Goal: Task Accomplishment & Management: Use online tool/utility

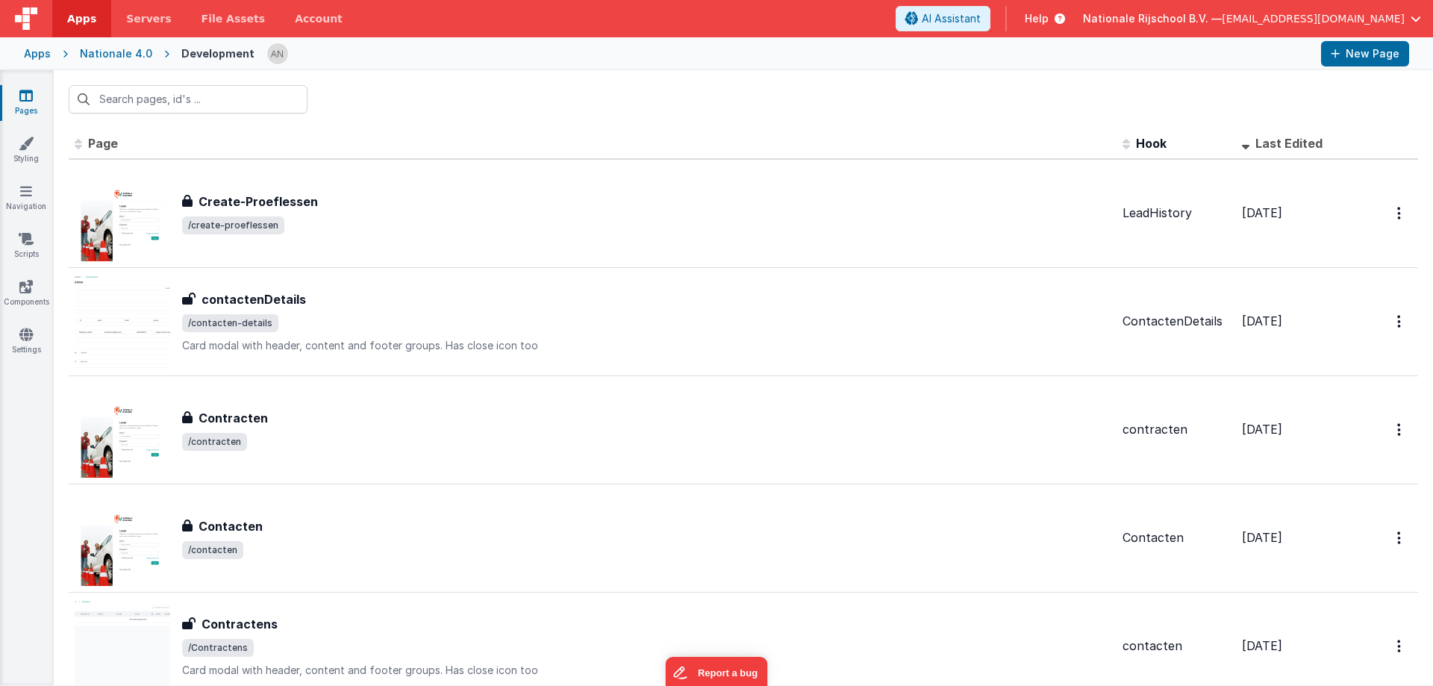
click at [75, 23] on span "Apps" at bounding box center [81, 18] width 29 height 15
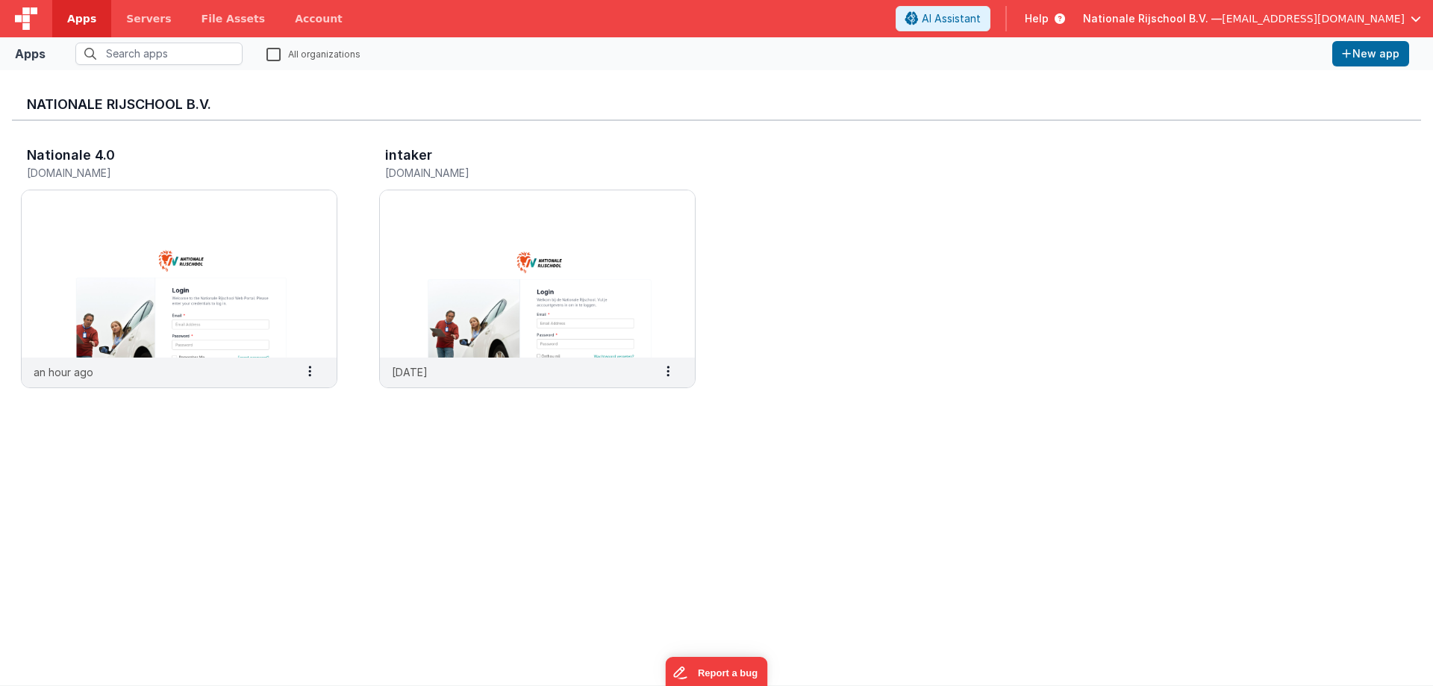
click at [1337, 20] on span "[EMAIL_ADDRESS][DOMAIN_NAME]" at bounding box center [1313, 18] width 183 height 15
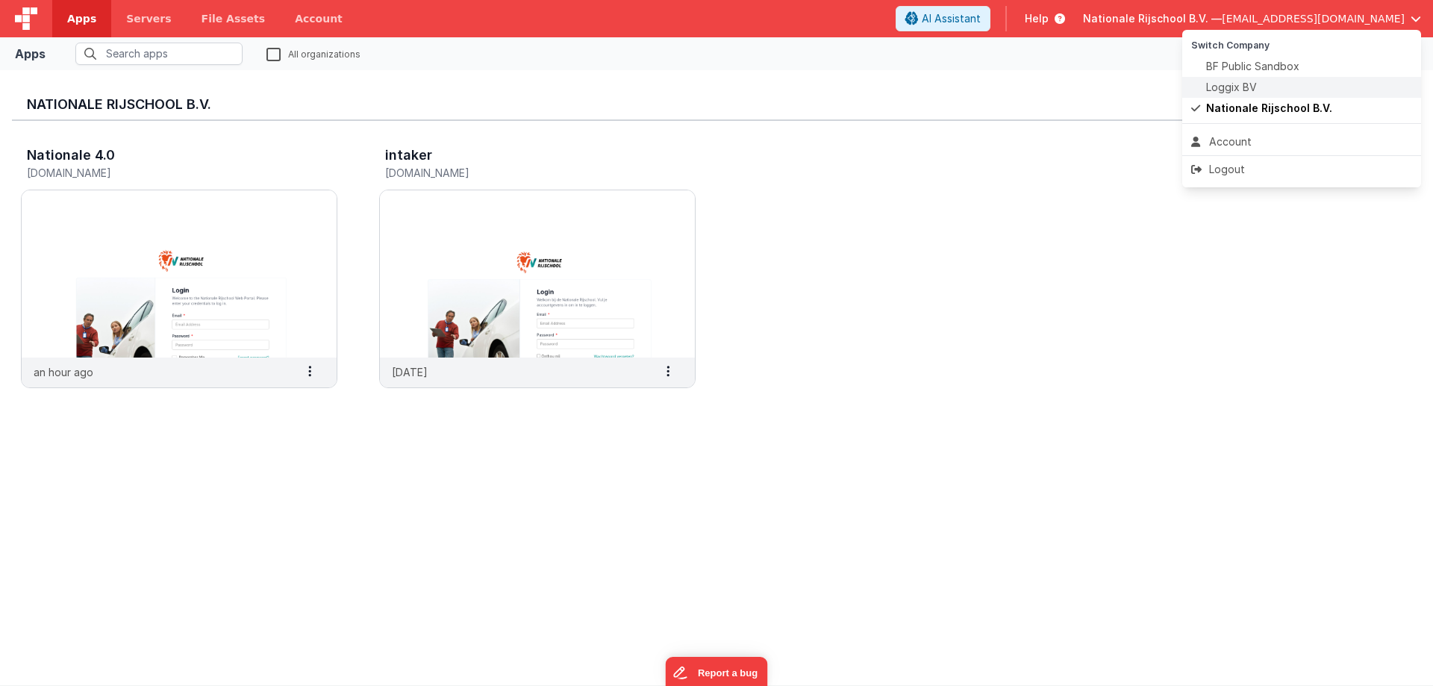
click at [1233, 87] on span "Loggix BV" at bounding box center [1231, 87] width 51 height 15
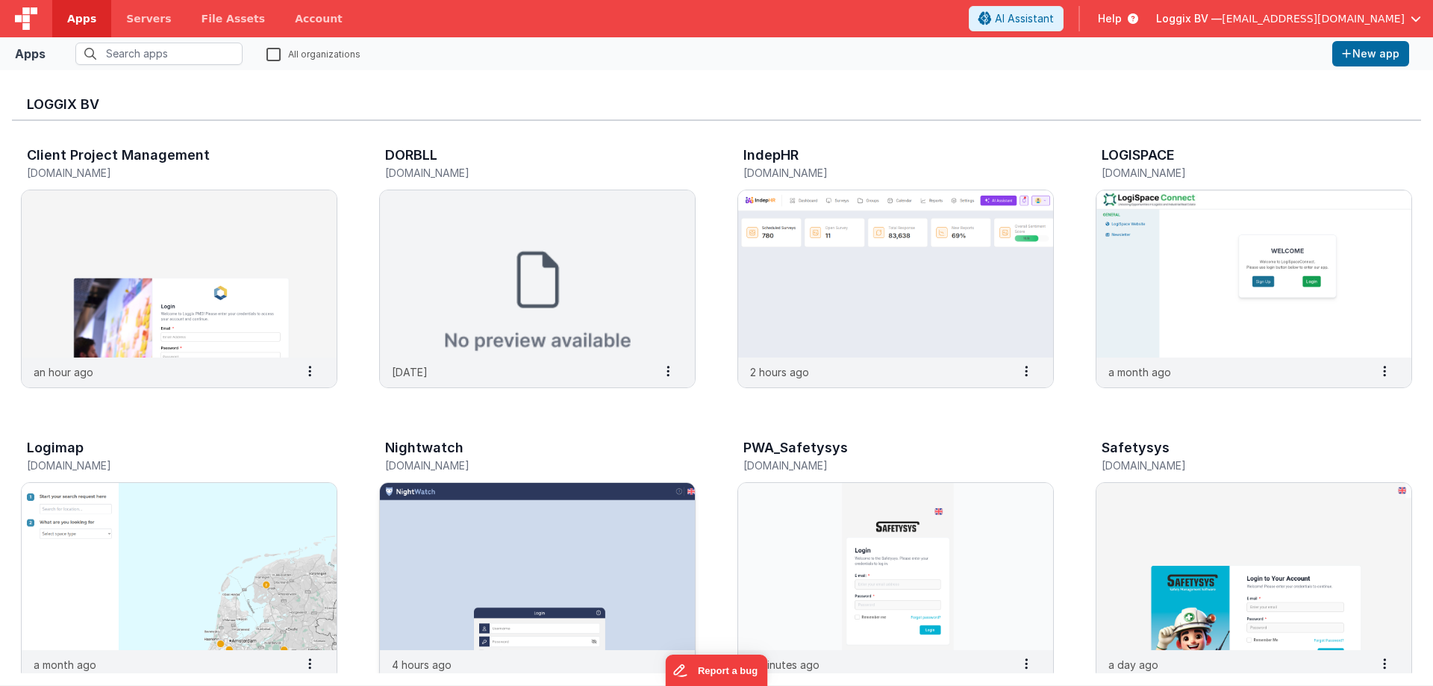
click at [469, 584] on img at bounding box center [537, 566] width 315 height 167
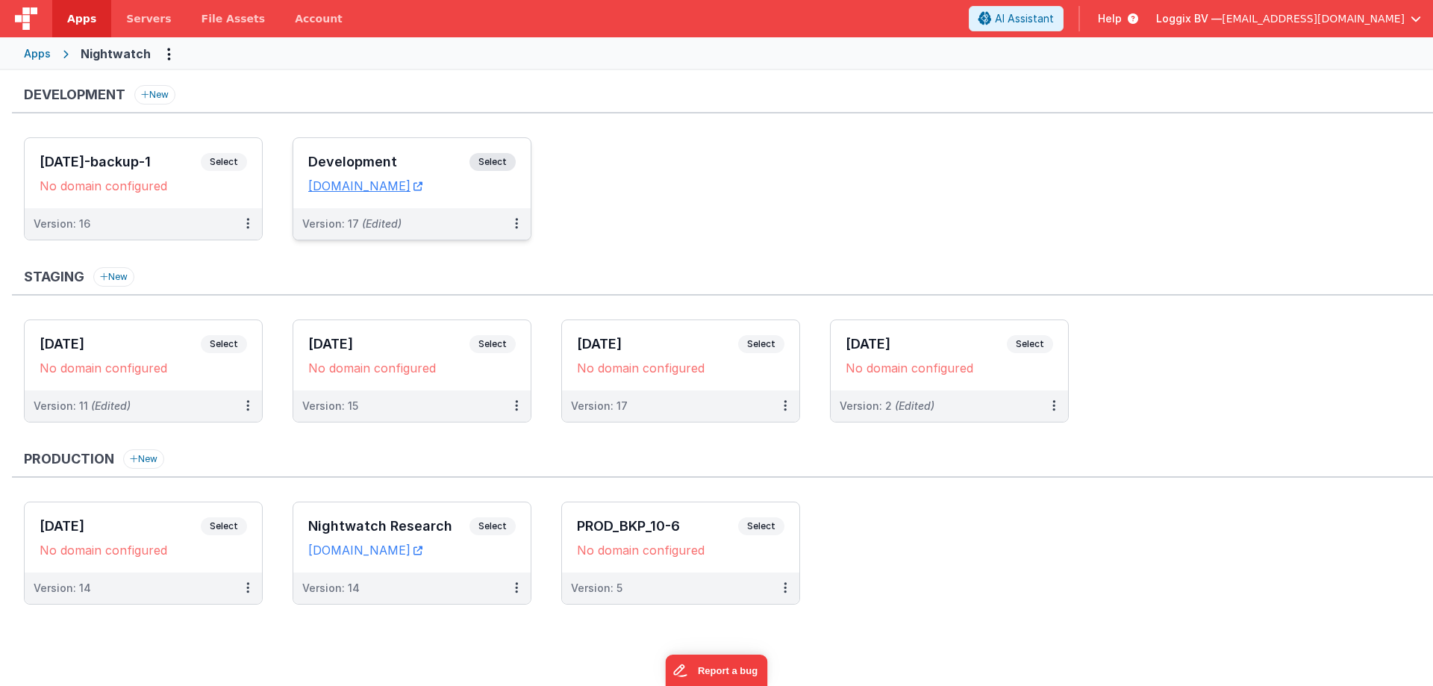
click at [493, 162] on span "Select" at bounding box center [493, 162] width 46 height 18
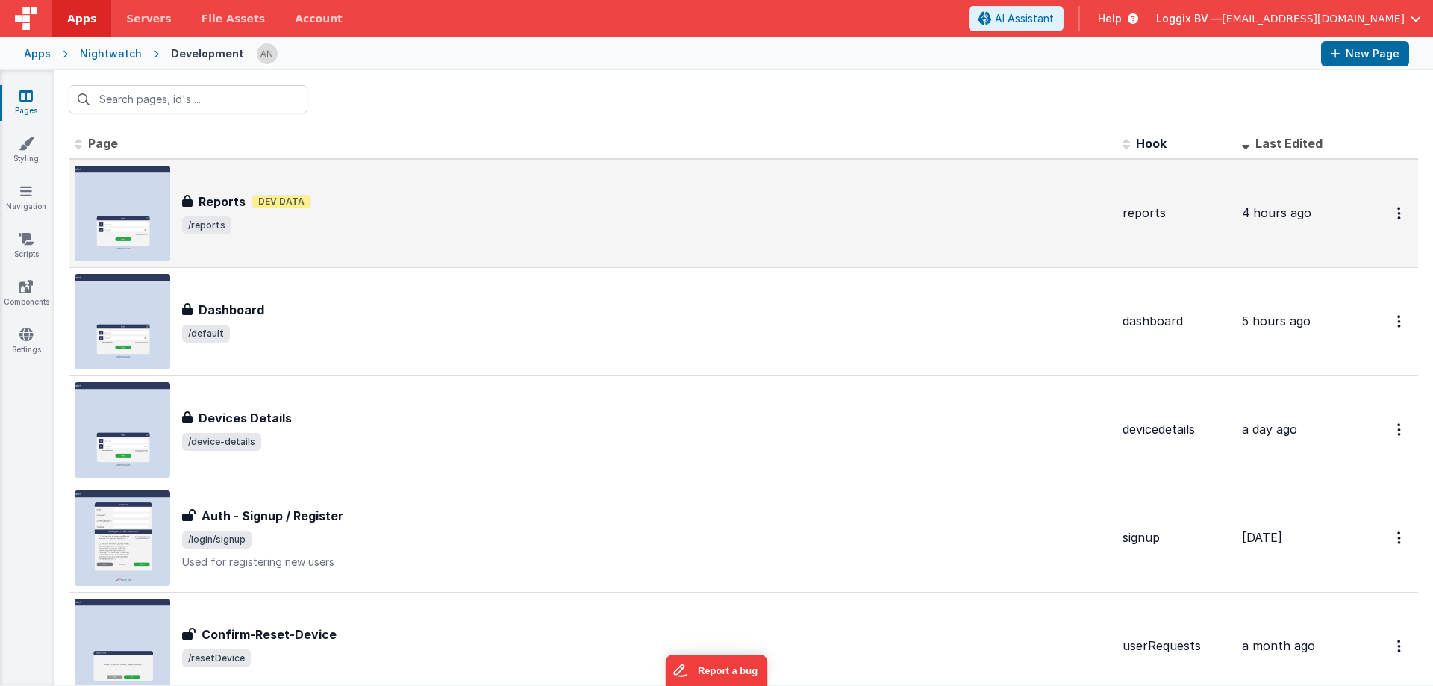
click at [325, 234] on span "/reports" at bounding box center [646, 225] width 929 height 18
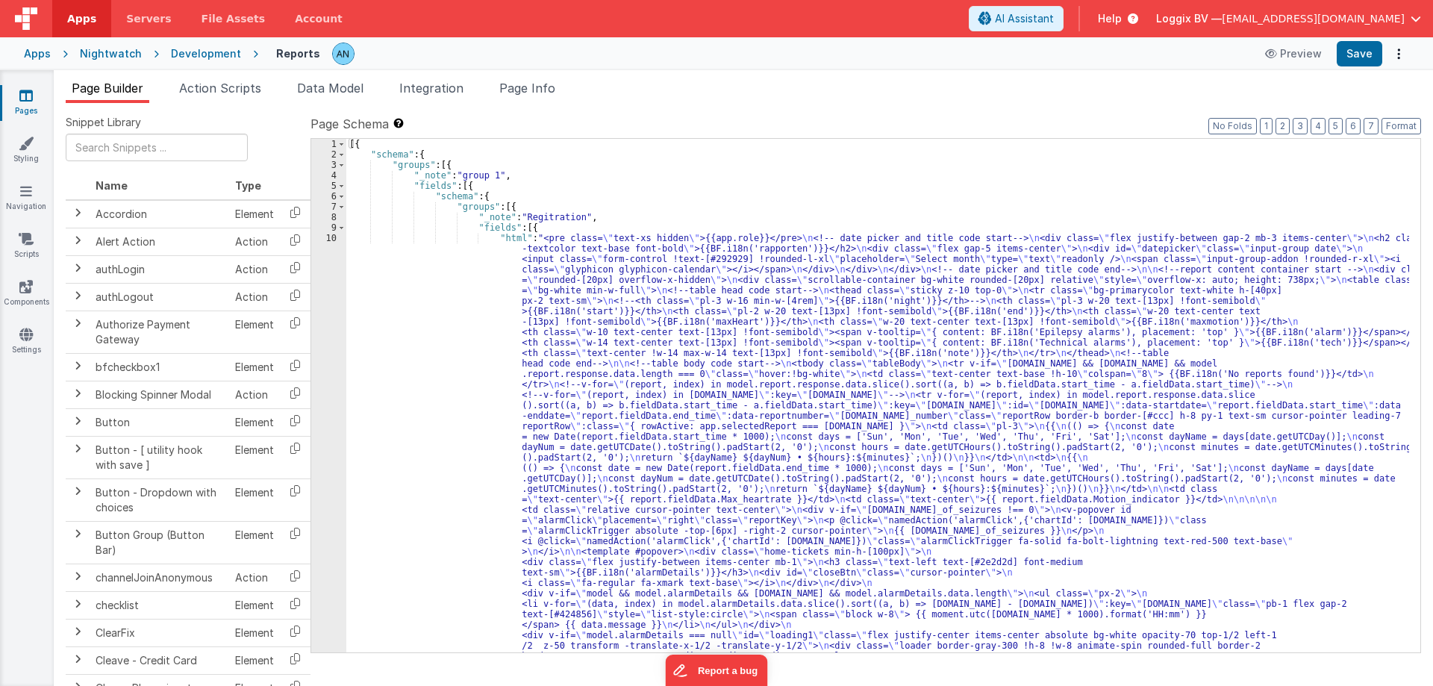
click at [330, 237] on div "10" at bounding box center [328, 619] width 35 height 773
click at [331, 240] on div "10" at bounding box center [328, 619] width 35 height 773
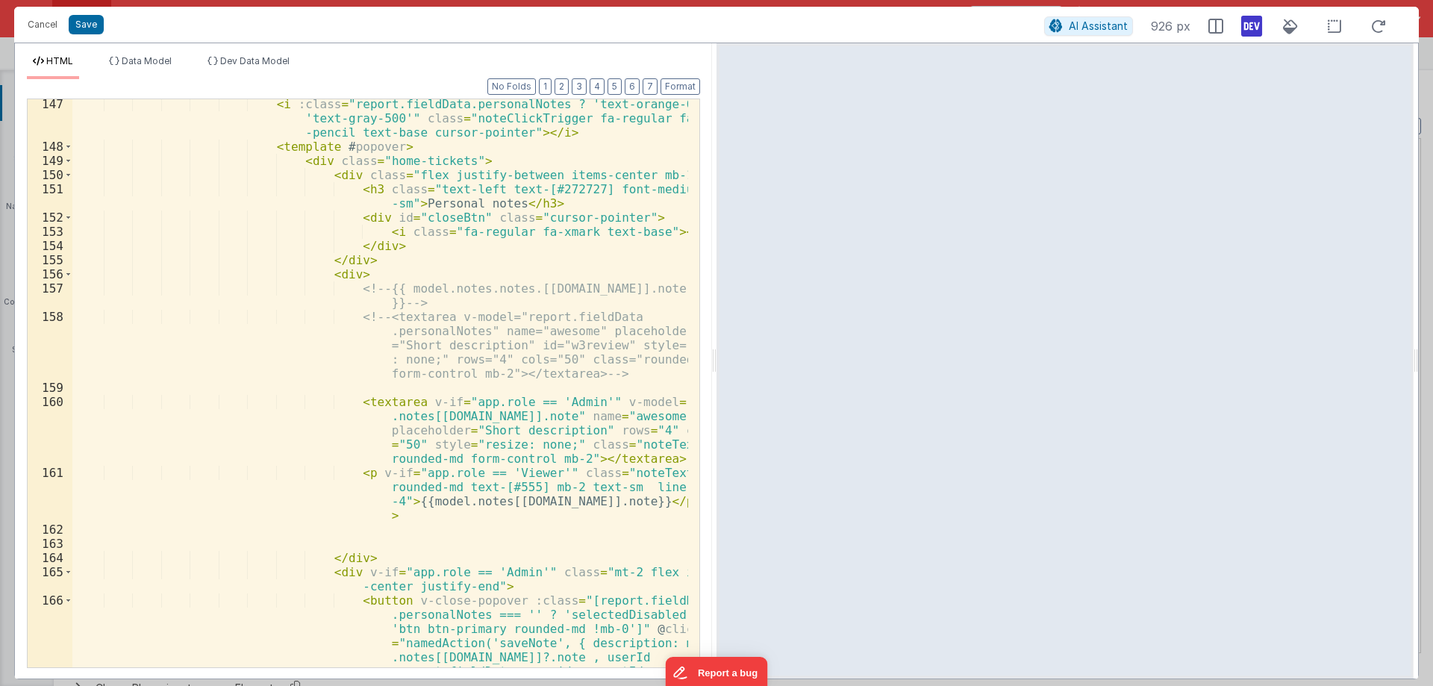
scroll to position [2952, 0]
click at [570, 417] on div "< i :class = "report.fieldData.personalNotes ? 'text-orange-600' : 'text-gray-5…" at bounding box center [380, 452] width 616 height 710
click at [649, 398] on div "< i :class = "report.fieldData.personalNotes ? 'text-orange-600' : 'text-gray-5…" at bounding box center [380, 452] width 616 height 710
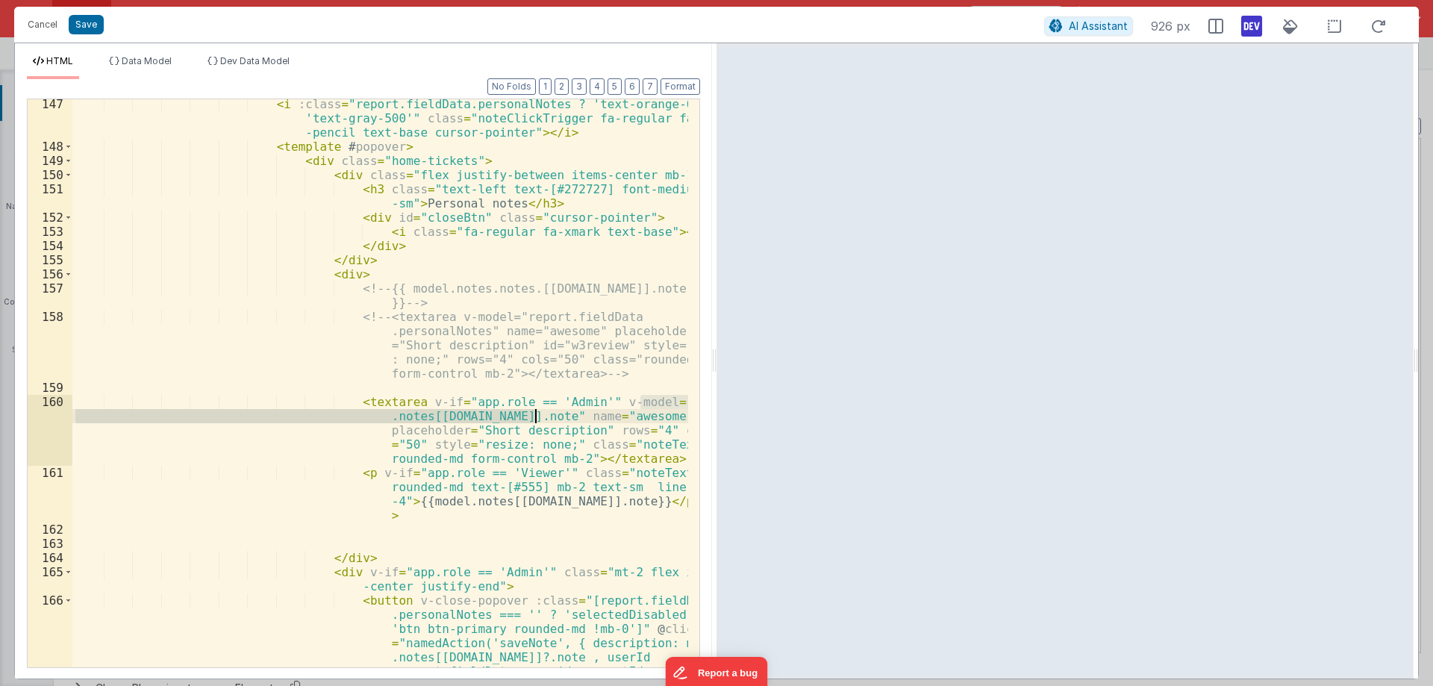
drag, startPoint x: 649, startPoint y: 398, endPoint x: 538, endPoint y: 420, distance: 112.7
click at [538, 420] on div "< i :class = "report.fieldData.personalNotes ? 'text-orange-600' : 'text-gray-5…" at bounding box center [380, 452] width 616 height 710
click at [637, 404] on div "< i :class = "report.fieldData.personalNotes ? 'text-orange-600' : 'text-gray-5…" at bounding box center [380, 383] width 616 height 568
paste textarea
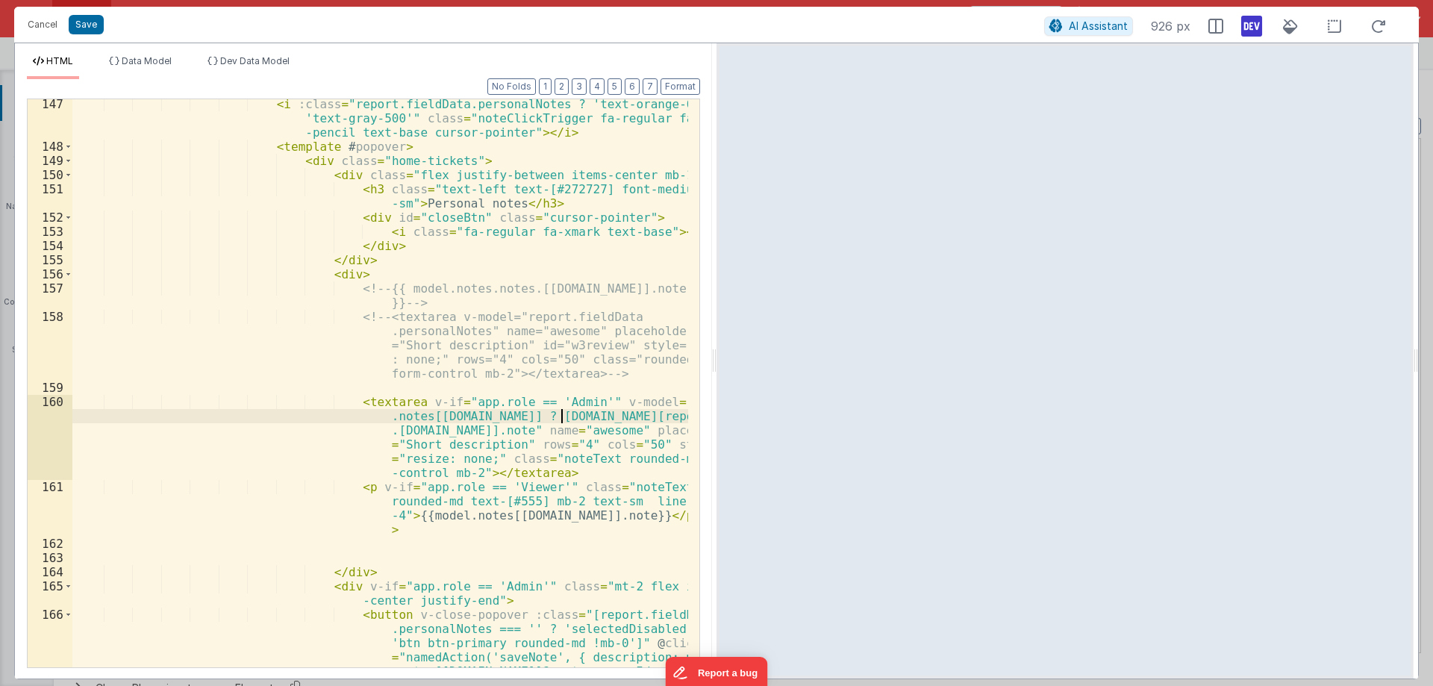
click at [487, 431] on div "< i :class = "report.fieldData.personalNotes ? 'text-orange-600' : 'text-gray-5…" at bounding box center [380, 452] width 616 height 710
click at [412, 516] on div "< i :class = "report.fieldData.personalNotes ? 'text-orange-600' : 'text-gray-5…" at bounding box center [380, 452] width 616 height 710
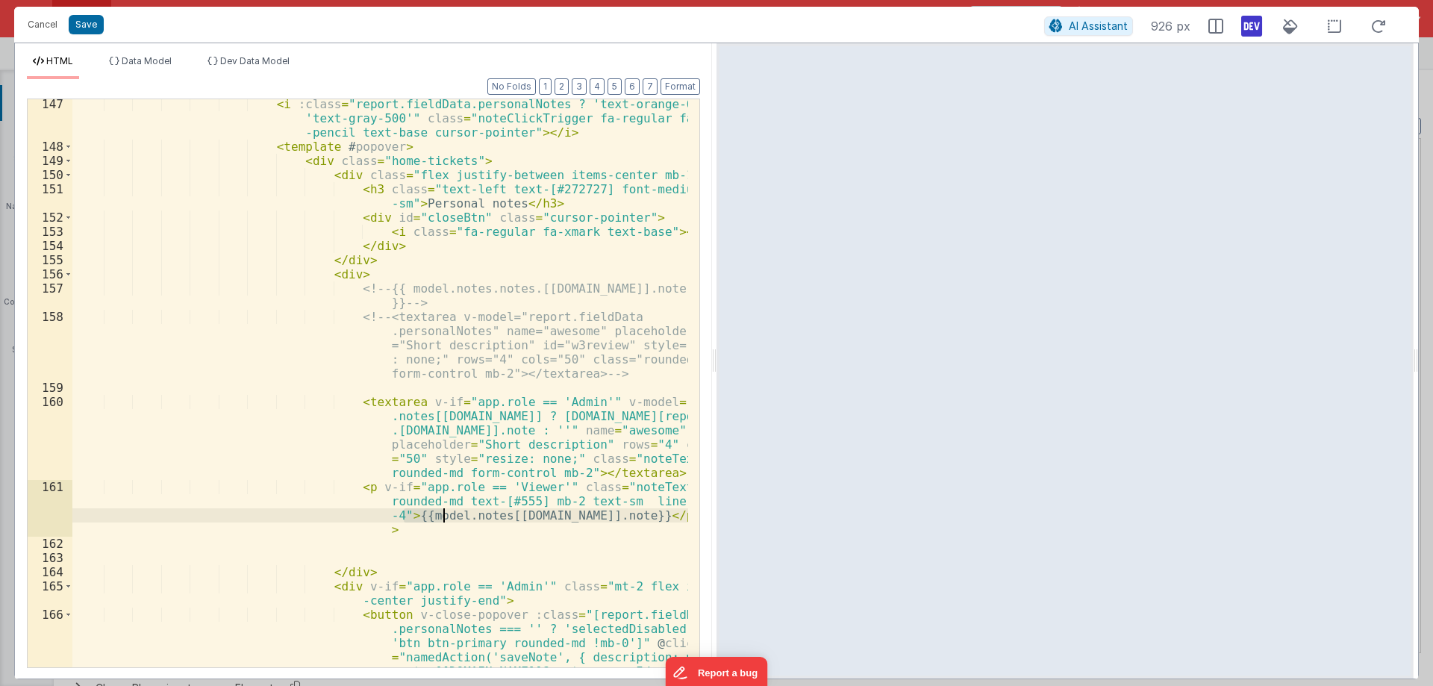
drag, startPoint x: 412, startPoint y: 516, endPoint x: 440, endPoint y: 516, distance: 28.4
click at [440, 516] on div "< i :class = "report.fieldData.personalNotes ? 'text-orange-600' : 'text-gray-5…" at bounding box center [380, 452] width 616 height 710
click at [440, 516] on div "< i :class = "report.fieldData.personalNotes ? 'text-orange-600' : 'text-gray-5…" at bounding box center [380, 383] width 616 height 568
drag, startPoint x: 402, startPoint y: 520, endPoint x: 529, endPoint y: 513, distance: 126.3
click at [612, 517] on div "< i :class = "report.fieldData.personalNotes ? 'text-orange-600' : 'text-gray-5…" at bounding box center [380, 452] width 616 height 710
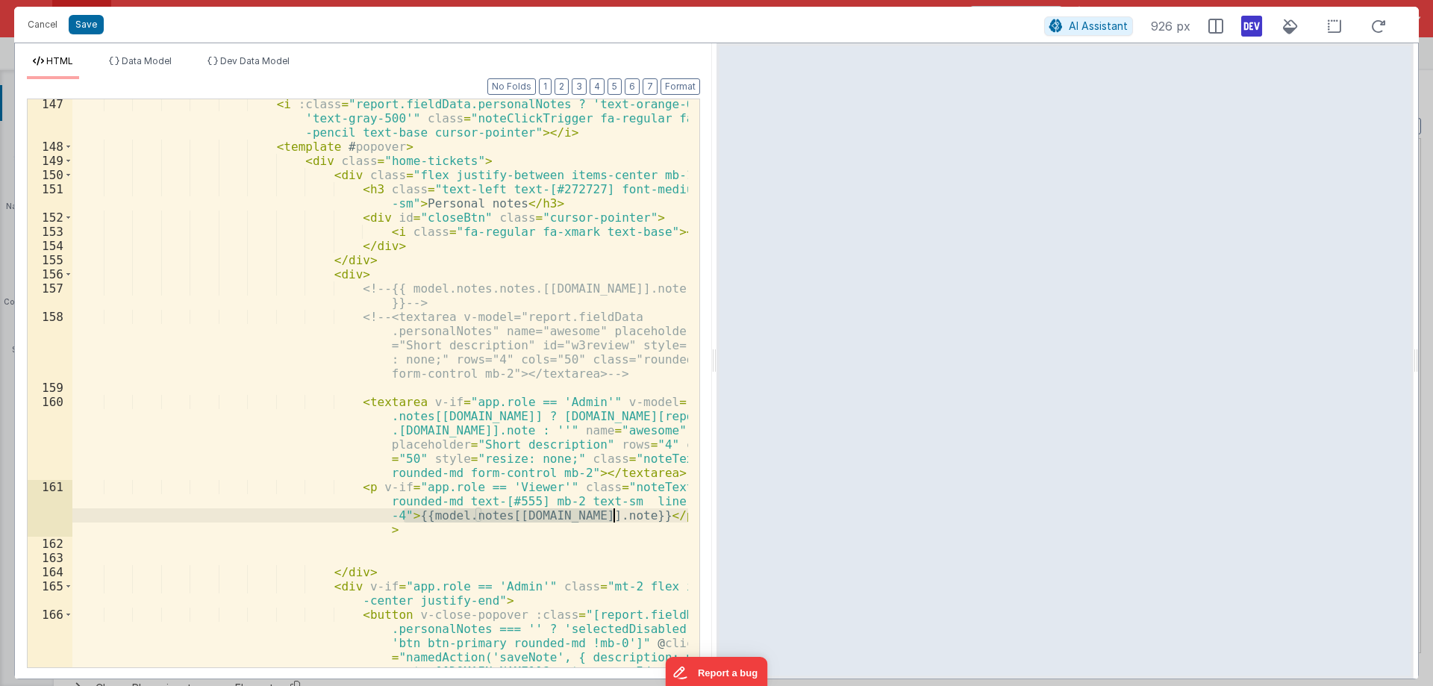
click at [403, 519] on div "< i :class = "report.fieldData.personalNotes ? 'text-orange-600' : 'text-gray-5…" at bounding box center [380, 383] width 616 height 568
paste textarea
click at [576, 531] on div "< i :class = "report.fieldData.personalNotes ? 'text-orange-600' : 'text-gray-5…" at bounding box center [380, 452] width 616 height 710
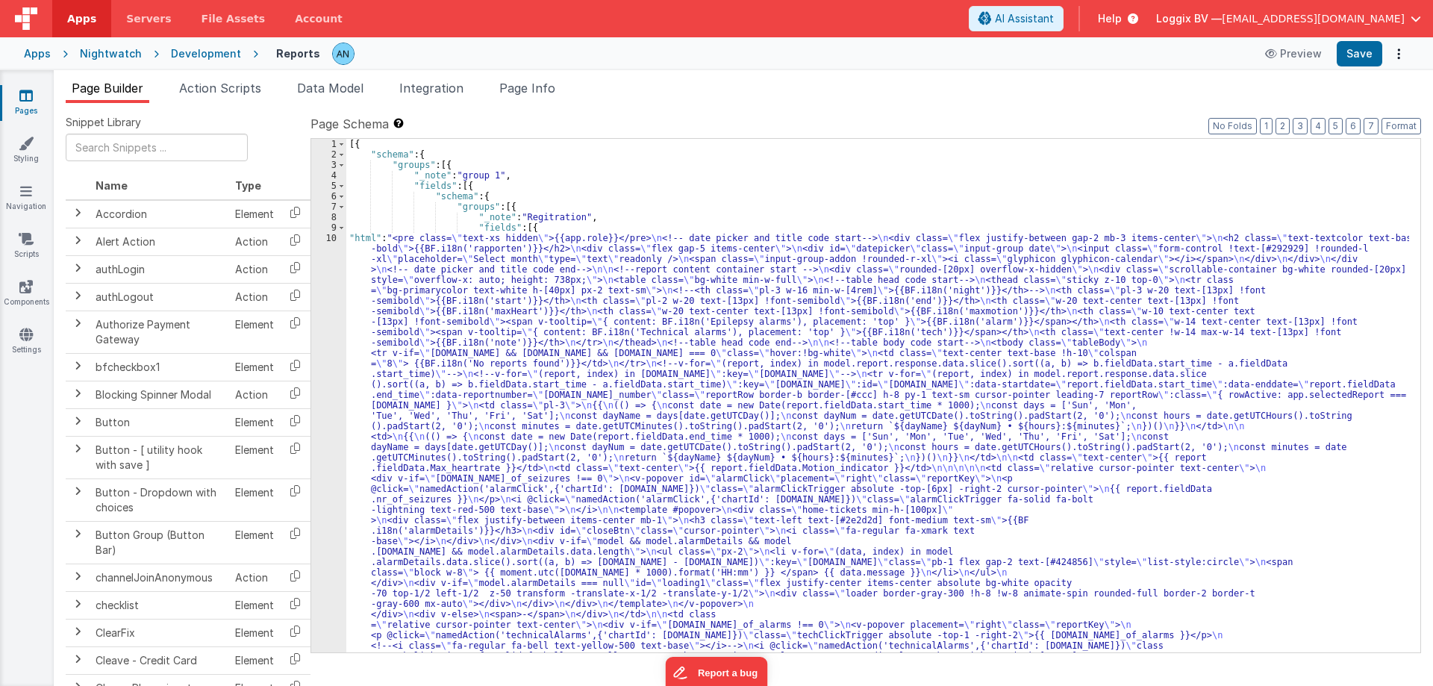
click at [336, 241] on div "10" at bounding box center [328, 572] width 35 height 679
click at [333, 241] on div "10" at bounding box center [328, 572] width 35 height 679
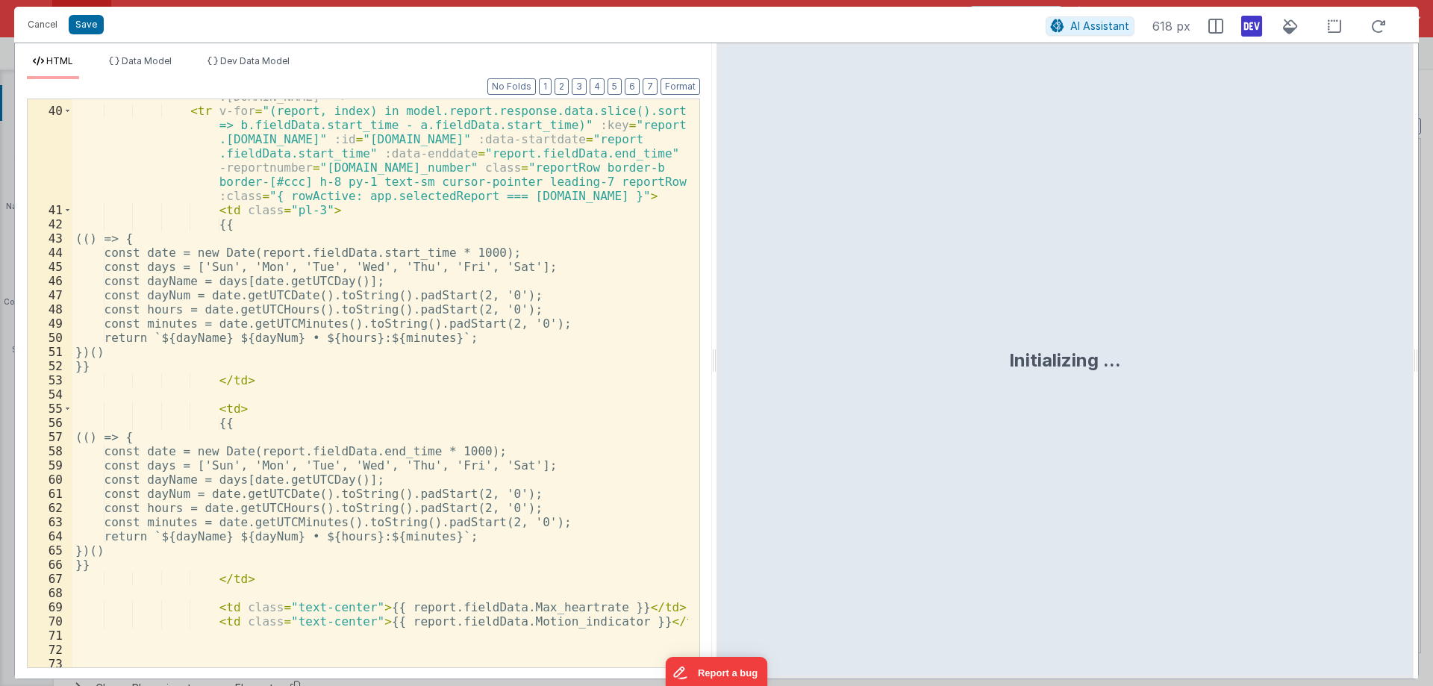
scroll to position [1120, 0]
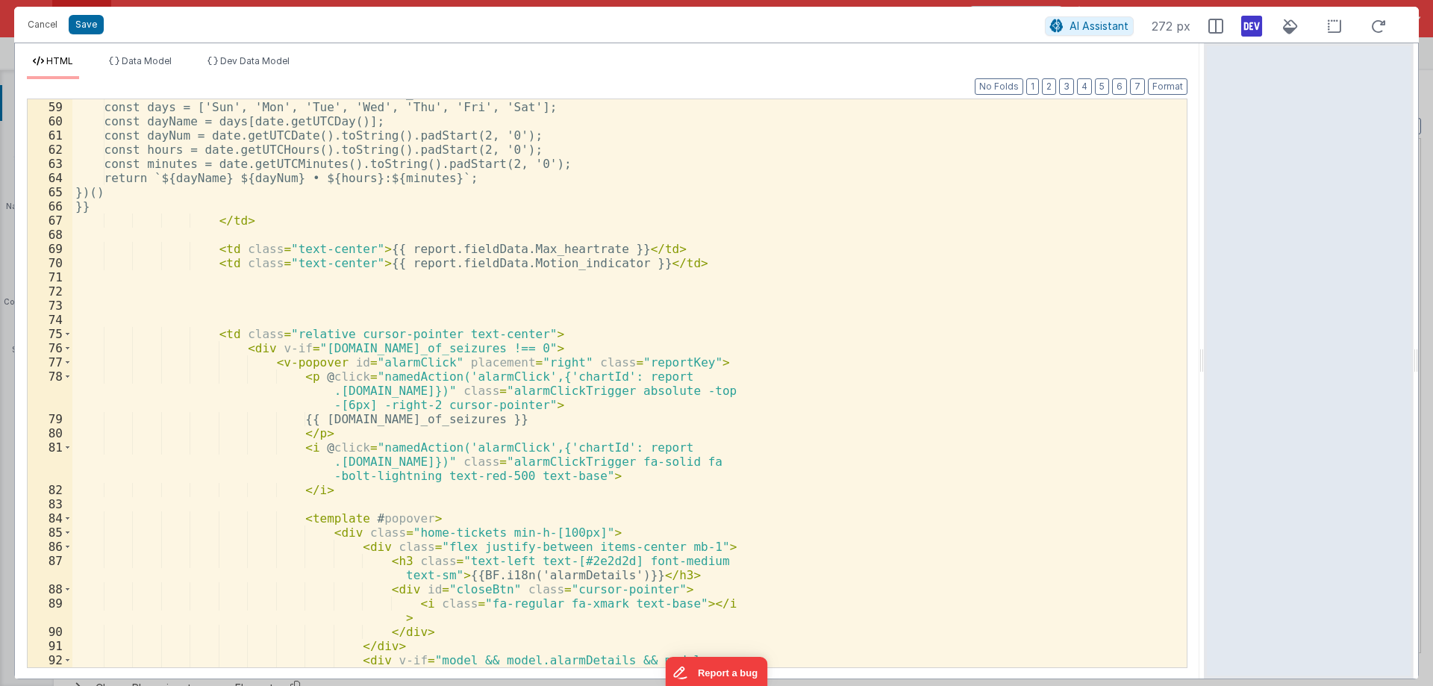
click at [1207, 372] on html "Cancel Save AI Assistant 272 px HTML Data Model Dev Data Model Format 7 6 5 4 3…" at bounding box center [716, 343] width 1433 height 686
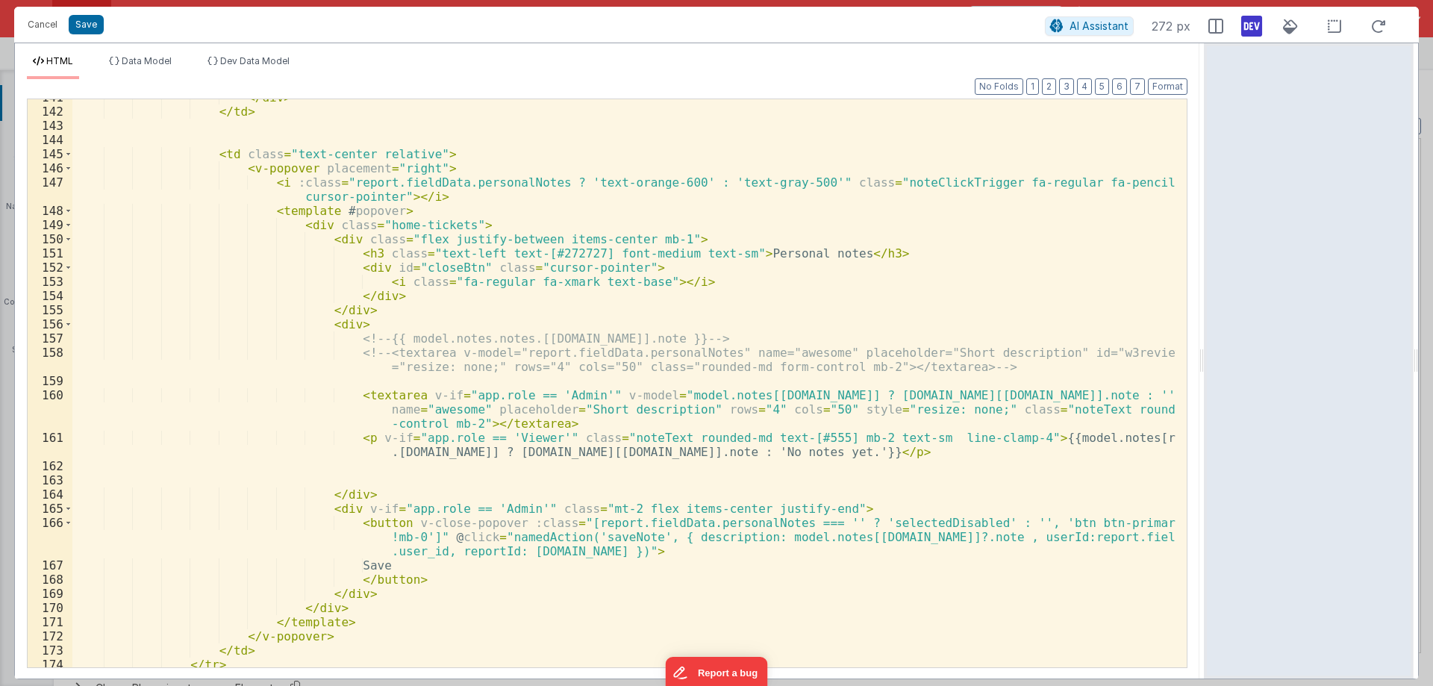
scroll to position [2148, 0]
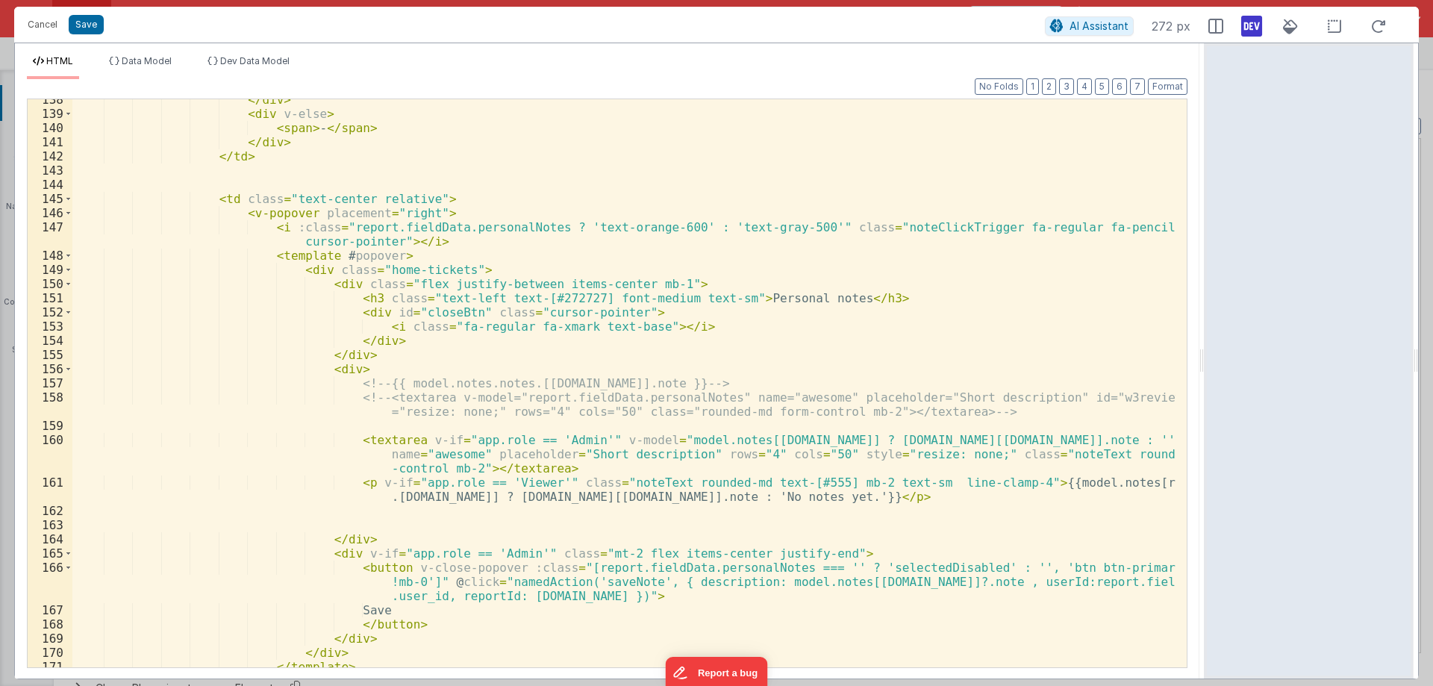
click at [643, 443] on div "</ div > < div v-else > < span > - </ span > </ div > </ td > < td class = "tex…" at bounding box center [623, 391] width 1103 height 596
drag, startPoint x: 643, startPoint y: 443, endPoint x: 856, endPoint y: 440, distance: 212.8
click at [856, 440] on div "</ div > < div v-else > < span > - </ span > </ div > </ td > < td class = "tex…" at bounding box center [623, 391] width 1103 height 596
click at [705, 437] on div "</ div > < div v-else > < span > - </ span > </ div > </ td > < td class = "tex…" at bounding box center [623, 383] width 1103 height 568
click at [655, 440] on div "</ div > < div v-else > < span > - </ span > </ div > </ td > < td class = "tex…" at bounding box center [623, 391] width 1103 height 596
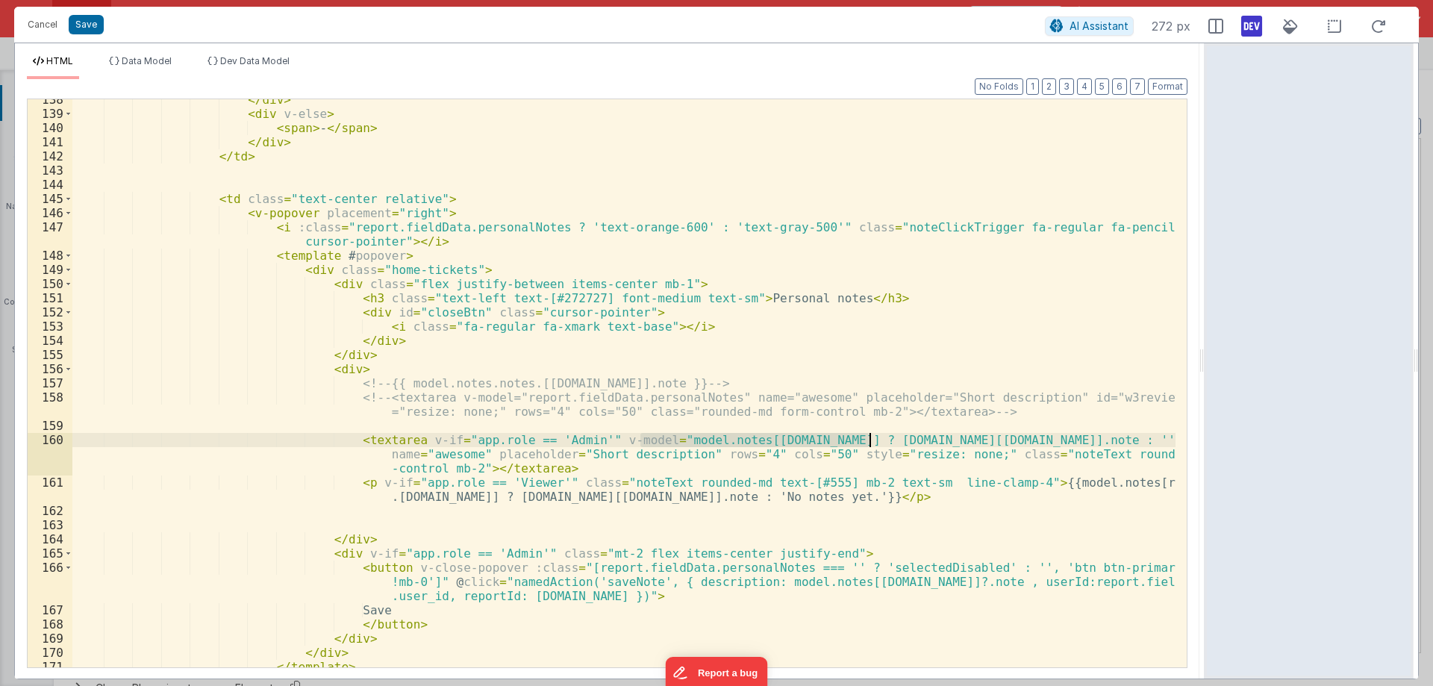
drag, startPoint x: 655, startPoint y: 440, endPoint x: 860, endPoint y: 440, distance: 205.3
click at [860, 440] on div "</ div > < div v-else > < span > - </ span > </ div > </ td > < td class = "tex…" at bounding box center [623, 391] width 1103 height 596
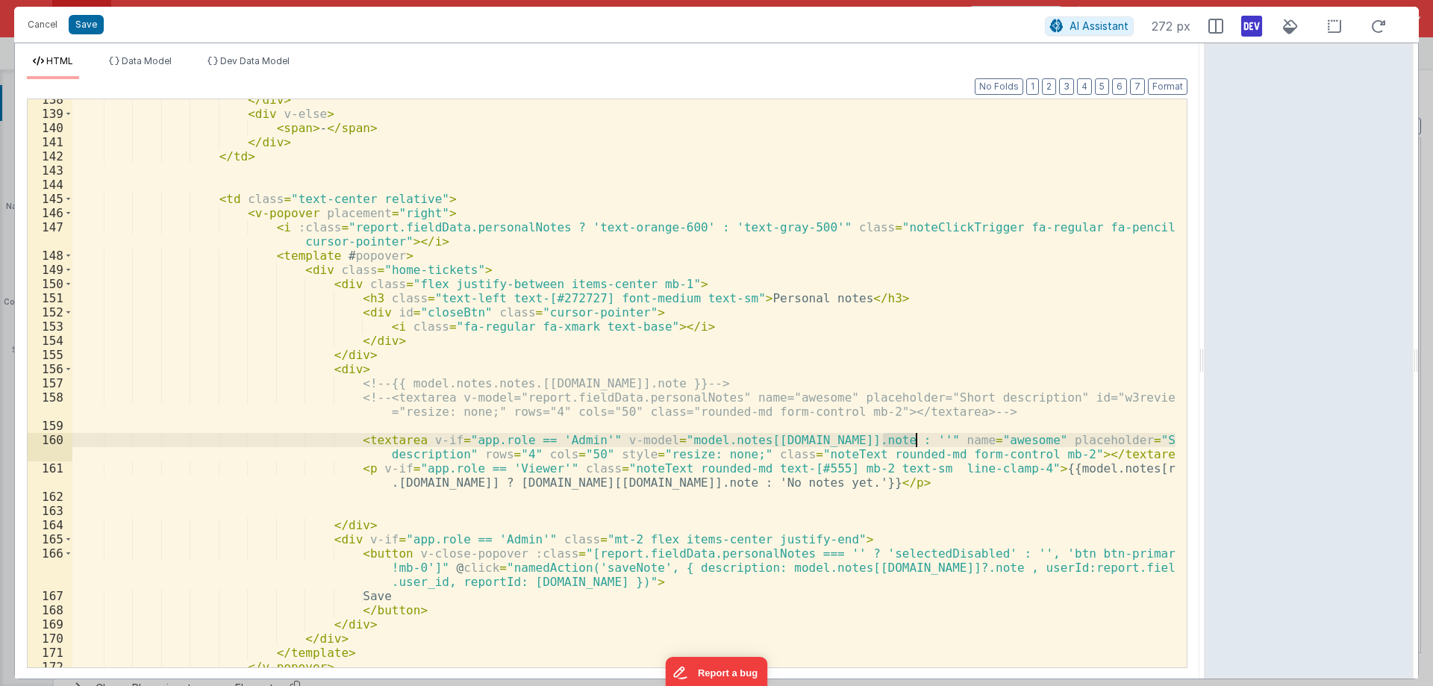
drag, startPoint x: 884, startPoint y: 439, endPoint x: 913, endPoint y: 439, distance: 29.1
click at [913, 439] on div "</ div > < div v-else > < span > - </ span > </ div > </ td > < td class = "tex…" at bounding box center [623, 391] width 1103 height 596
click at [1007, 467] on div "</ div > < div v-else > < span > - </ span > </ div > </ td > < td class = "tex…" at bounding box center [623, 391] width 1103 height 596
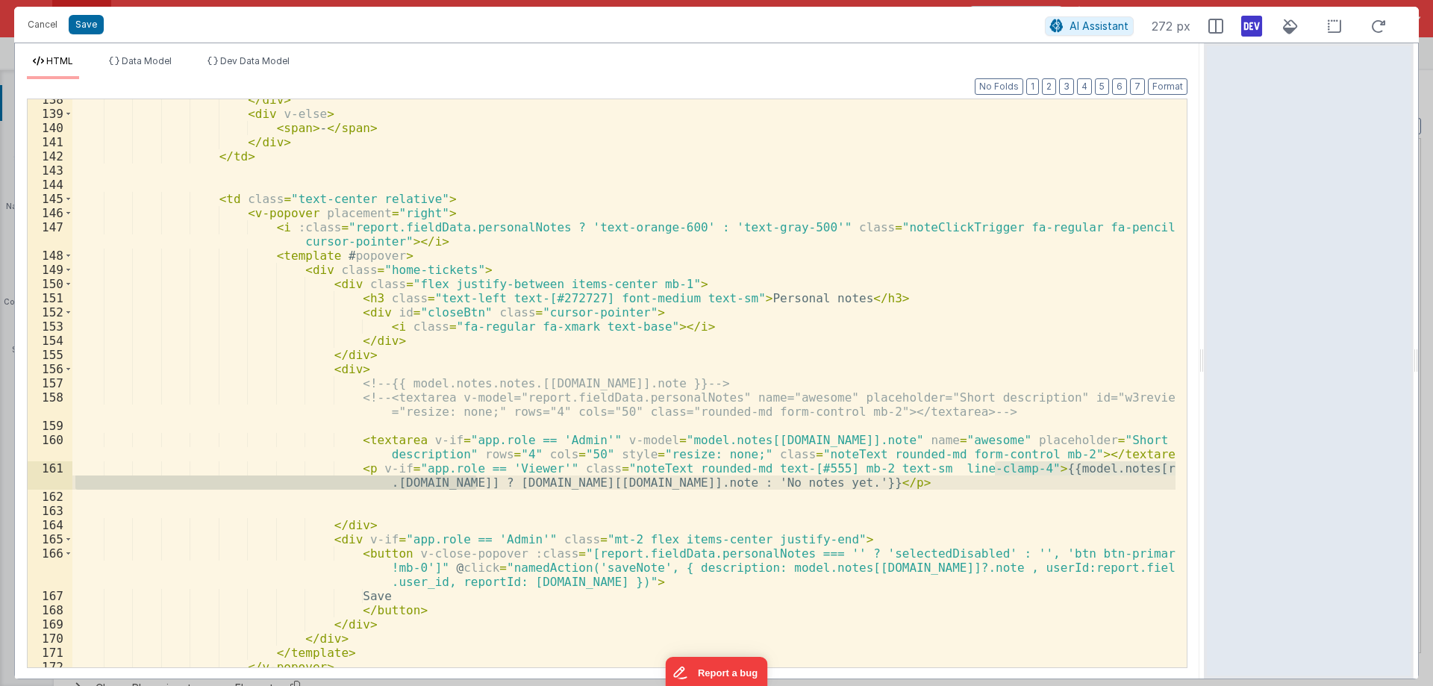
drag, startPoint x: 1007, startPoint y: 467, endPoint x: 462, endPoint y: 484, distance: 545.2
click at [462, 484] on div "</ div > < div v-else > < span > - </ span > </ div > </ td > < td class = "tex…" at bounding box center [623, 391] width 1103 height 596
click at [462, 484] on div "</ div > < div v-else > < span > - </ span > </ div > </ td > < td class = "tex…" at bounding box center [623, 383] width 1103 height 568
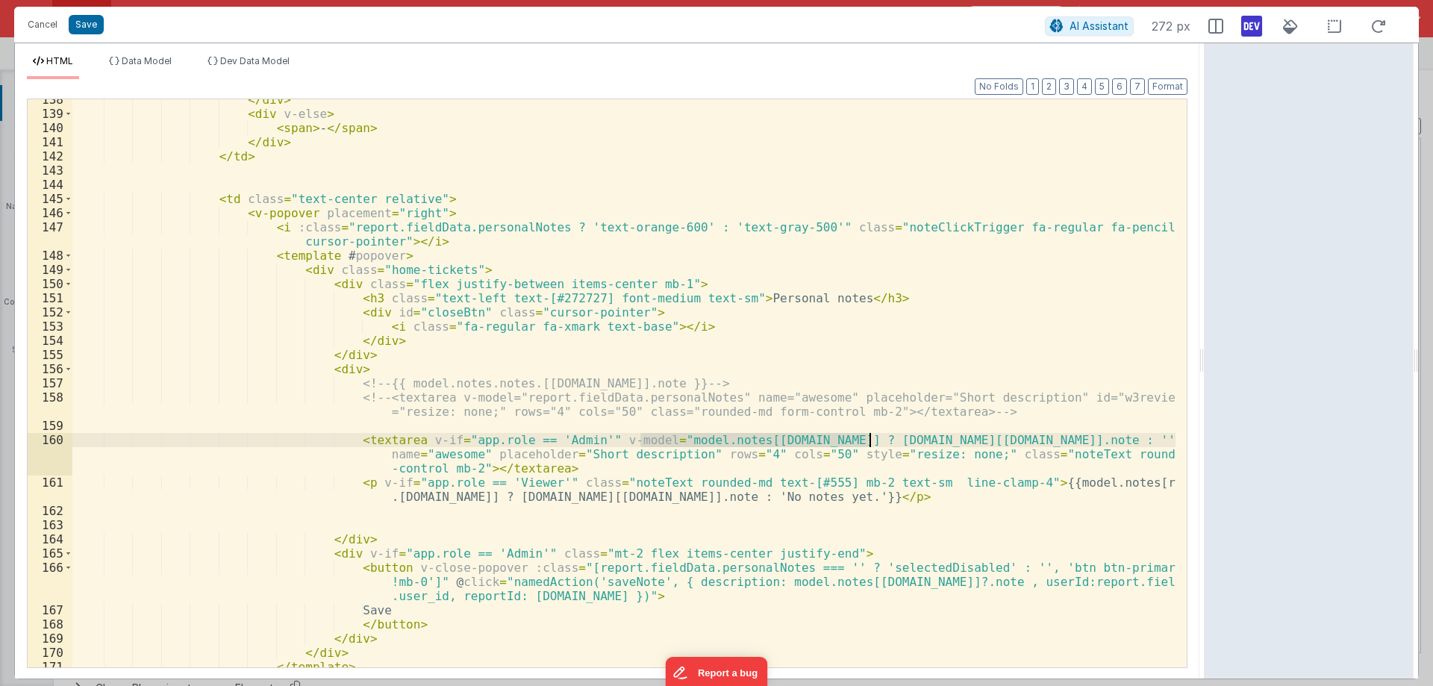
click at [703, 454] on div "</ div > < div v-else > < span > - </ span > </ div > </ td > < td class = "tex…" at bounding box center [623, 391] width 1103 height 596
click at [655, 437] on div "</ div > < div v-else > < span > - </ span > </ div > </ td > < td class = "tex…" at bounding box center [623, 391] width 1103 height 596
drag, startPoint x: 655, startPoint y: 437, endPoint x: 861, endPoint y: 437, distance: 205.3
click at [861, 437] on div "</ div > < div v-else > < span > - </ span > </ div > </ td > < td class = "tex…" at bounding box center [623, 391] width 1103 height 596
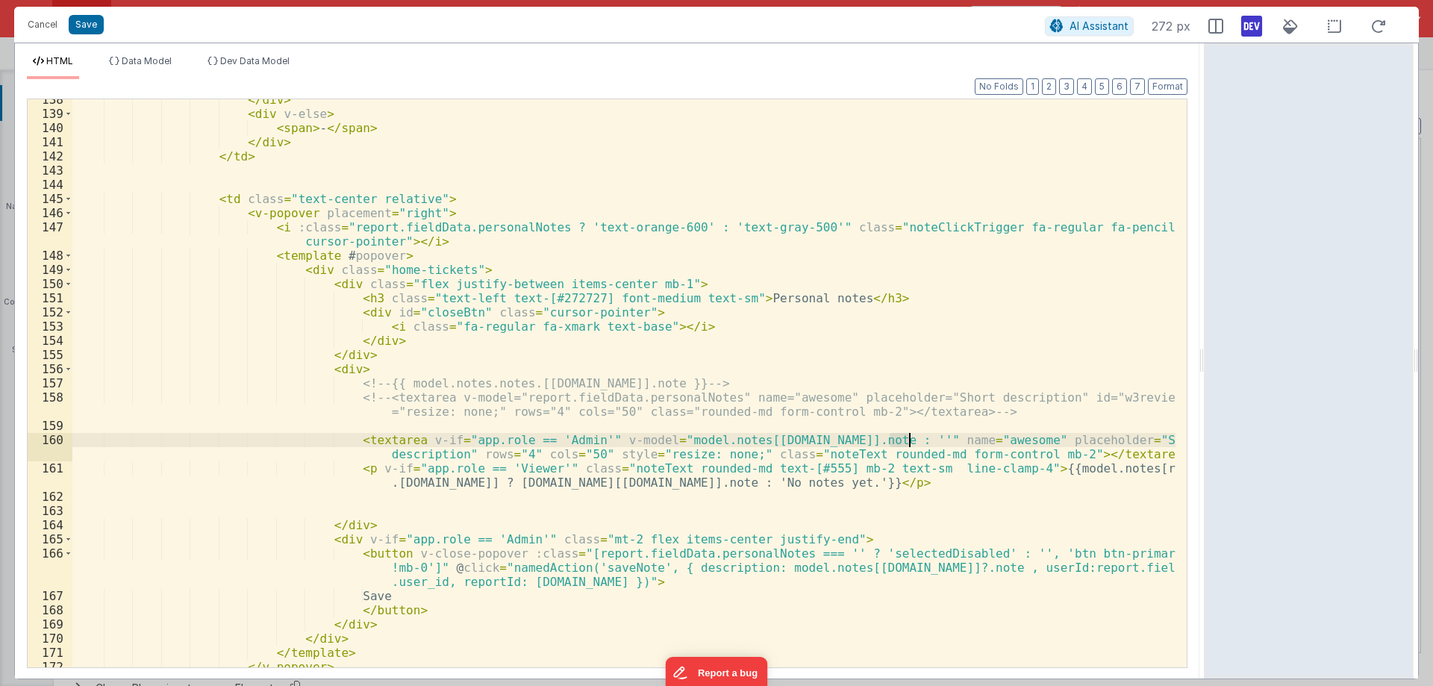
drag, startPoint x: 887, startPoint y: 439, endPoint x: 914, endPoint y: 443, distance: 27.1
click at [912, 443] on div "</ div > < div v-else > < span > - </ span > </ div > </ td > < td class = "tex…" at bounding box center [623, 391] width 1103 height 596
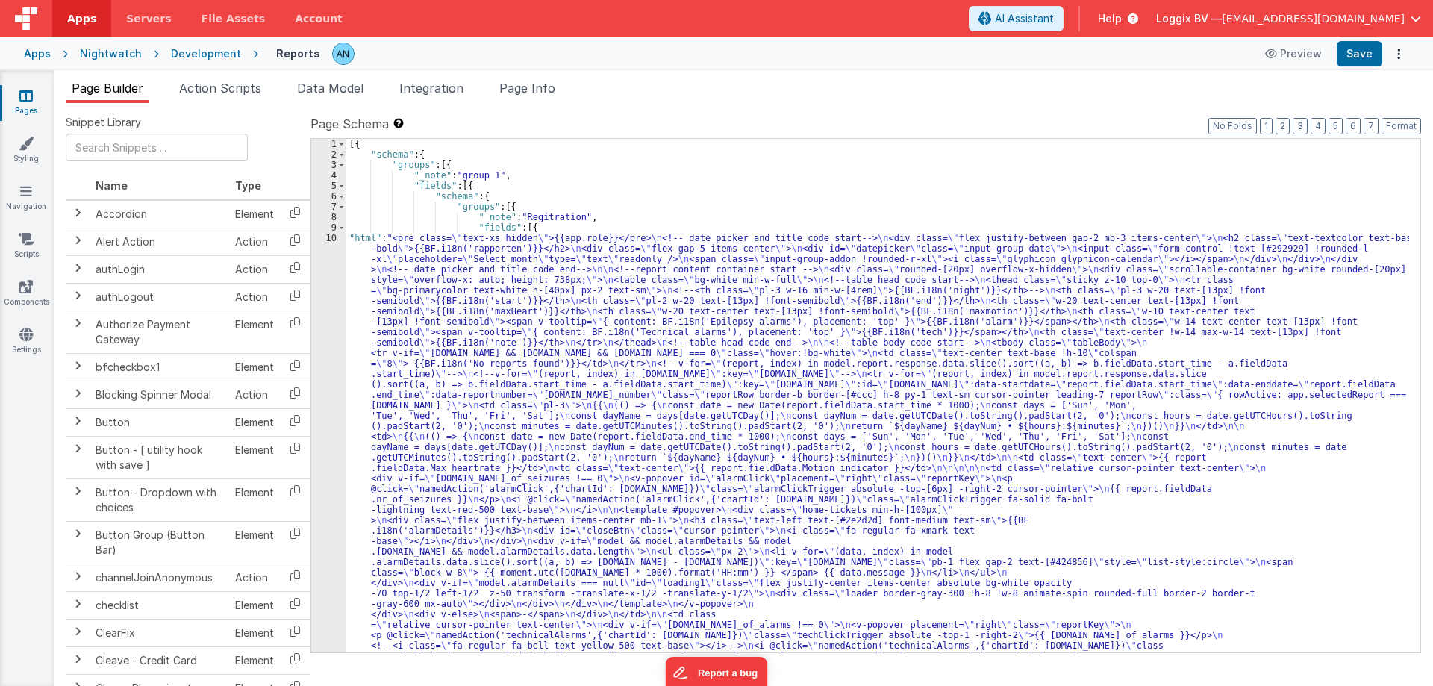
click at [325, 239] on div "10" at bounding box center [328, 572] width 35 height 679
click at [328, 238] on div "10" at bounding box center [328, 572] width 35 height 679
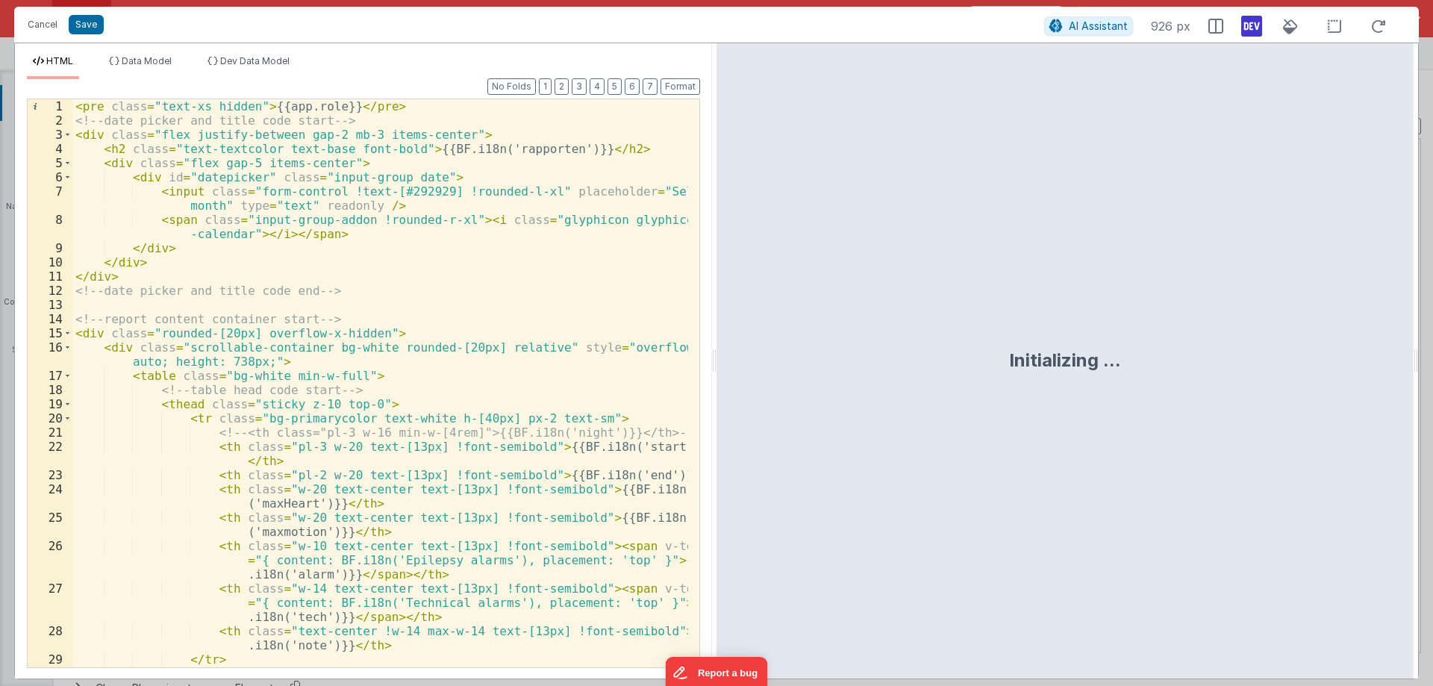
drag, startPoint x: 713, startPoint y: 361, endPoint x: 961, endPoint y: 390, distance: 250.4
click at [961, 390] on html "Cancel Save AI Assistant 926 px HTML Data Model Dev Data Model Format 7 6 5 4 3…" at bounding box center [716, 343] width 1433 height 686
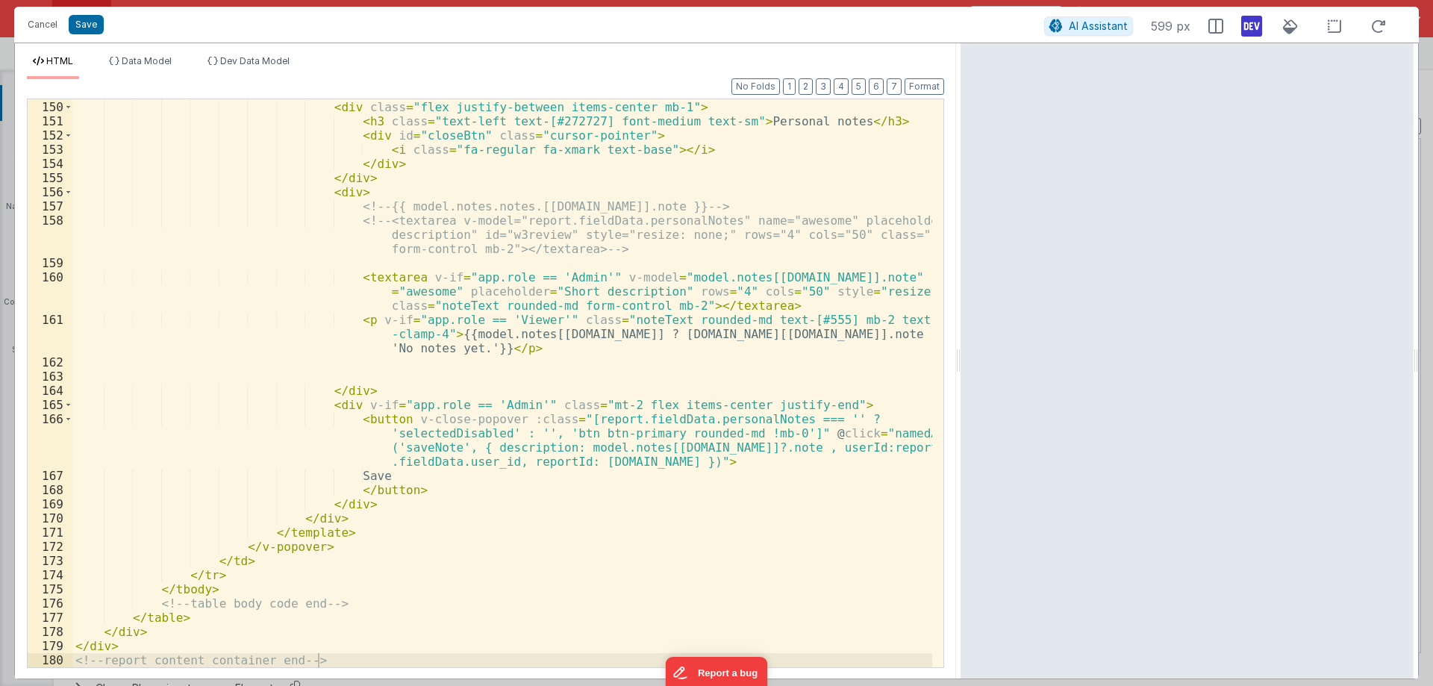
scroll to position [2524, 0]
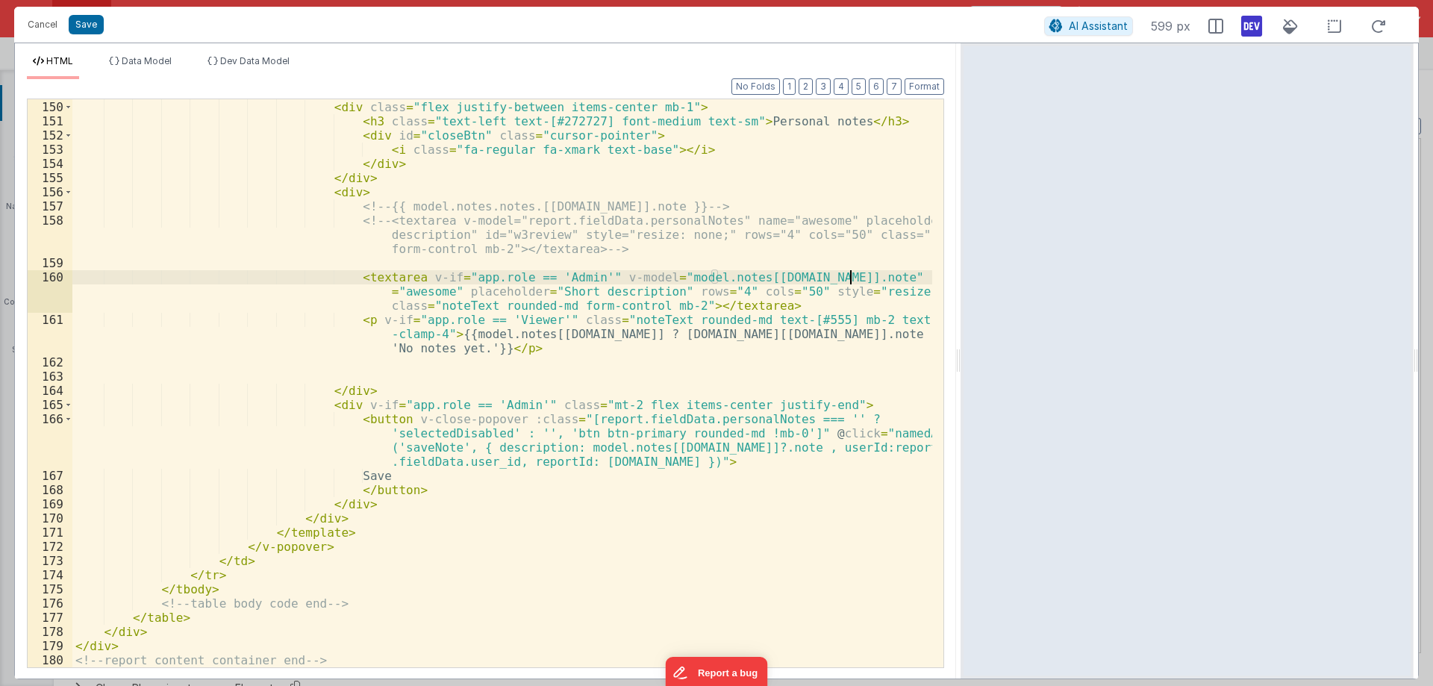
click at [849, 276] on div "< div class = "home-tickets" > < div class = "flex justify-between items-center…" at bounding box center [502, 384] width 860 height 596
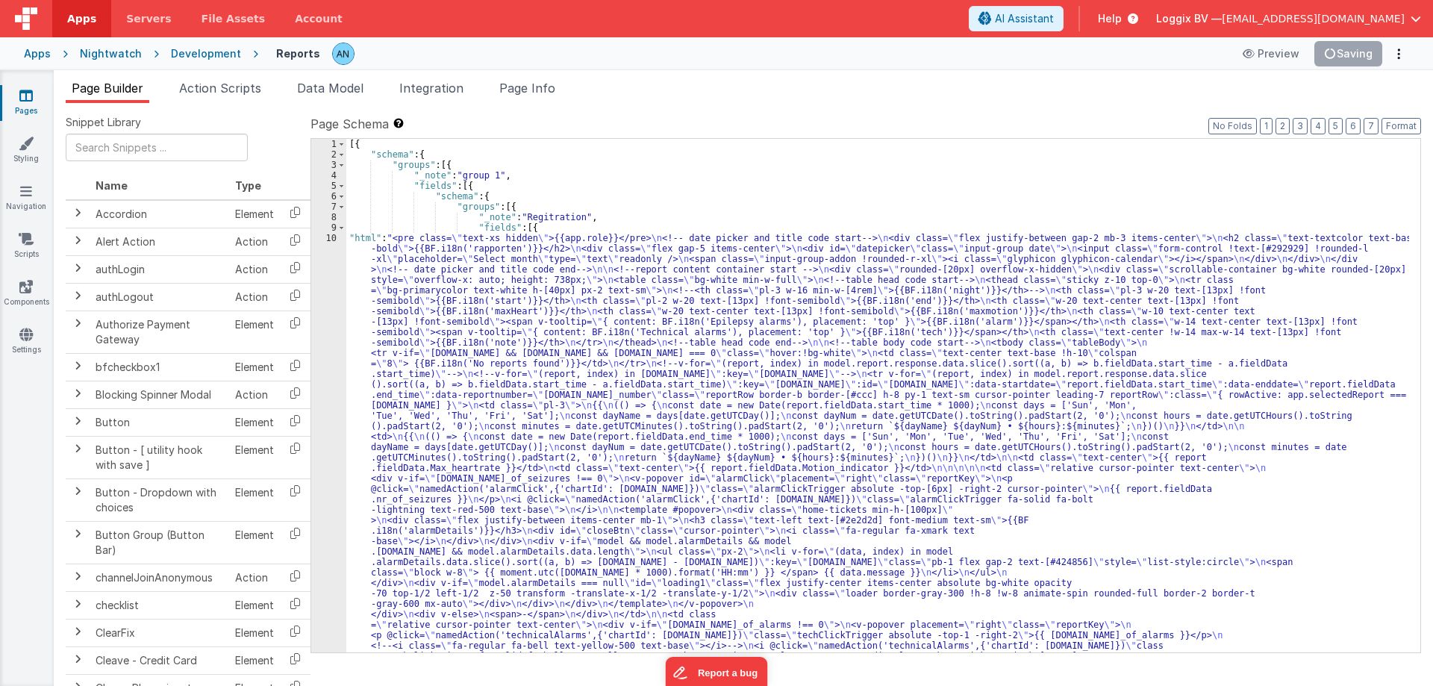
click at [327, 238] on div "10" at bounding box center [328, 572] width 35 height 679
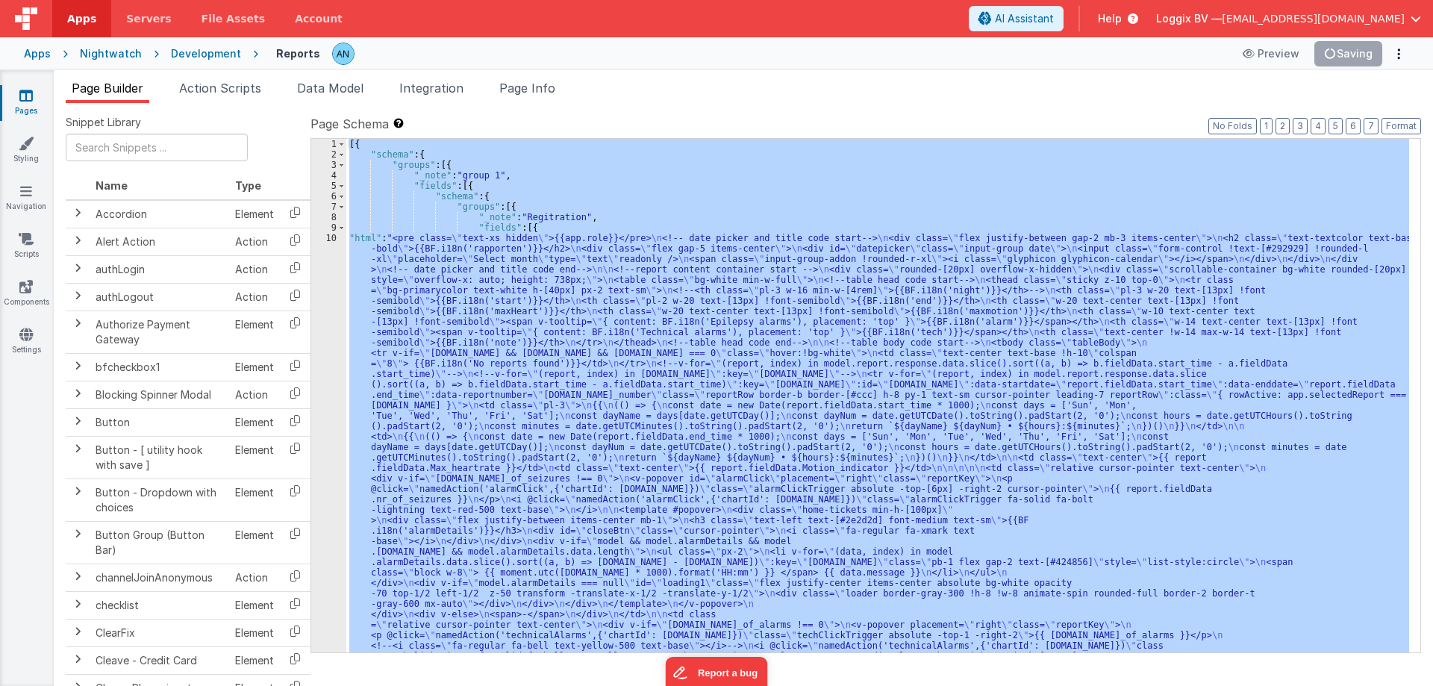
click at [327, 236] on div "10" at bounding box center [328, 572] width 35 height 679
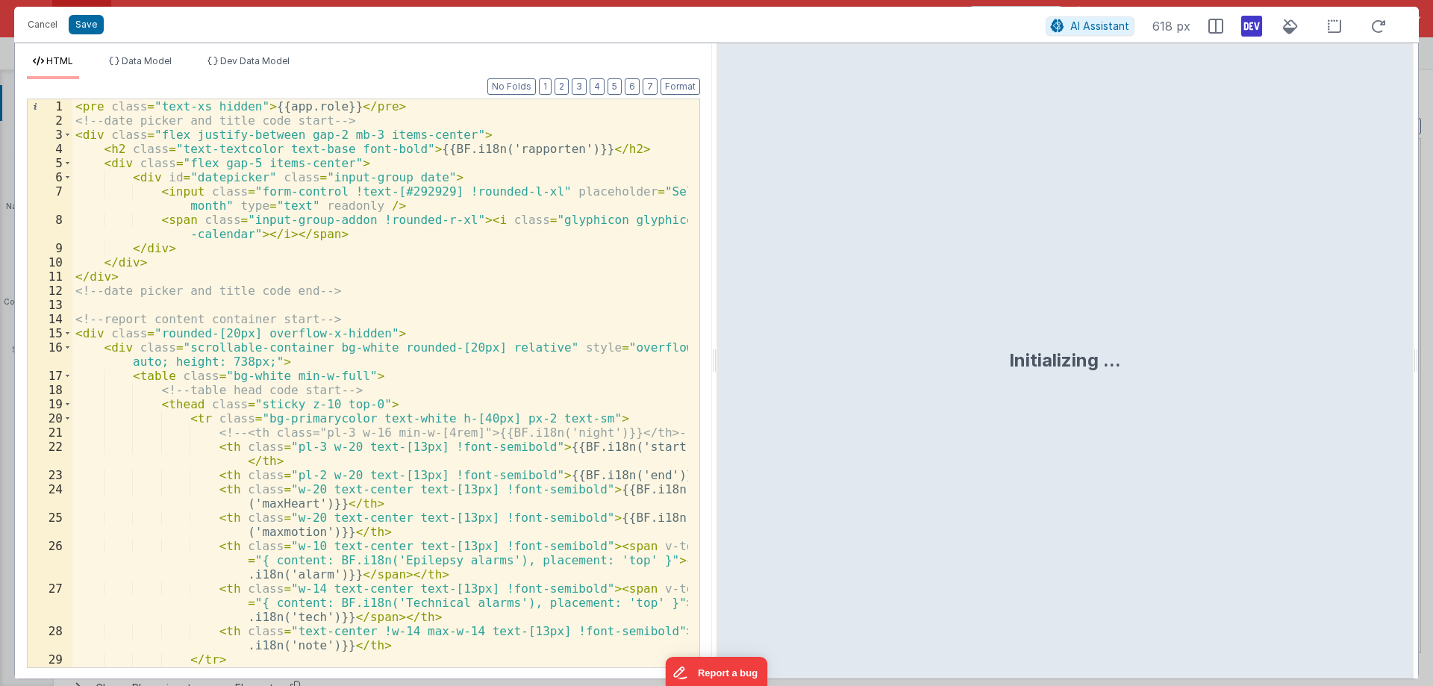
drag, startPoint x: 716, startPoint y: 357, endPoint x: 1051, endPoint y: 373, distance: 335.6
click at [1051, 373] on html "Cancel Save AI Assistant 618 px HTML Data Model Dev Data Model Format 7 6 5 4 3…" at bounding box center [716, 343] width 1433 height 686
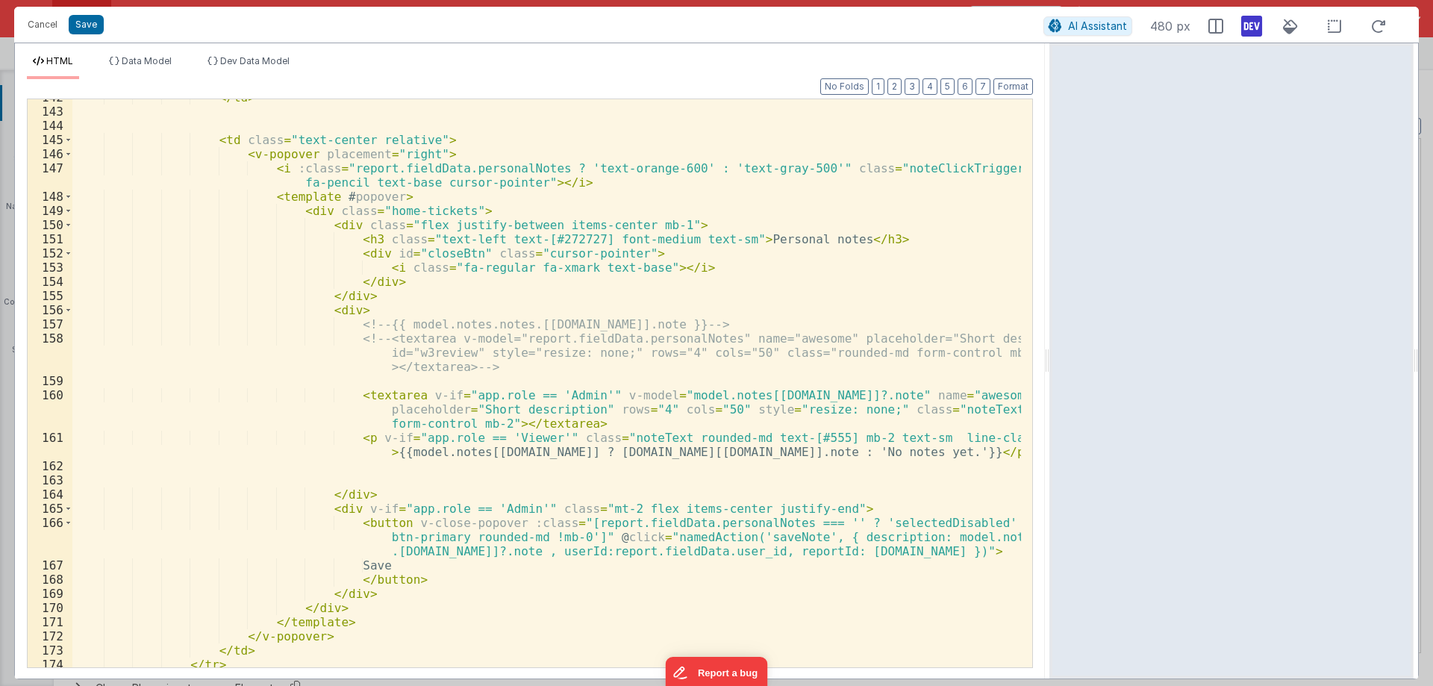
scroll to position [2278, 0]
click at [823, 454] on div "</ td > < td class = "text-center relative" > < v-popover placement = "right" >…" at bounding box center [546, 388] width 949 height 596
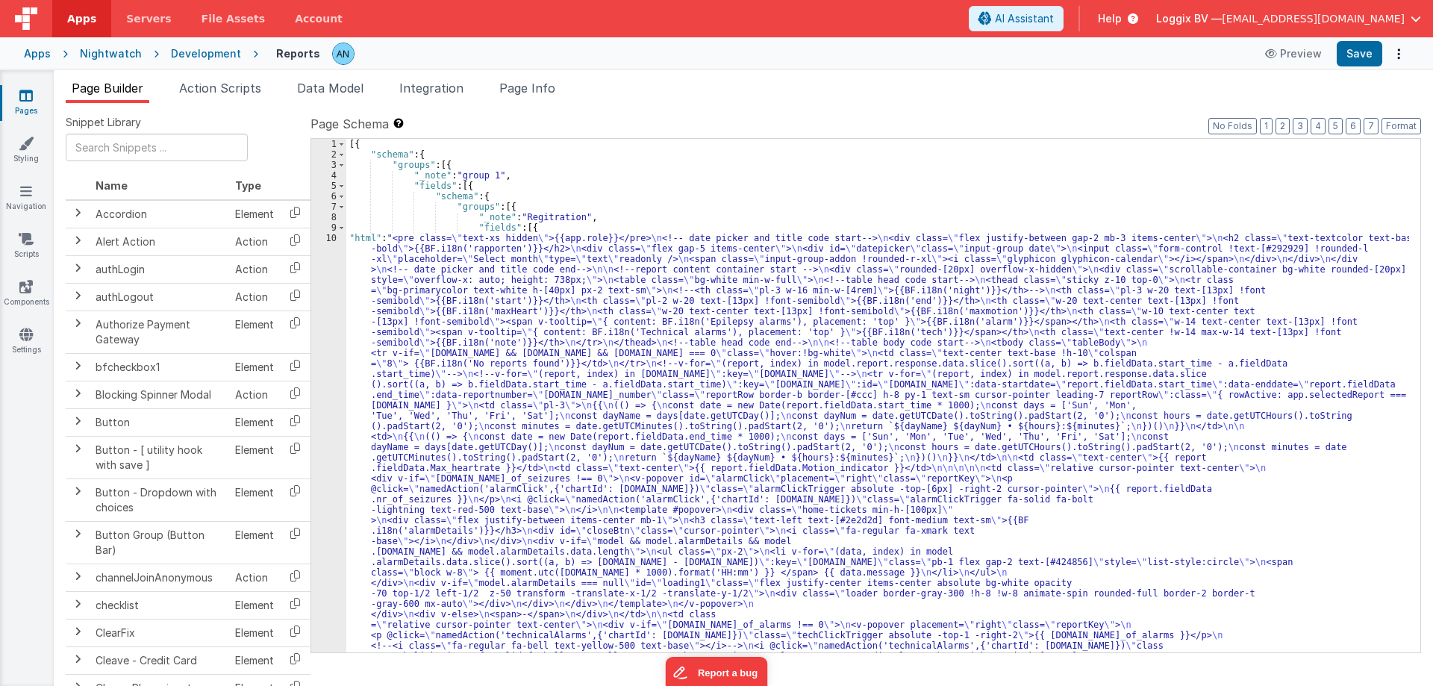
click at [333, 240] on div "10" at bounding box center [328, 572] width 35 height 679
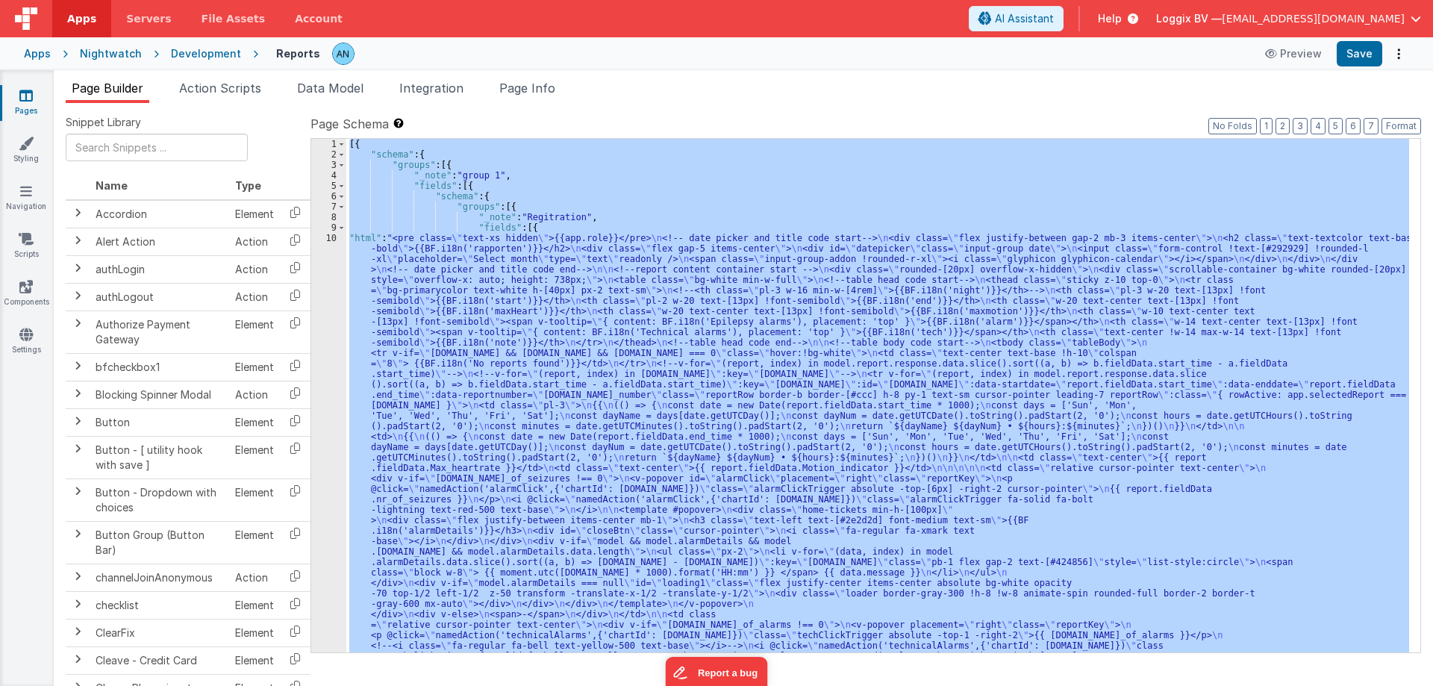
click at [333, 240] on div "10" at bounding box center [328, 572] width 35 height 679
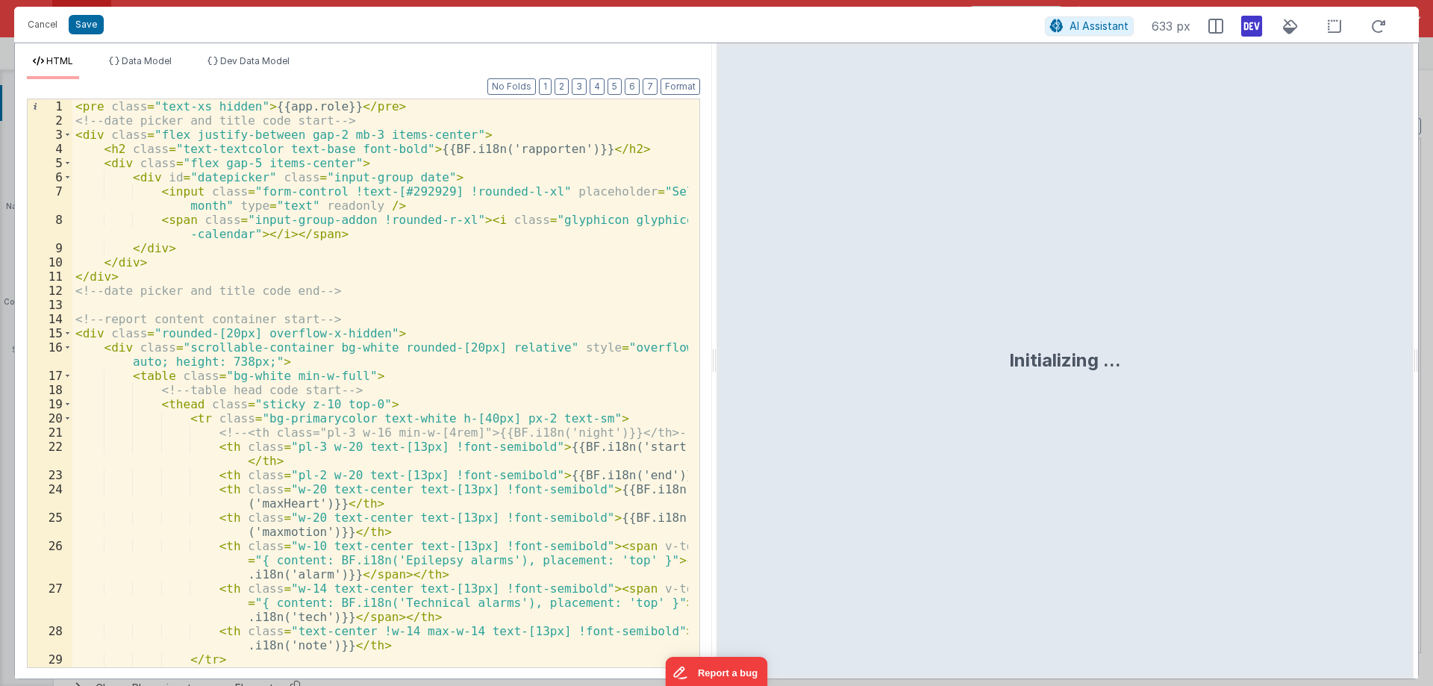
drag, startPoint x: 712, startPoint y: 362, endPoint x: 970, endPoint y: 379, distance: 258.1
click at [970, 379] on html "Cancel Save AI Assistant 633 px HTML Data Model Dev Data Model Format 7 6 5 4 3…" at bounding box center [716, 343] width 1433 height 686
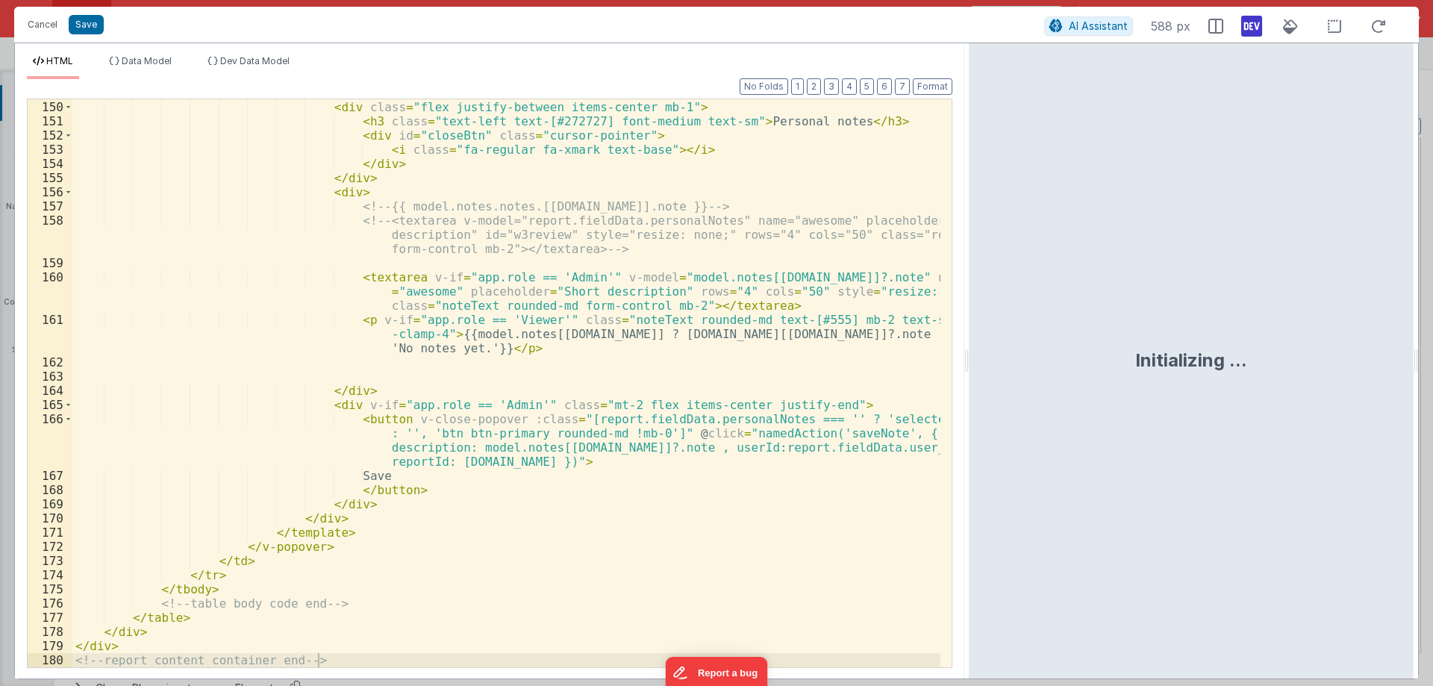
scroll to position [2524, 0]
click at [652, 281] on div "< div class = "home-tickets" > < div class = "flex justify-between items-center…" at bounding box center [506, 384] width 868 height 596
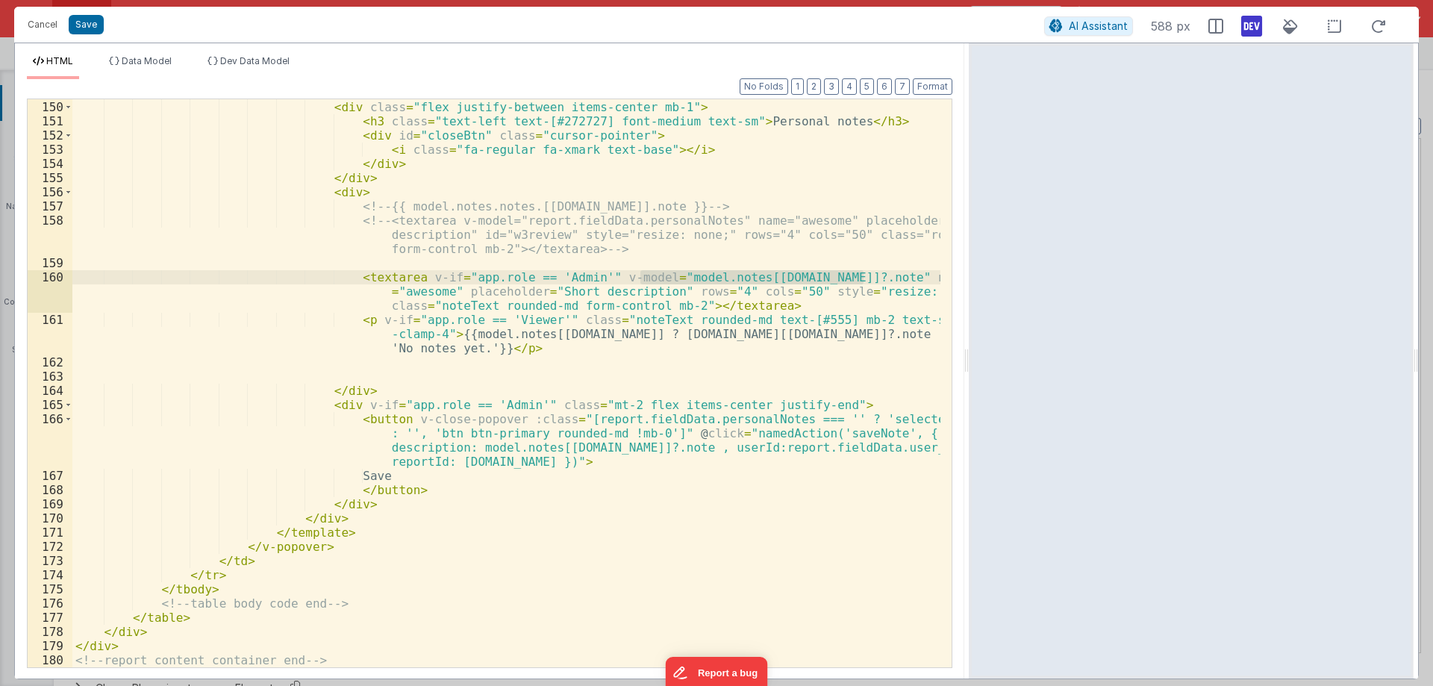
drag, startPoint x: 652, startPoint y: 281, endPoint x: 849, endPoint y: 272, distance: 197.2
click at [849, 272] on div "< div class = "home-tickets" > < div class = "flex justify-between items-center…" at bounding box center [506, 384] width 868 height 596
click at [849, 272] on div "< div class = "home-tickets" > < div class = "flex justify-between items-center…" at bounding box center [506, 383] width 868 height 568
click at [640, 278] on div "< div class = "home-tickets" > < div class = "flex justify-between items-center…" at bounding box center [506, 384] width 868 height 596
paste textarea
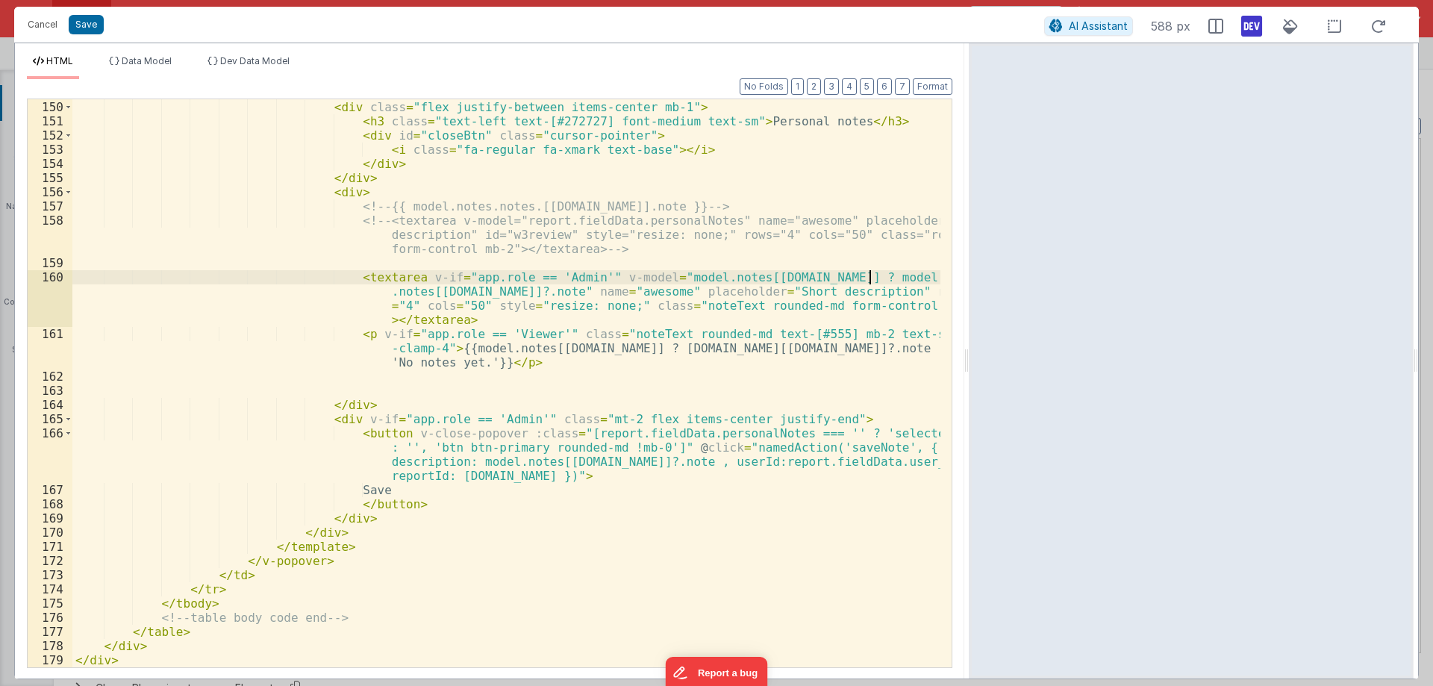
click at [580, 291] on div "< div class = "home-tickets" > < div class = "flex justify-between items-center…" at bounding box center [506, 384] width 868 height 596
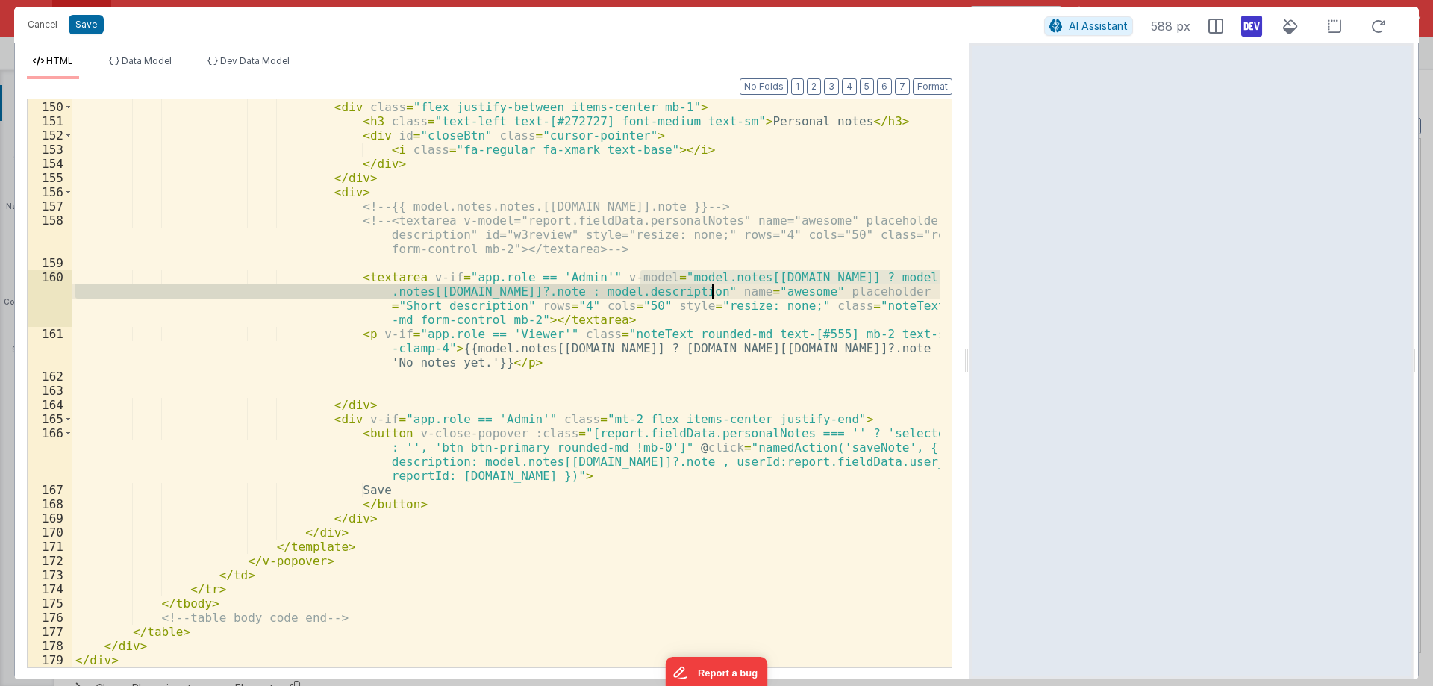
drag, startPoint x: 640, startPoint y: 280, endPoint x: 713, endPoint y: 293, distance: 74.2
click at [713, 293] on div "< div class = "home-tickets" > < div class = "flex justify-between items-center…" at bounding box center [506, 384] width 868 height 596
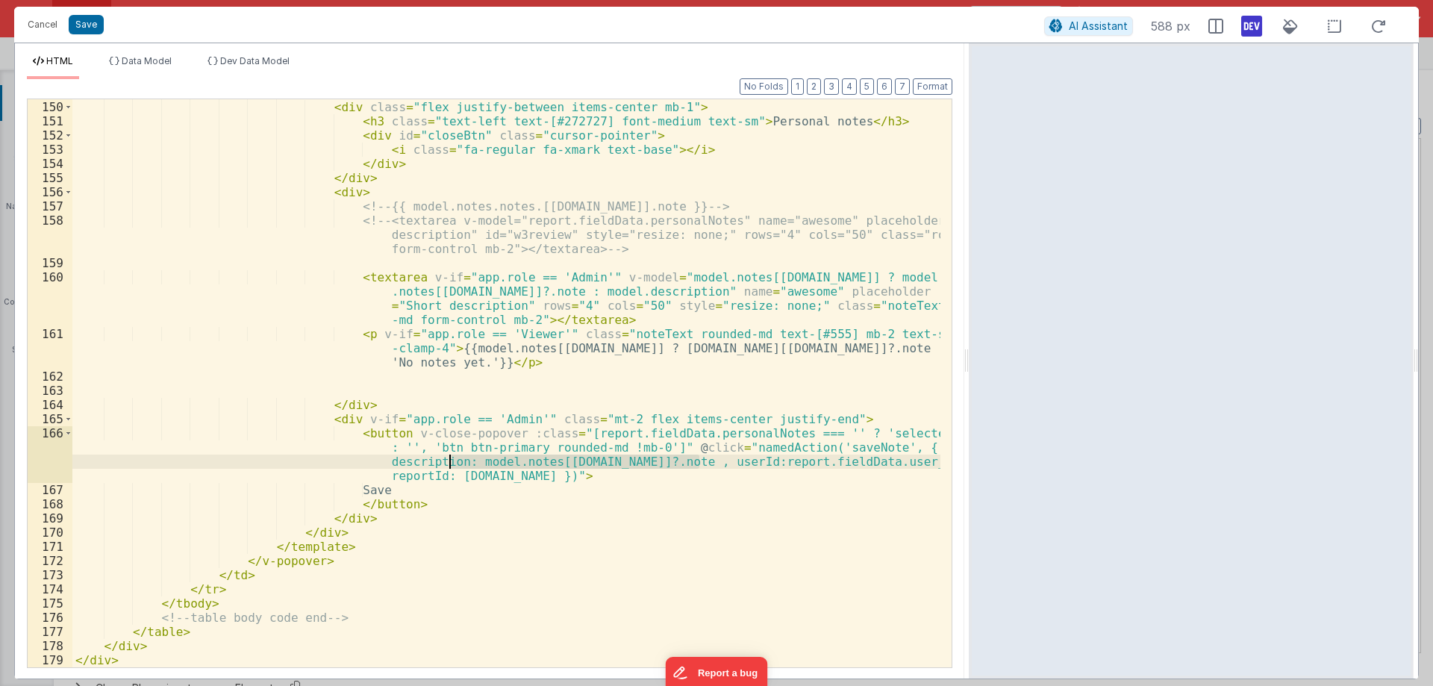
drag, startPoint x: 697, startPoint y: 464, endPoint x: 451, endPoint y: 466, distance: 246.3
click at [451, 466] on div "< div class = "home-tickets" > < div class = "flex justify-between items-center…" at bounding box center [506, 384] width 868 height 596
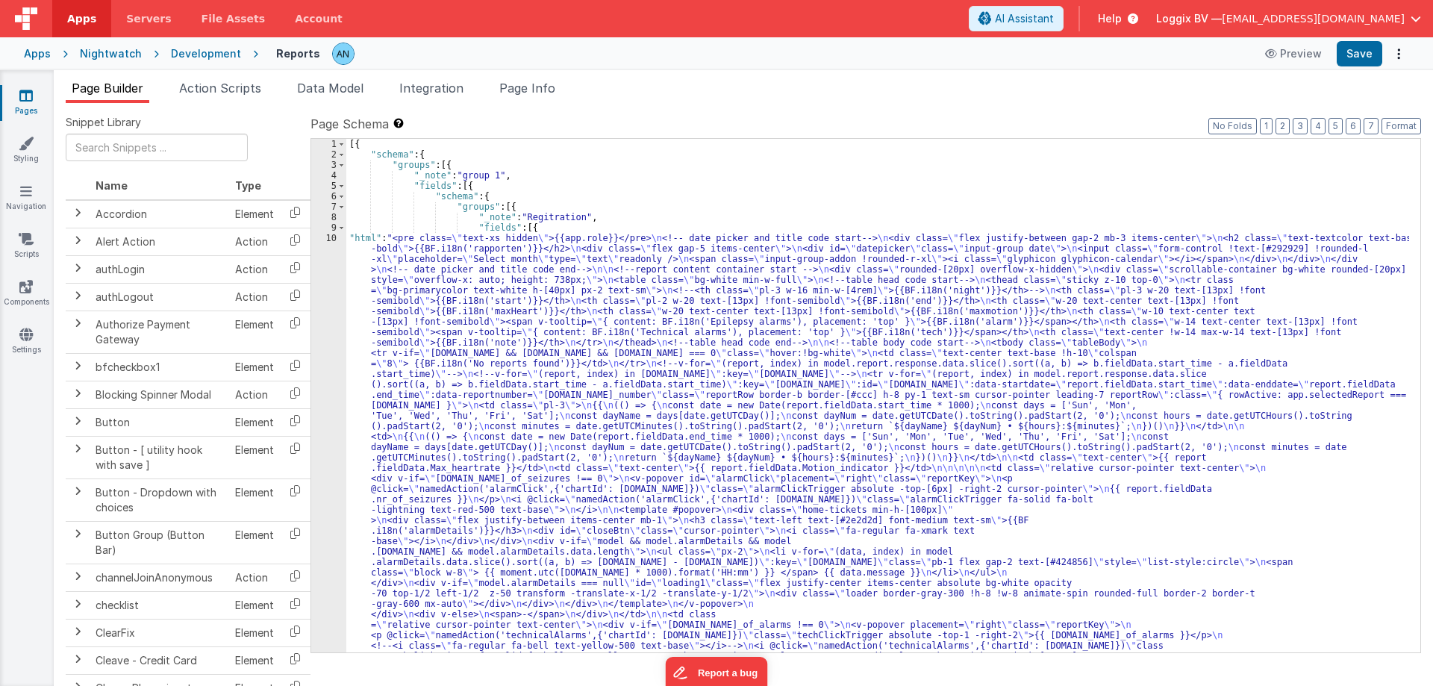
click at [336, 243] on div "10" at bounding box center [328, 572] width 35 height 679
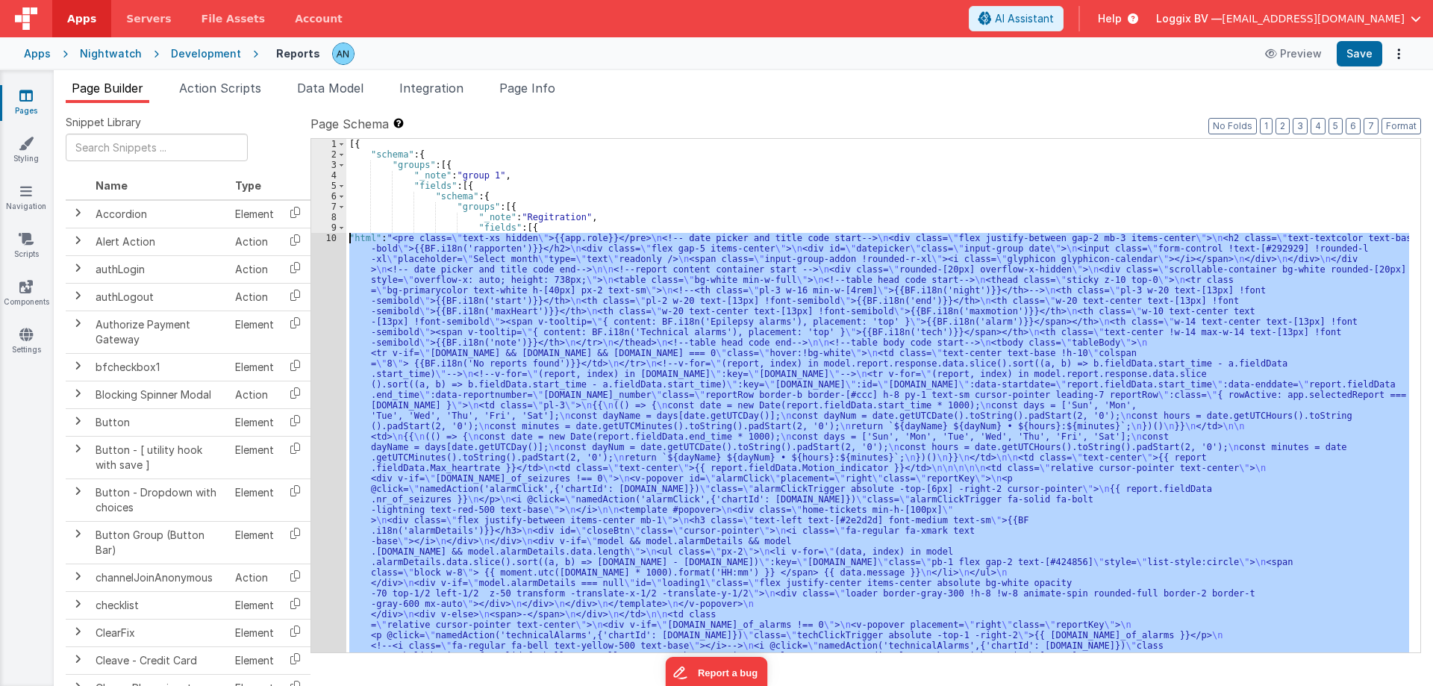
click at [329, 237] on div "10" at bounding box center [328, 572] width 35 height 679
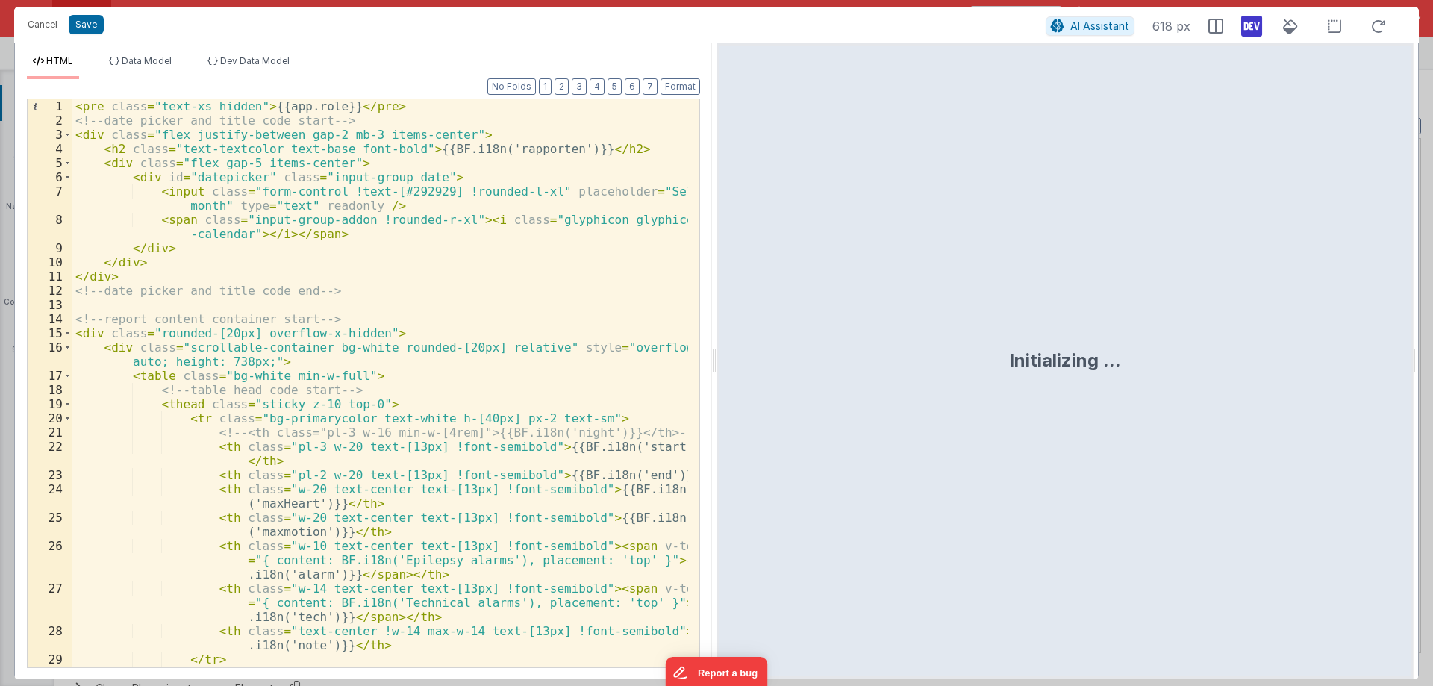
drag, startPoint x: 712, startPoint y: 358, endPoint x: 909, endPoint y: 335, distance: 198.4
click at [908, 375] on html "Cancel Save AI Assistant 618 px HTML Data Model Dev Data Model Format 7 6 5 4 3…" at bounding box center [716, 343] width 1433 height 686
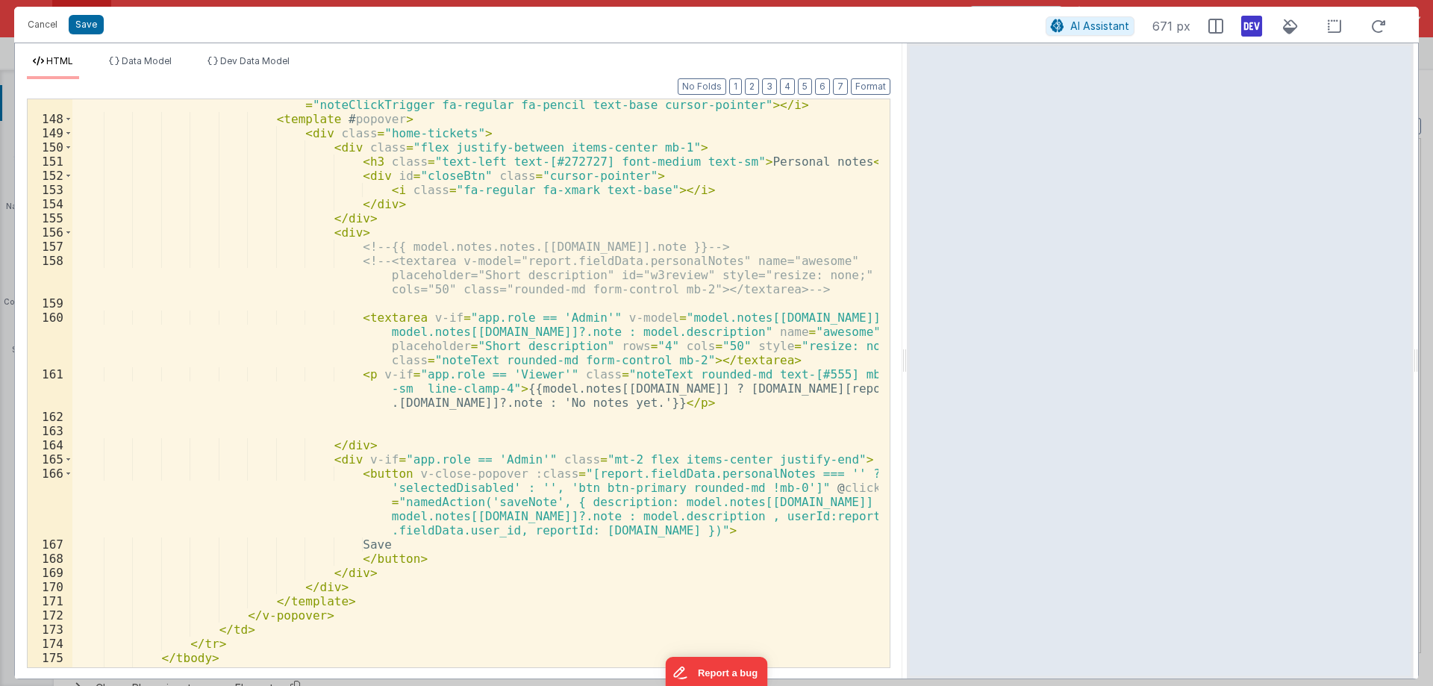
scroll to position [2552, 0]
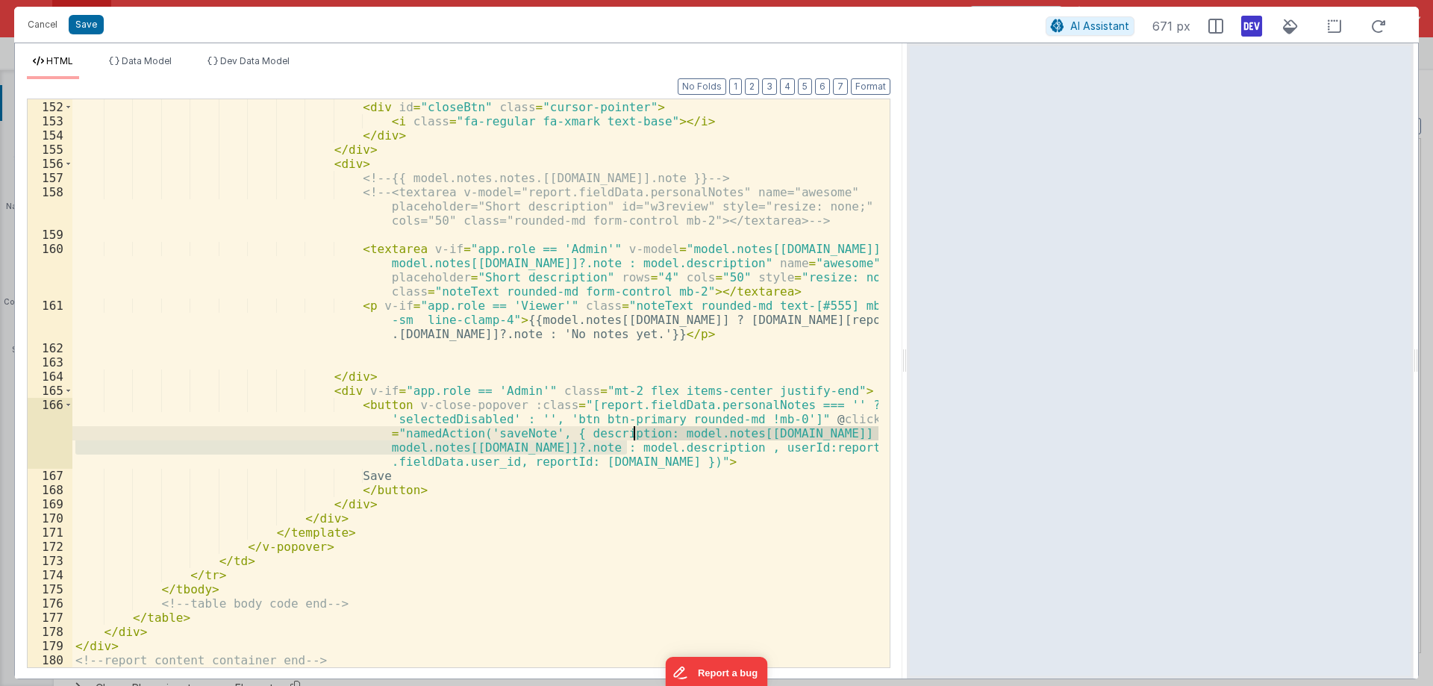
drag, startPoint x: 629, startPoint y: 449, endPoint x: 632, endPoint y: 437, distance: 12.3
click at [632, 437] on div "< h3 class = "text-left text-[#272727] font-medium text-sm" > Personal notes </…" at bounding box center [475, 384] width 806 height 596
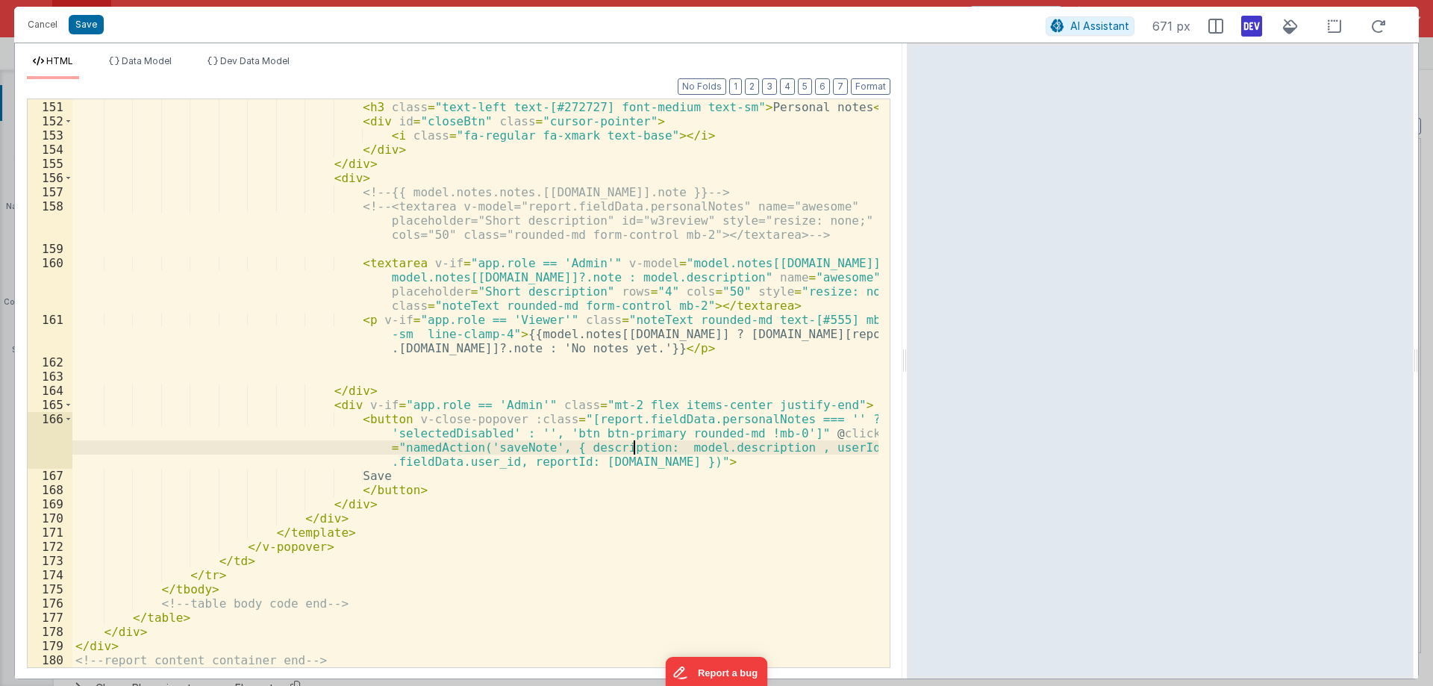
scroll to position [2538, 0]
click at [640, 273] on div "< div class = "flex justify-between items-center mb-1" > < h3 class = "text-lef…" at bounding box center [475, 384] width 806 height 596
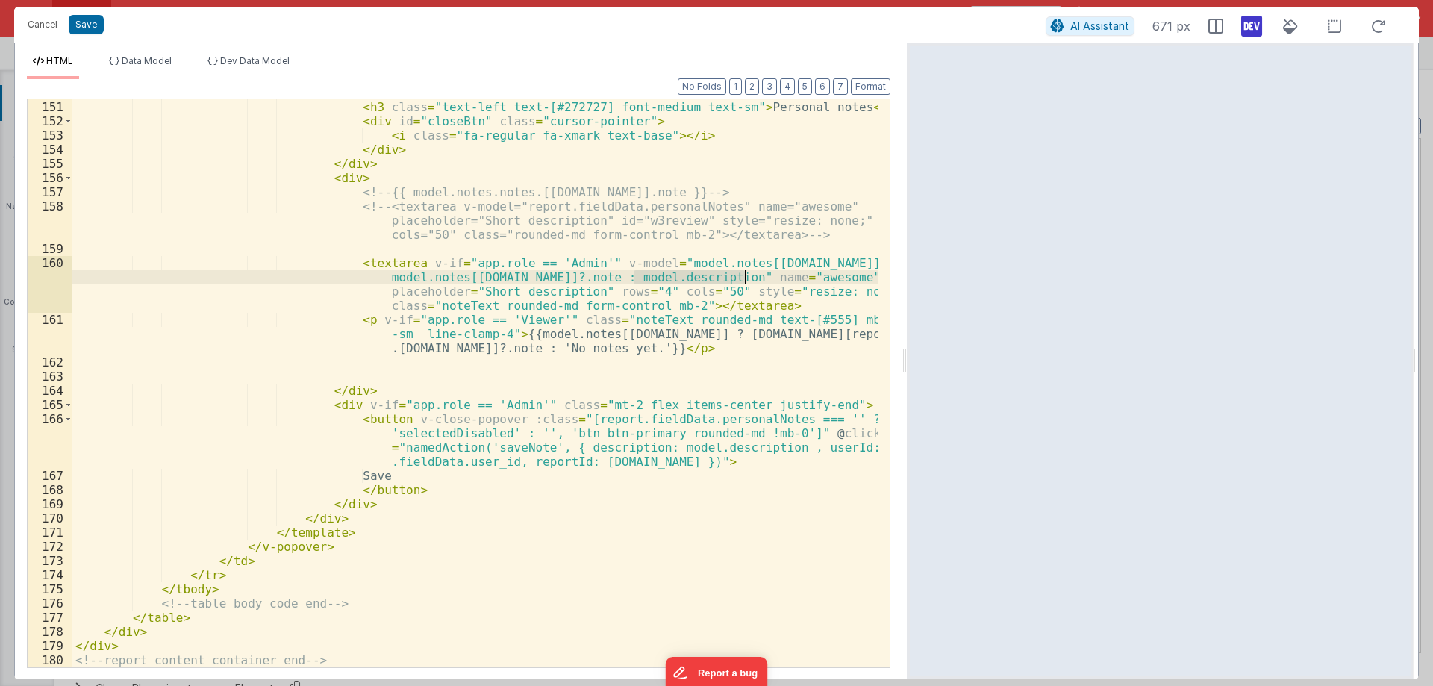
drag, startPoint x: 640, startPoint y: 273, endPoint x: 699, endPoint y: 284, distance: 59.9
click at [699, 284] on div "< div class = "flex justify-between items-center mb-1" > < h3 class = "text-lef…" at bounding box center [475, 384] width 806 height 596
click at [667, 268] on div "< div class = "flex justify-between items-center mb-1" > < h3 class = "text-lef…" at bounding box center [475, 384] width 806 height 596
drag, startPoint x: 667, startPoint y: 268, endPoint x: 714, endPoint y: 281, distance: 48.7
click at [714, 281] on div "< div class = "flex justify-between items-center mb-1" > < h3 class = "text-lef…" at bounding box center [475, 384] width 806 height 596
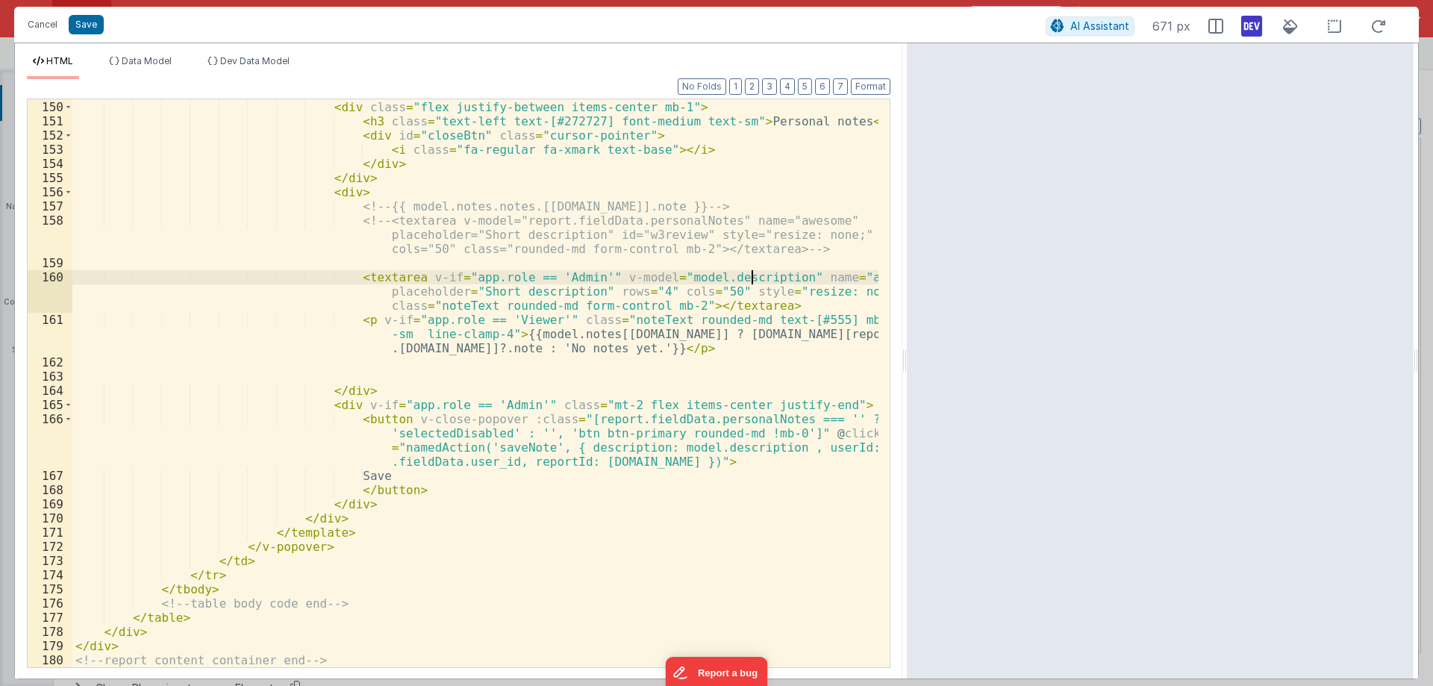
scroll to position [2524, 0]
click at [571, 277] on div "< div class = "home-tickets" > < div class = "flex justify-between items-center…" at bounding box center [475, 384] width 806 height 596
click at [577, 278] on div "< div class = "home-tickets" > < div class = "flex justify-between items-center…" at bounding box center [475, 384] width 806 height 596
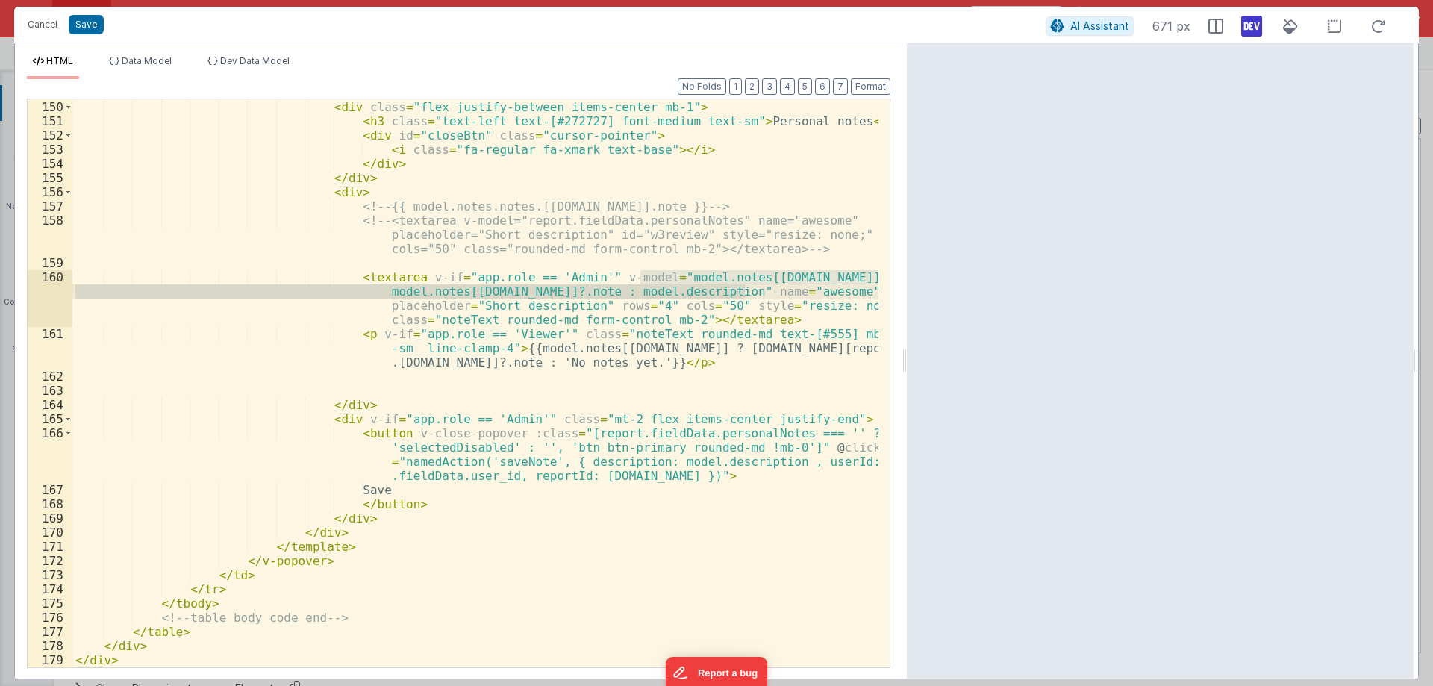
click at [582, 276] on div "< div class = "home-tickets" > < div class = "flex justify-between items-center…" at bounding box center [475, 384] width 806 height 596
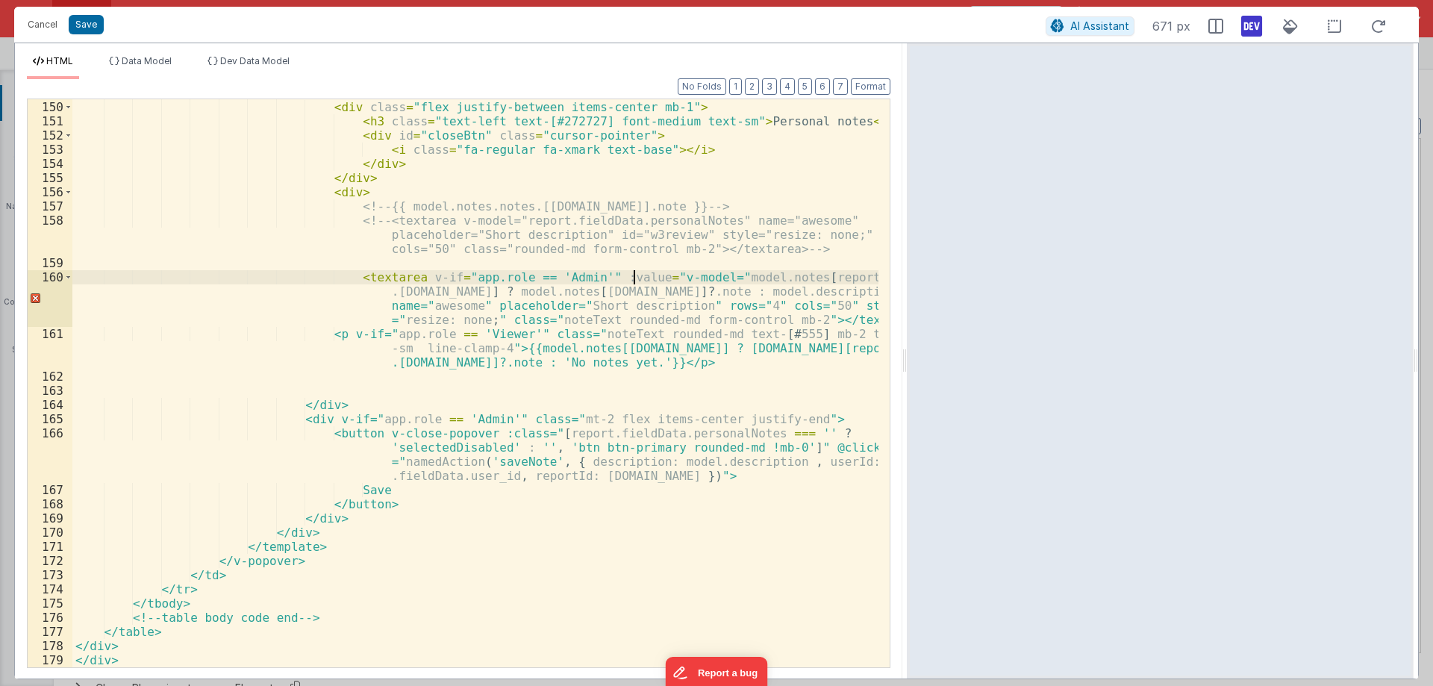
paste textarea
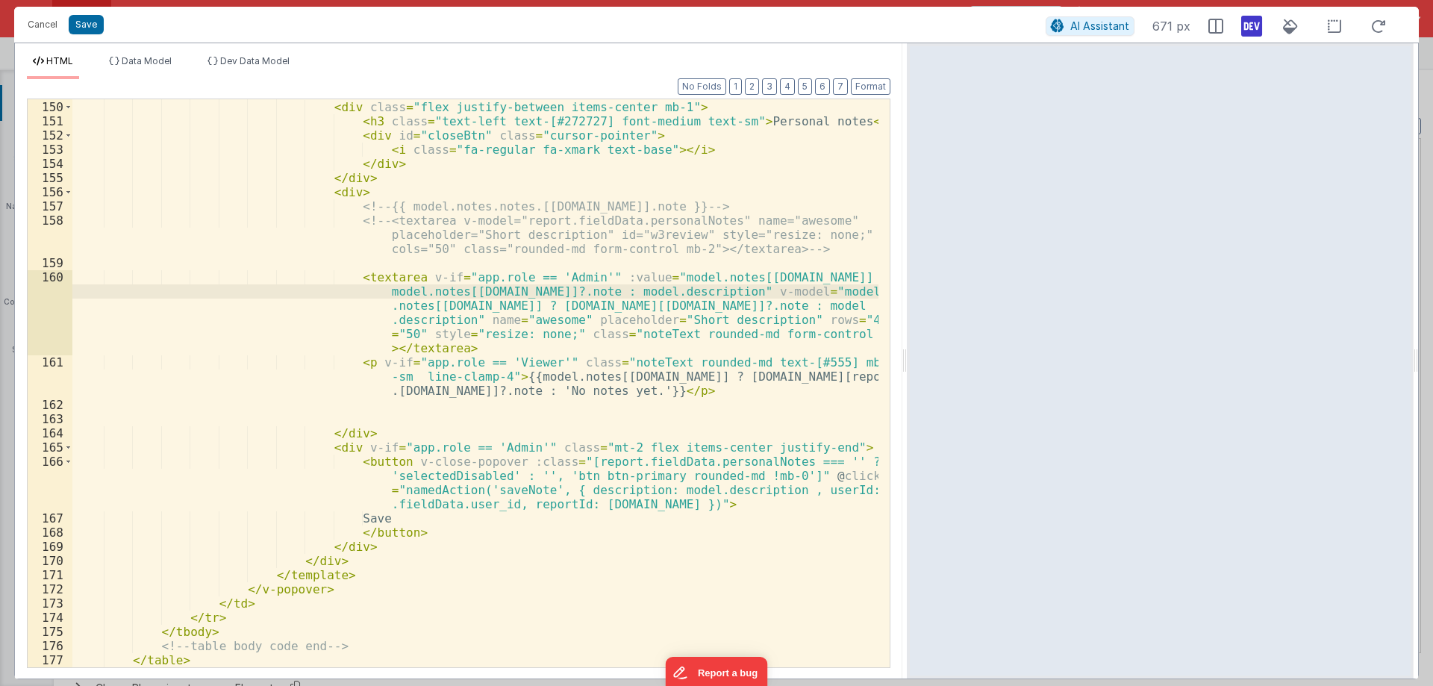
click at [430, 320] on div "< div class = "home-tickets" > < div class = "flex justify-between items-center…" at bounding box center [475, 384] width 806 height 596
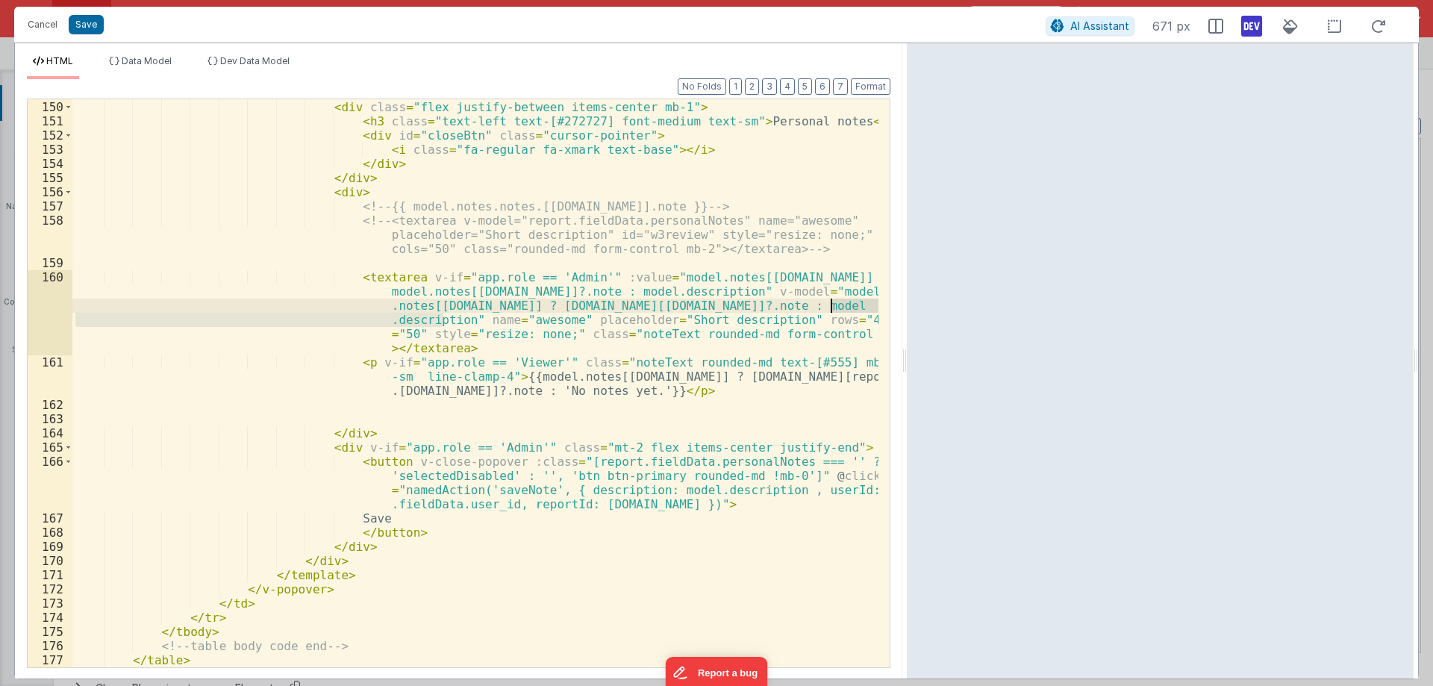
drag, startPoint x: 430, startPoint y: 320, endPoint x: 835, endPoint y: 309, distance: 404.7
click at [835, 309] on div "< div class = "home-tickets" > < div class = "flex justify-between items-center…" at bounding box center [475, 384] width 806 height 596
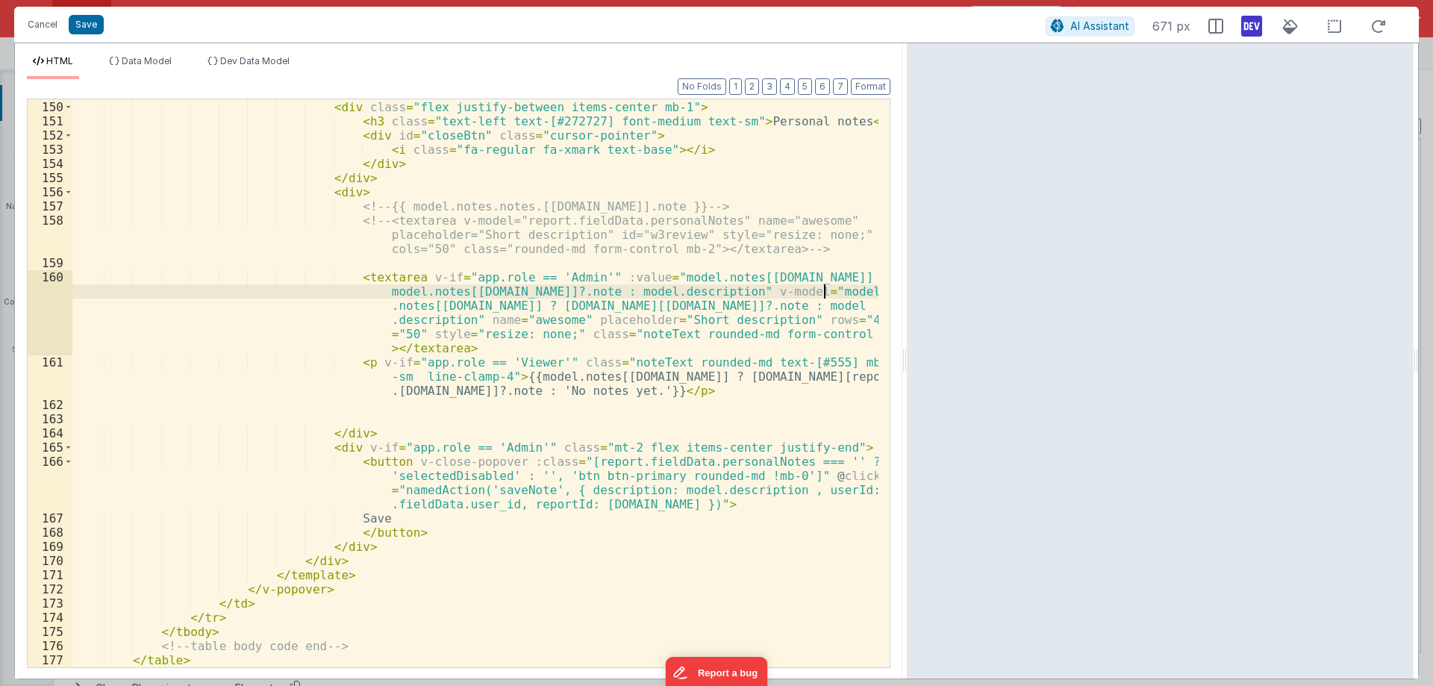
click at [826, 288] on div "< div class = "home-tickets" > < div class = "flex justify-between items-center…" at bounding box center [475, 384] width 806 height 596
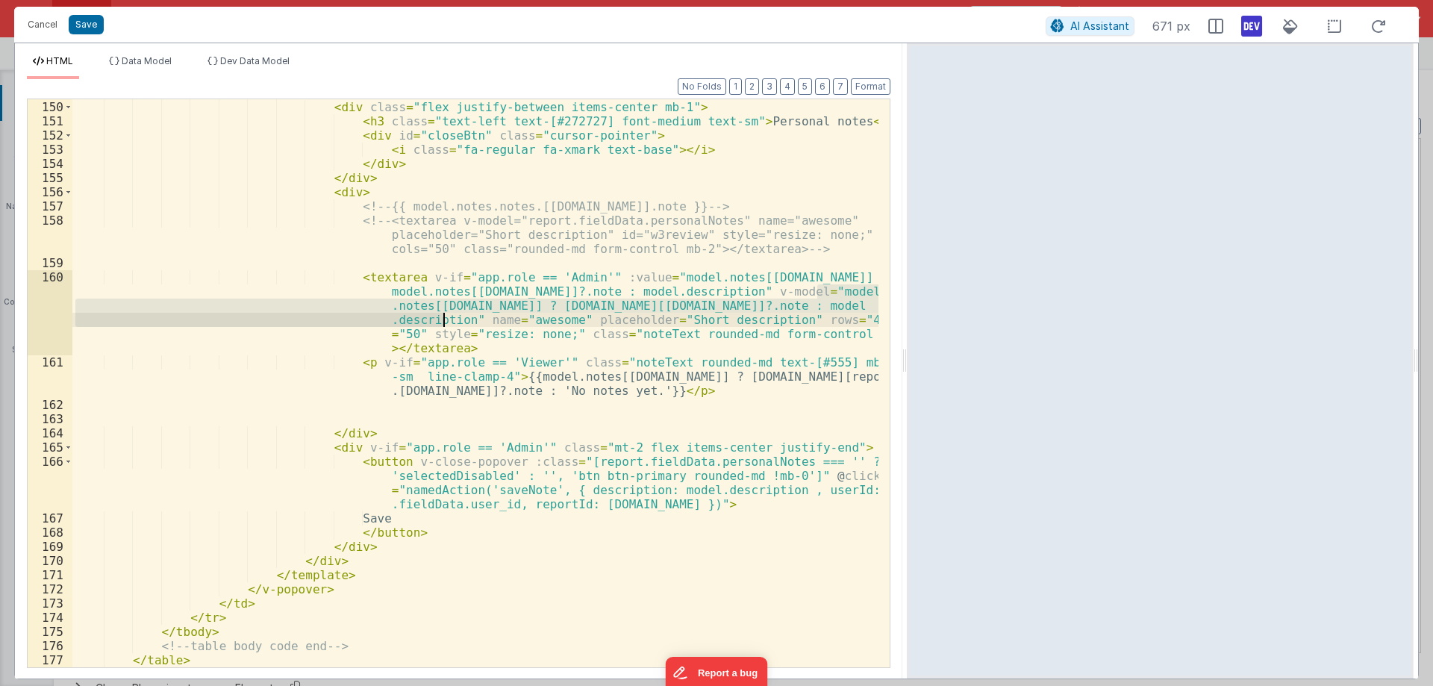
drag, startPoint x: 826, startPoint y: 288, endPoint x: 436, endPoint y: 319, distance: 390.9
click at [436, 319] on div "< div class = "home-tickets" > < div class = "flex justify-between items-center…" at bounding box center [475, 384] width 806 height 596
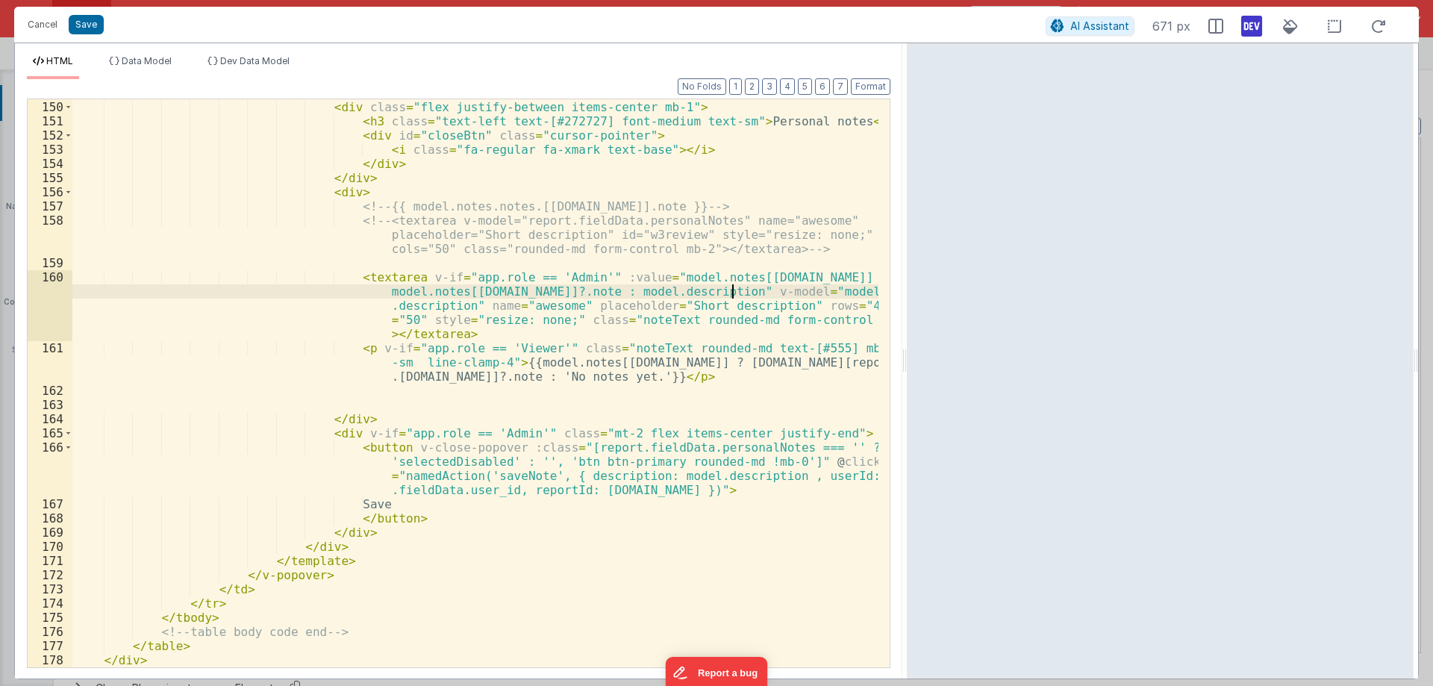
click at [732, 293] on div "< div class = "home-tickets" > < div class = "flex justify-between items-center…" at bounding box center [475, 384] width 806 height 596
drag, startPoint x: 732, startPoint y: 293, endPoint x: 660, endPoint y: 297, distance: 71.8
click at [654, 297] on div "< div class = "home-tickets" > < div class = "flex justify-between items-center…" at bounding box center [475, 384] width 806 height 596
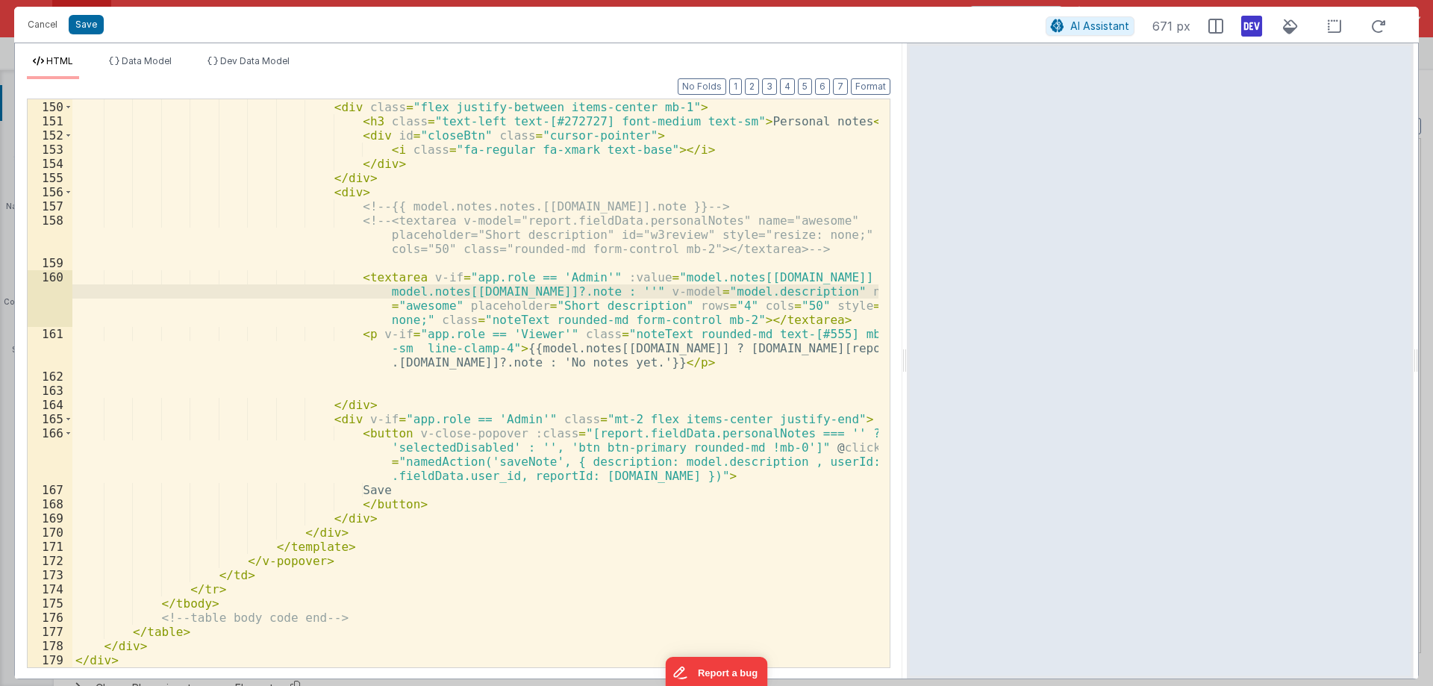
click at [643, 299] on div "< div class = "home-tickets" > < div class = "flex justify-between items-center…" at bounding box center [475, 384] width 806 height 596
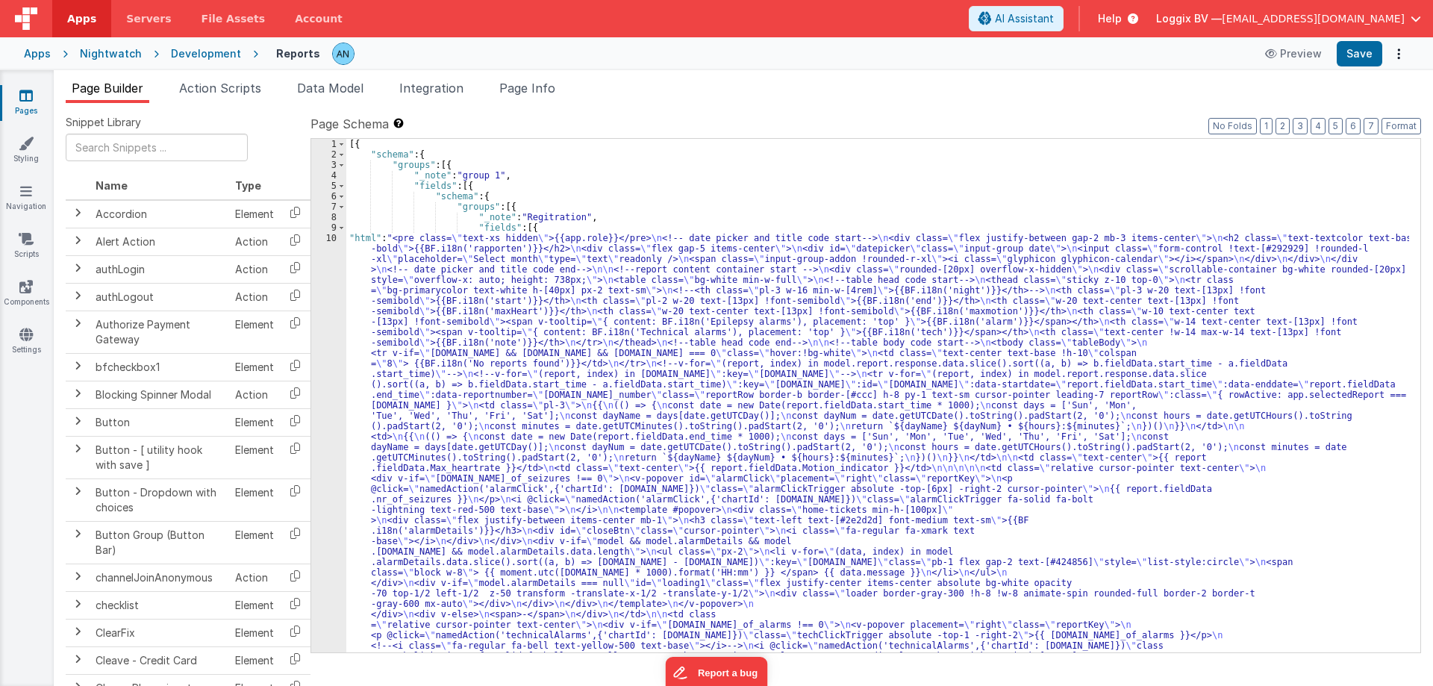
click at [335, 237] on div "10" at bounding box center [328, 572] width 35 height 679
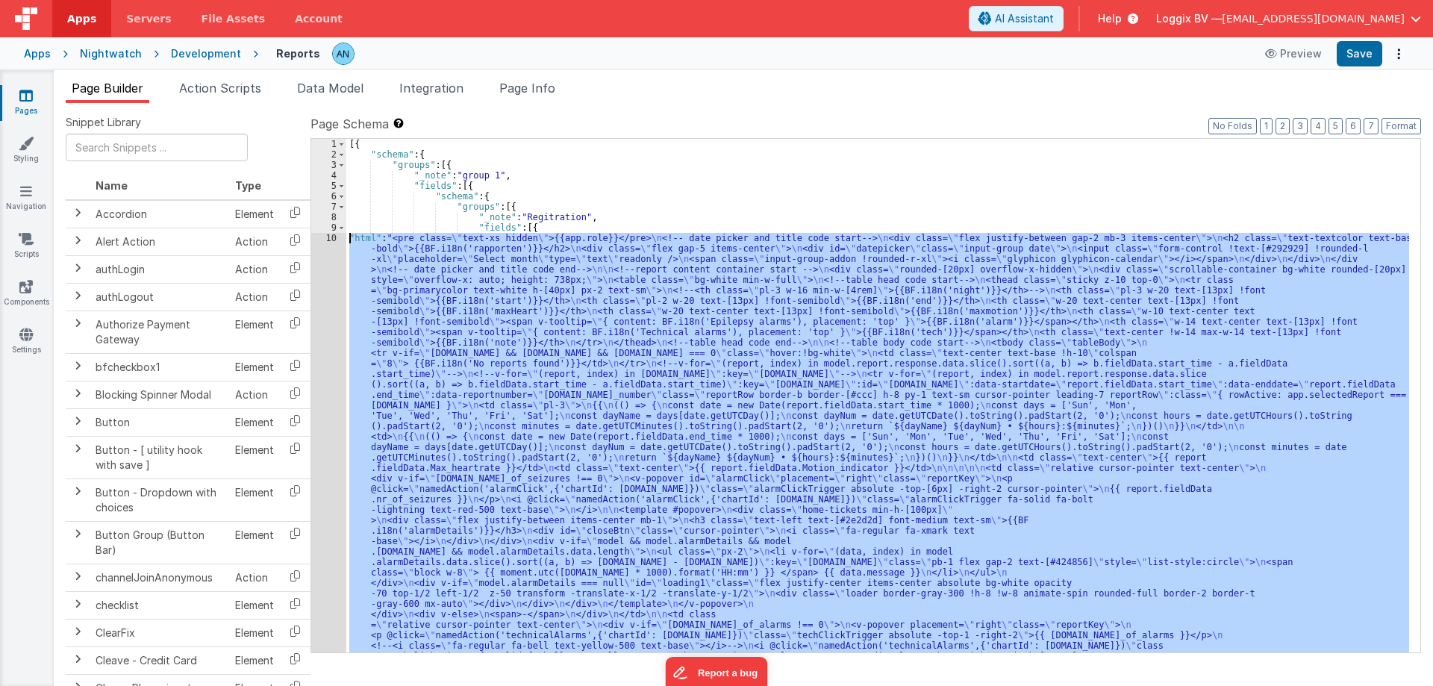
click at [335, 237] on div "10" at bounding box center [328, 572] width 35 height 679
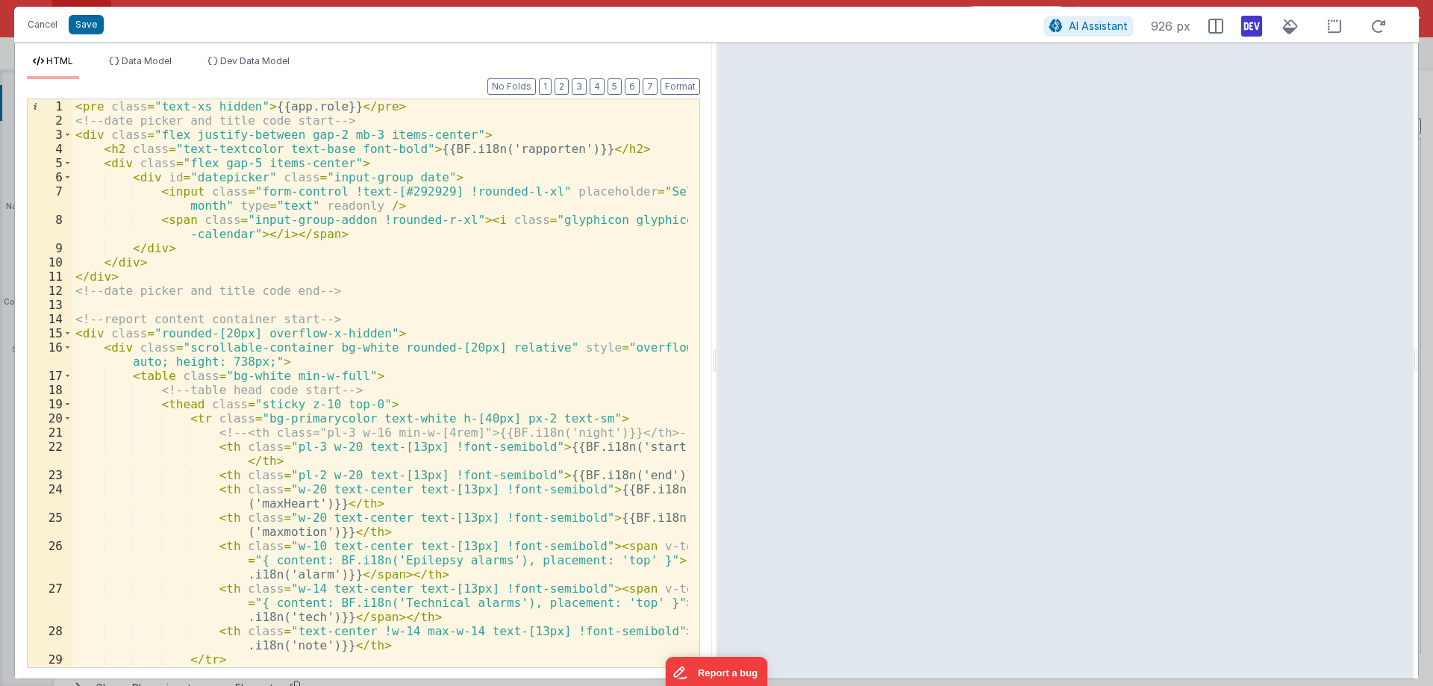
drag, startPoint x: 713, startPoint y: 364, endPoint x: 1004, endPoint y: 293, distance: 299.6
click at [957, 362] on html "Cancel Save AI Assistant 926 px HTML Data Model Dev Data Model Format 7 6 5 4 3…" at bounding box center [716, 343] width 1433 height 686
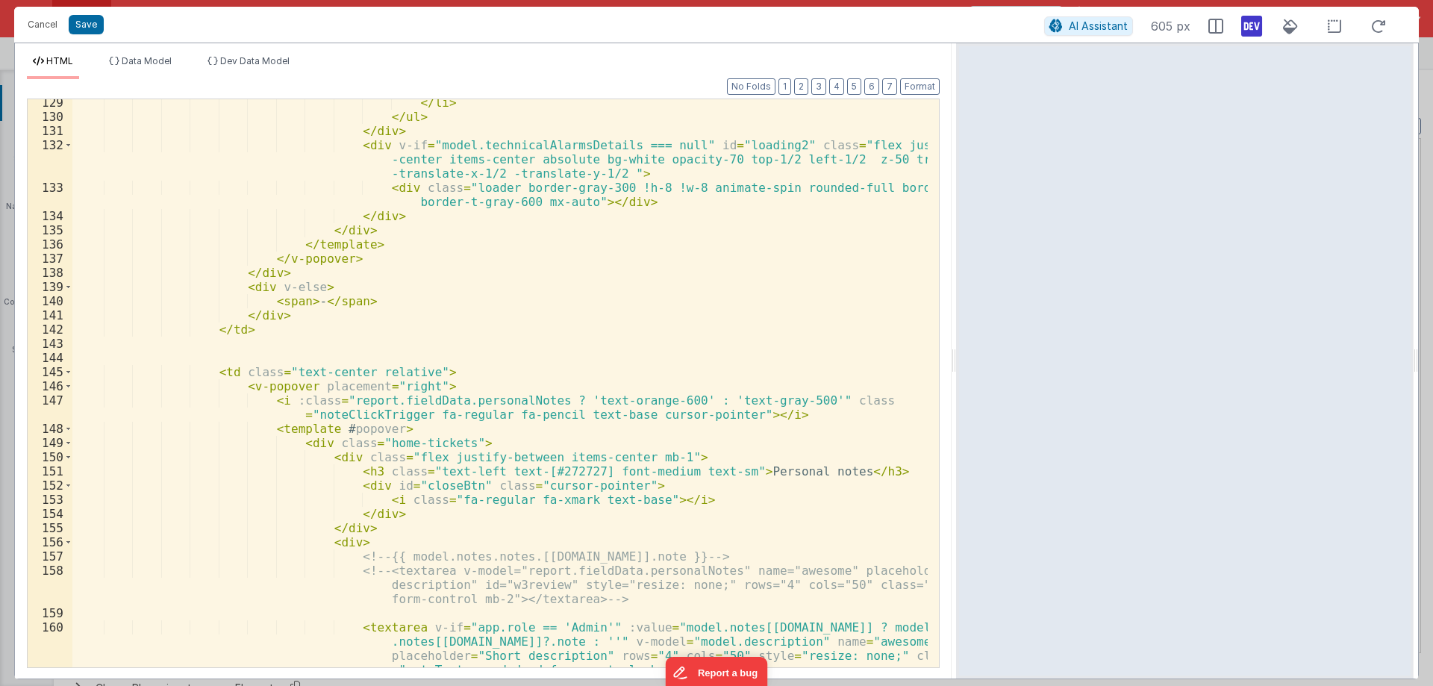
scroll to position [2538, 0]
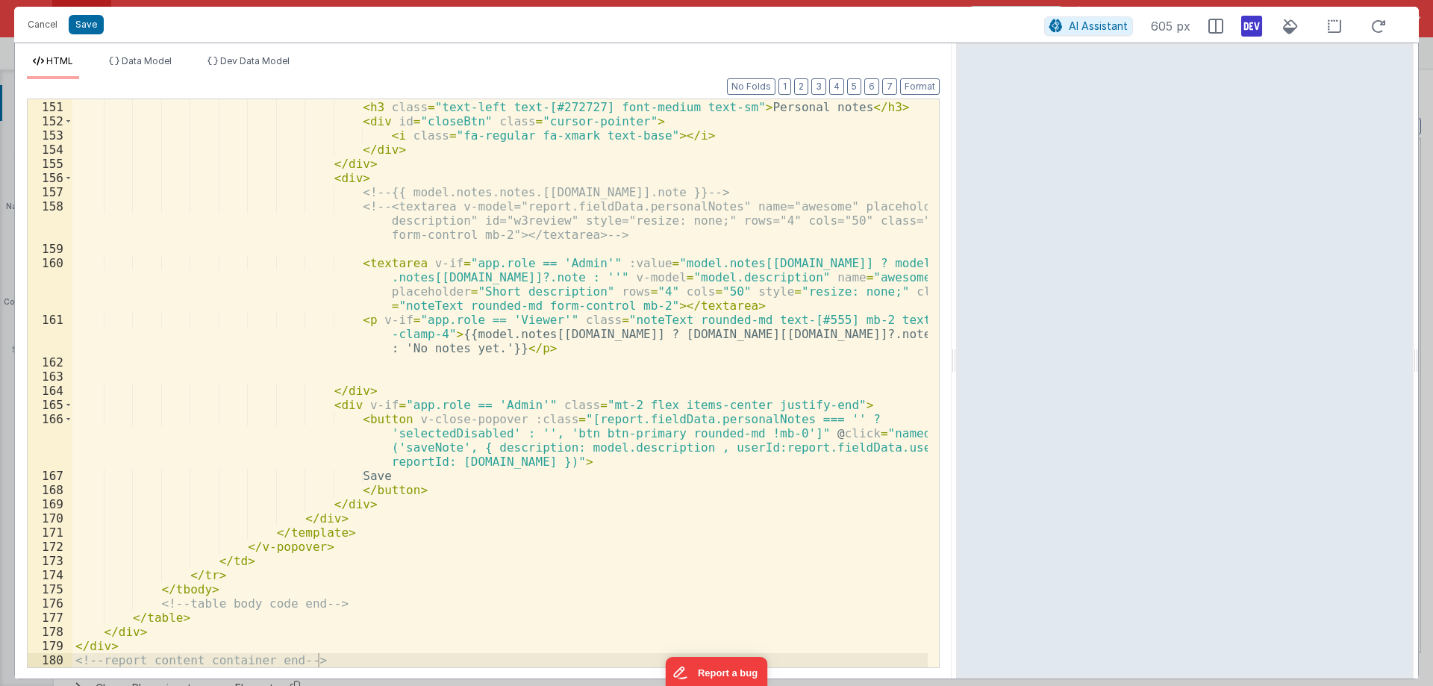
click at [401, 444] on div "< div class = "flex justify-between items-center mb-1" > < h3 class = "text-lef…" at bounding box center [499, 384] width 855 height 596
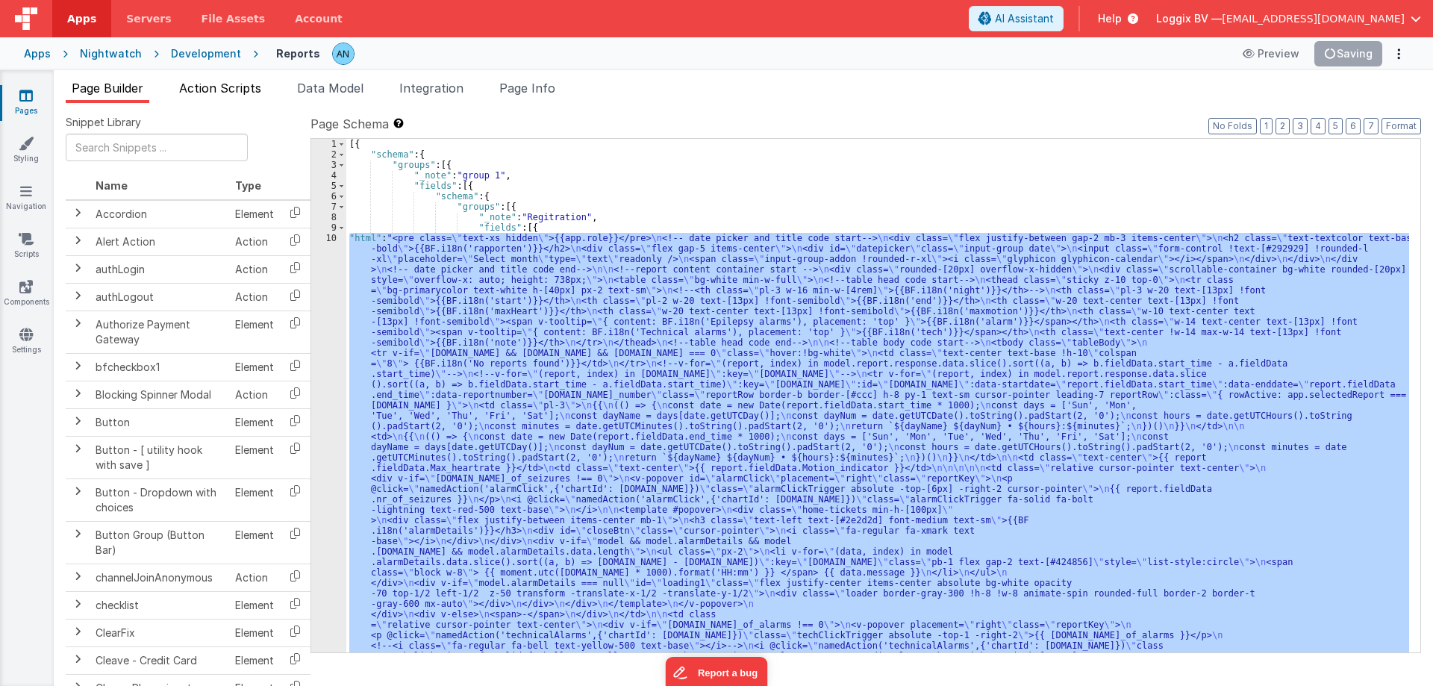
click at [237, 92] on span "Action Scripts" at bounding box center [220, 88] width 82 height 15
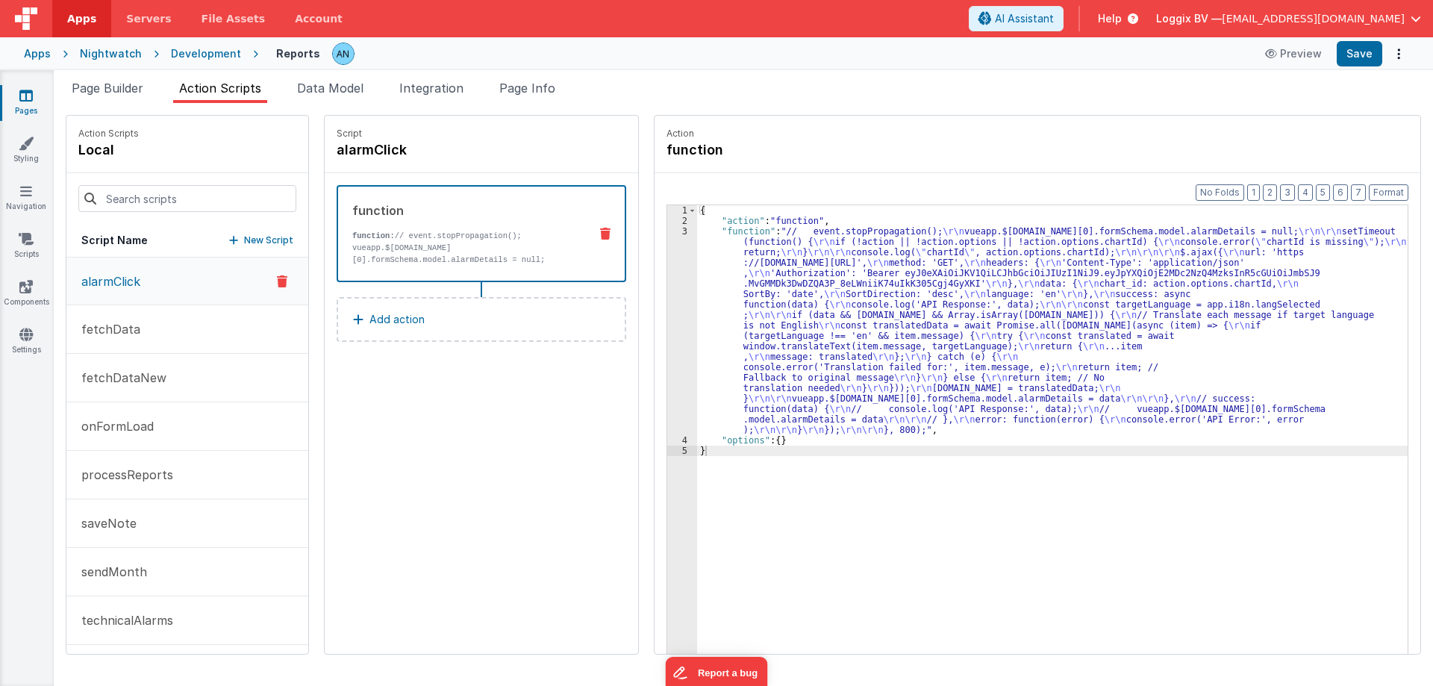
click at [205, 516] on button "saveNote" at bounding box center [187, 523] width 242 height 49
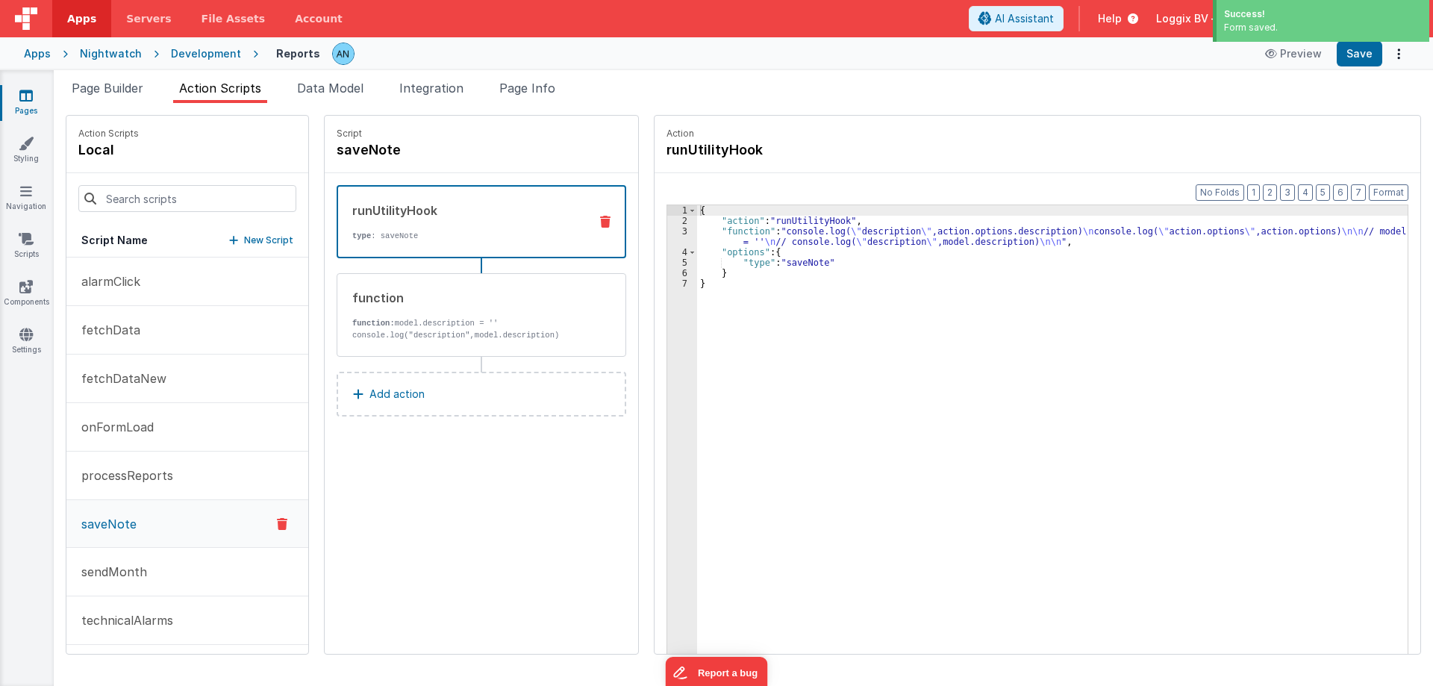
click at [670, 228] on div "3" at bounding box center [682, 236] width 30 height 21
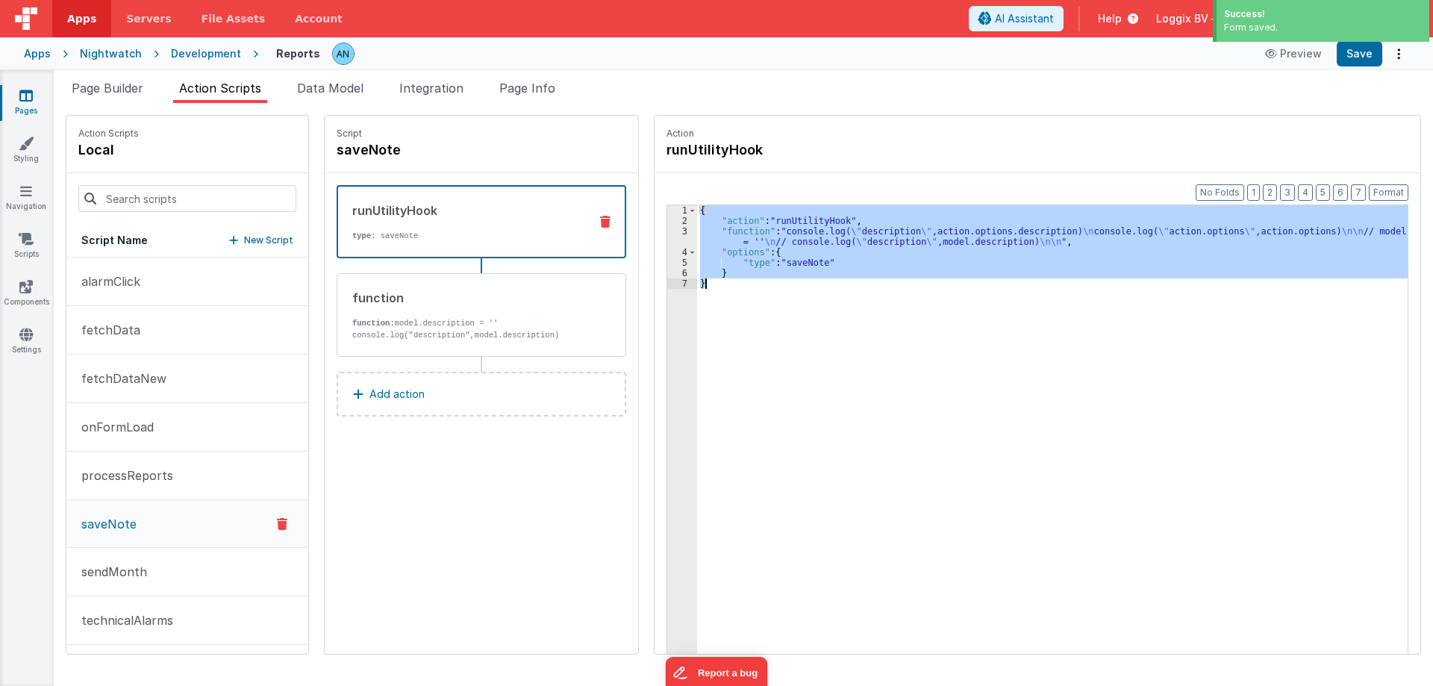
click at [671, 228] on div "3" at bounding box center [682, 236] width 30 height 21
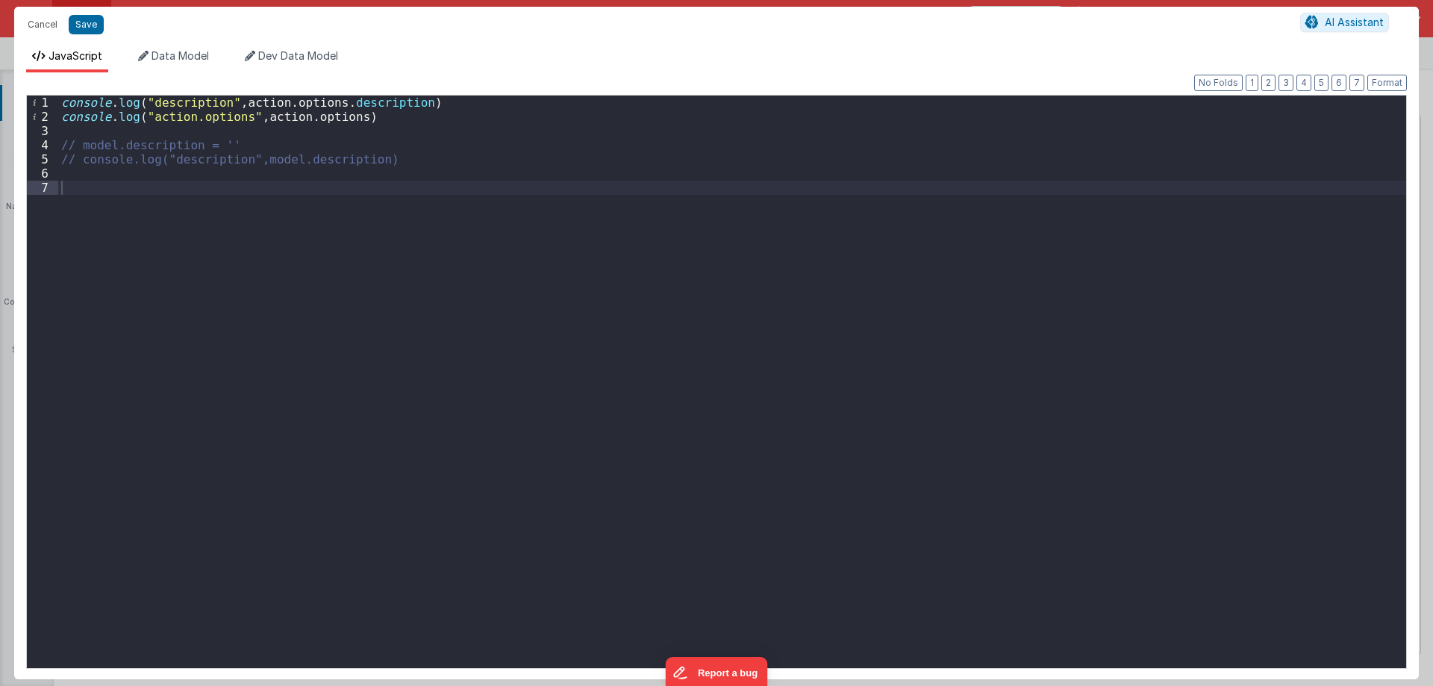
click at [448, 316] on div "console . log ( "description" , action . options . description ) console . log …" at bounding box center [732, 396] width 1348 height 601
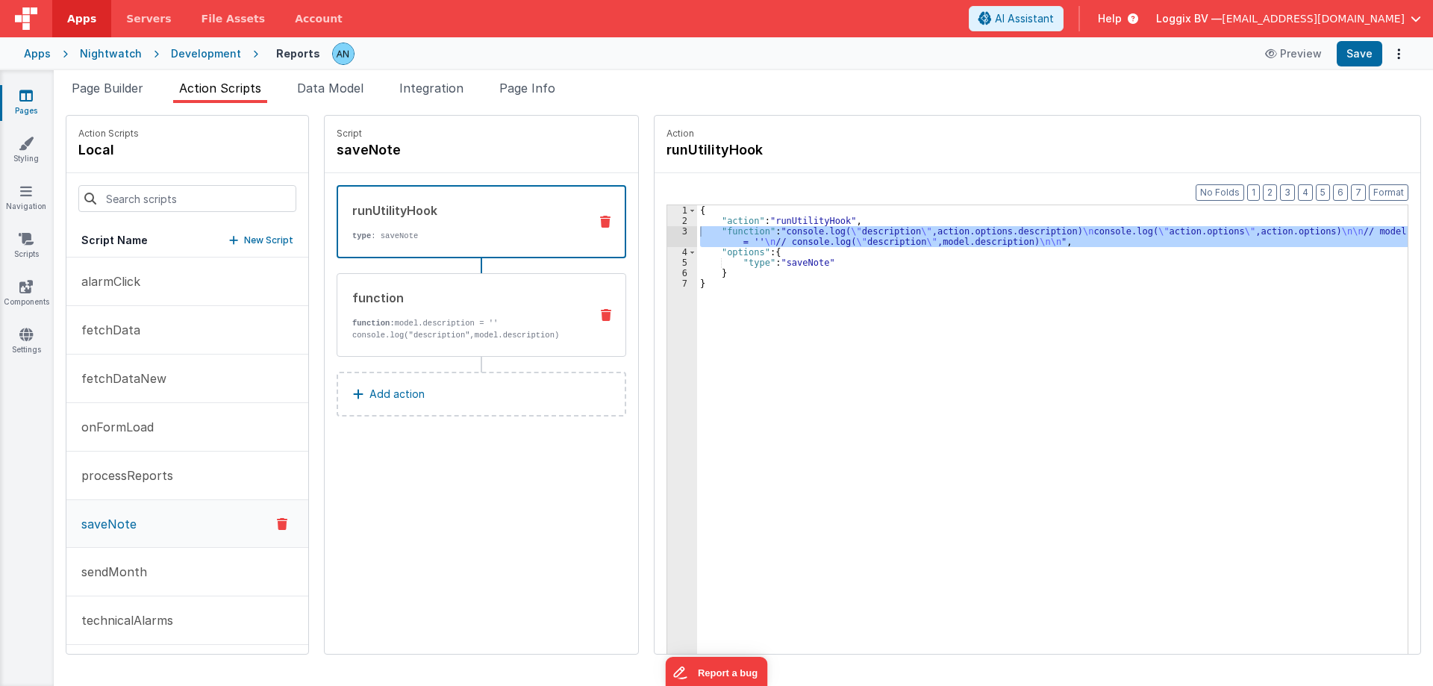
click at [458, 314] on div "function function: model.description = '' console.log("description",model.descr…" at bounding box center [457, 315] width 240 height 52
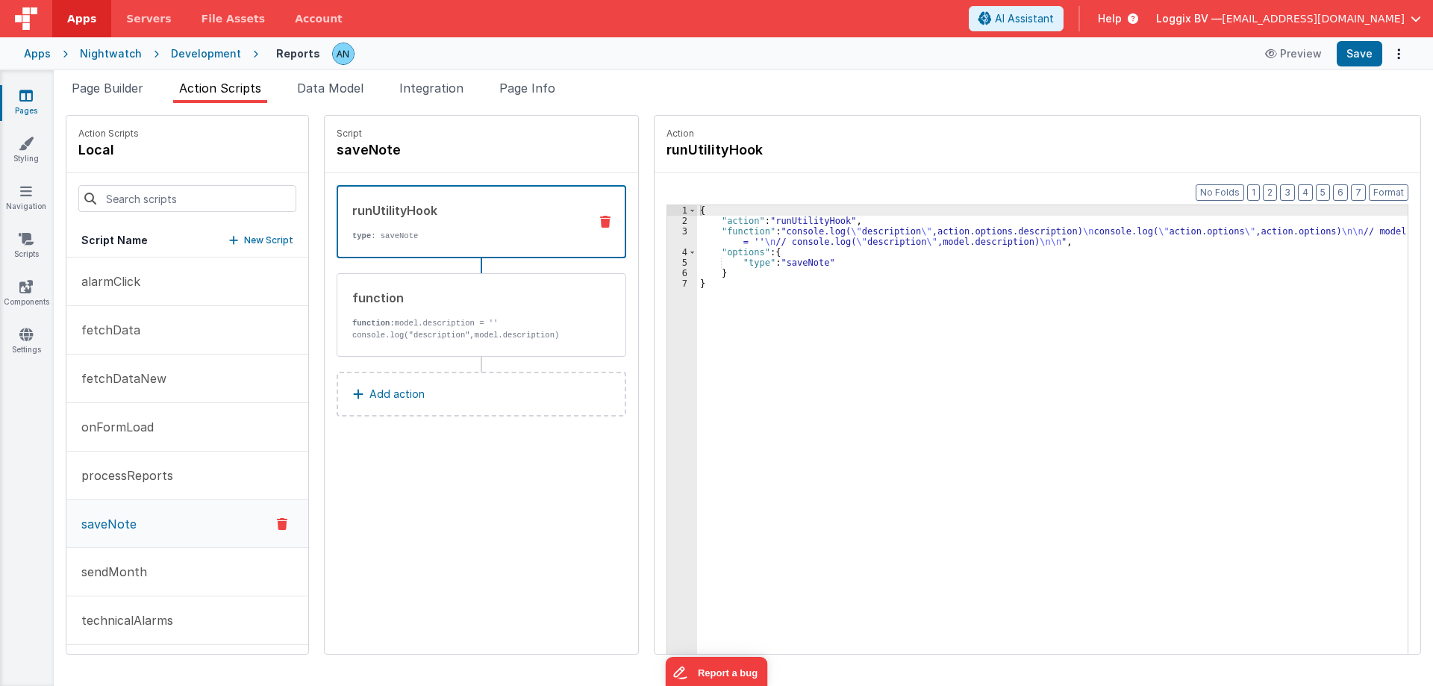
click at [500, 232] on p "type : saveNote" at bounding box center [464, 236] width 225 height 12
click at [379, 509] on div "Script saveNote runUtilityHook type : saveNote function function: model.descrip…" at bounding box center [482, 385] width 314 height 538
click at [891, 330] on div "{ "action" : "runUtilityHook" , "function" : "console.log( \" description \" ,a…" at bounding box center [1059, 463] width 725 height 516
click at [639, 332] on div "Action runUtilityHook Format 7 6 5 4 3 2 1 No Folds 1 2 3 4 5 6 7 { "action" : …" at bounding box center [1030, 385] width 782 height 540
click at [128, 87] on span "Page Builder" at bounding box center [108, 88] width 72 height 15
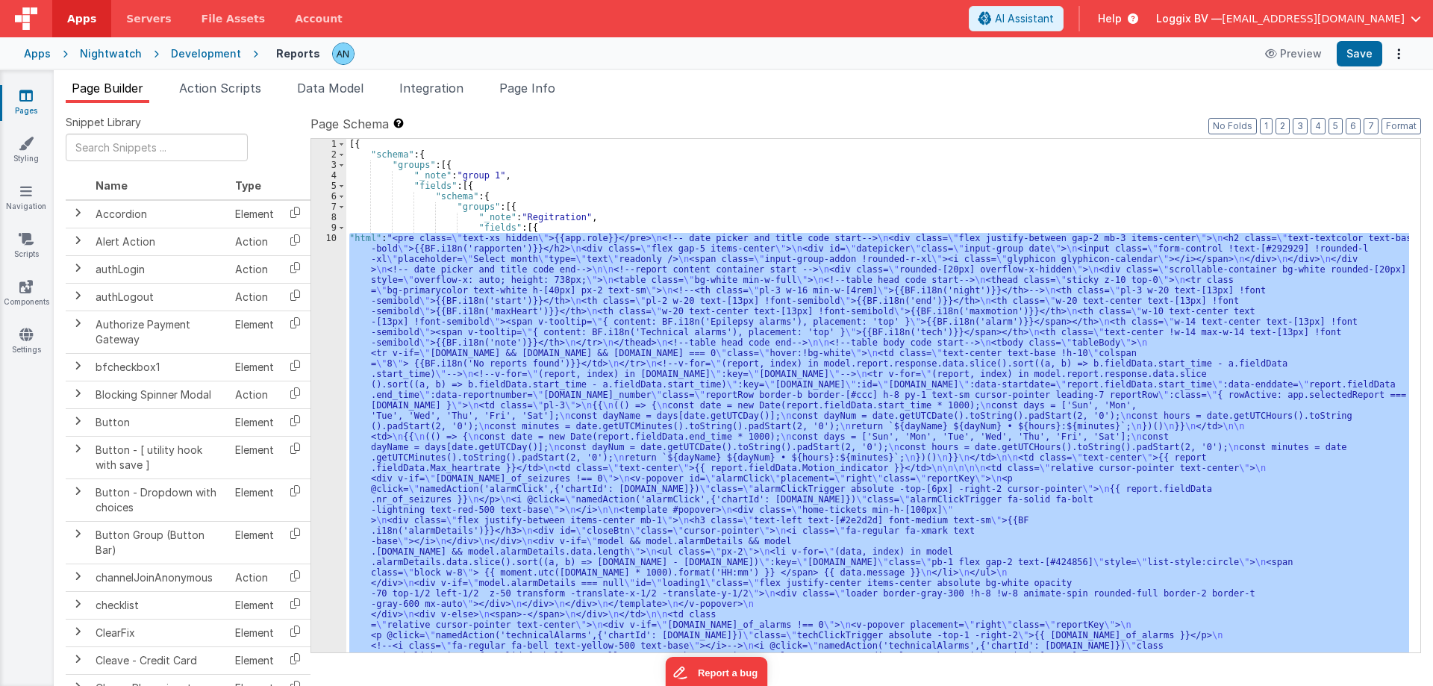
click at [338, 271] on div "10" at bounding box center [328, 572] width 35 height 679
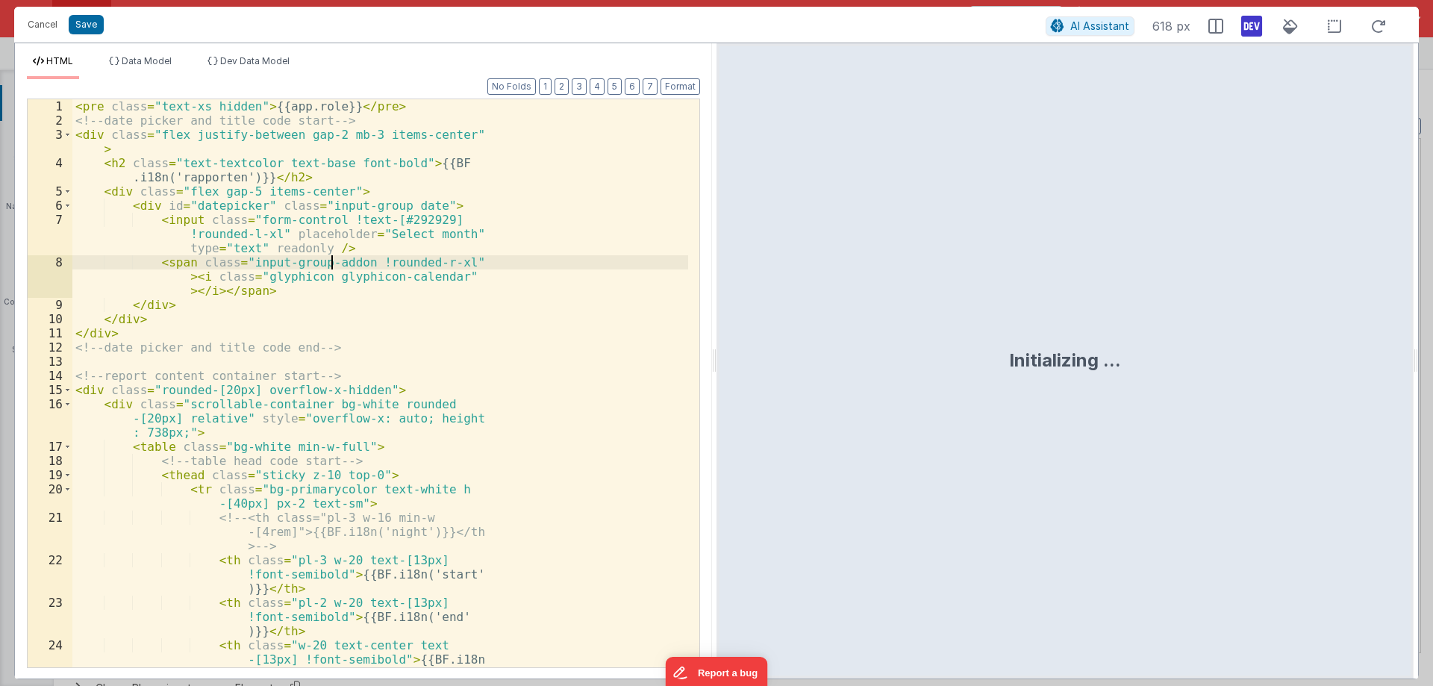
scroll to position [270, 0]
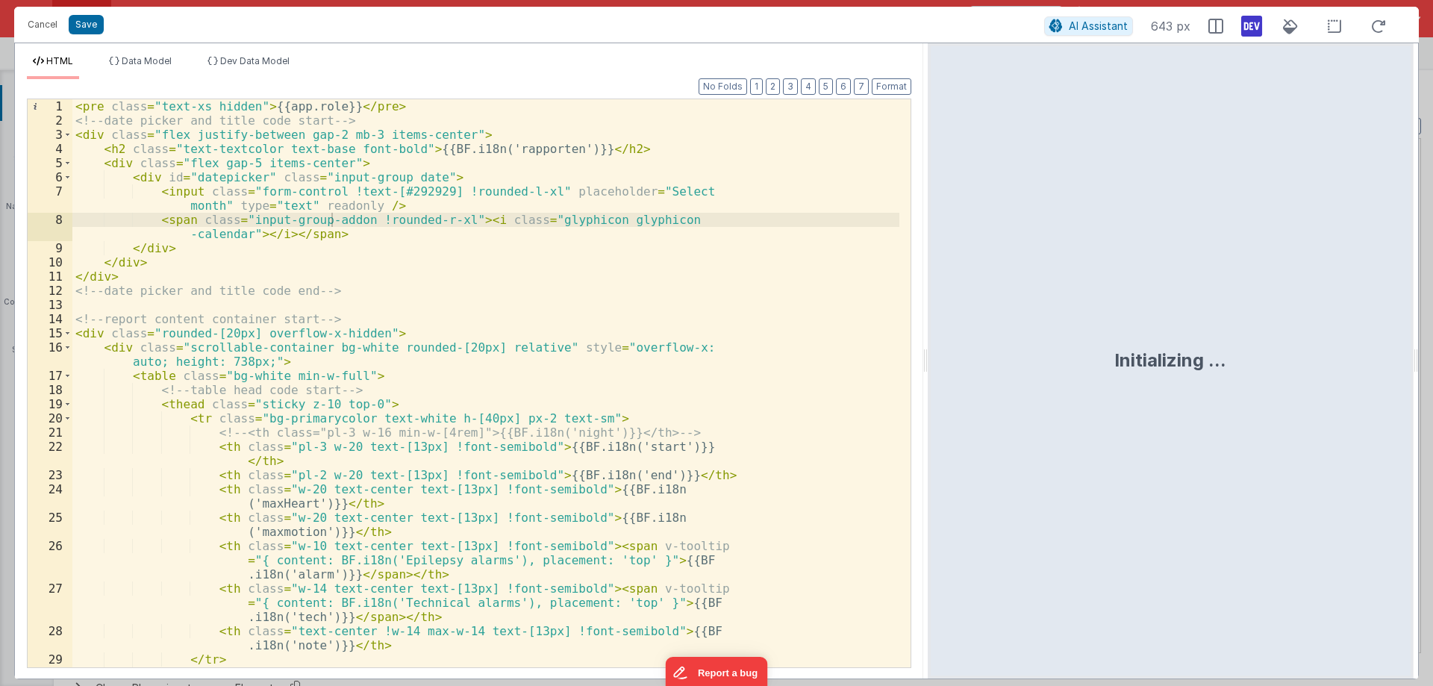
drag, startPoint x: 714, startPoint y: 347, endPoint x: 929, endPoint y: 361, distance: 216.2
click at [929, 361] on html "Cancel Save AI Assistant 643 px HTML Data Model Dev Data Model Format 7 6 5 4 3…" at bounding box center [716, 343] width 1433 height 686
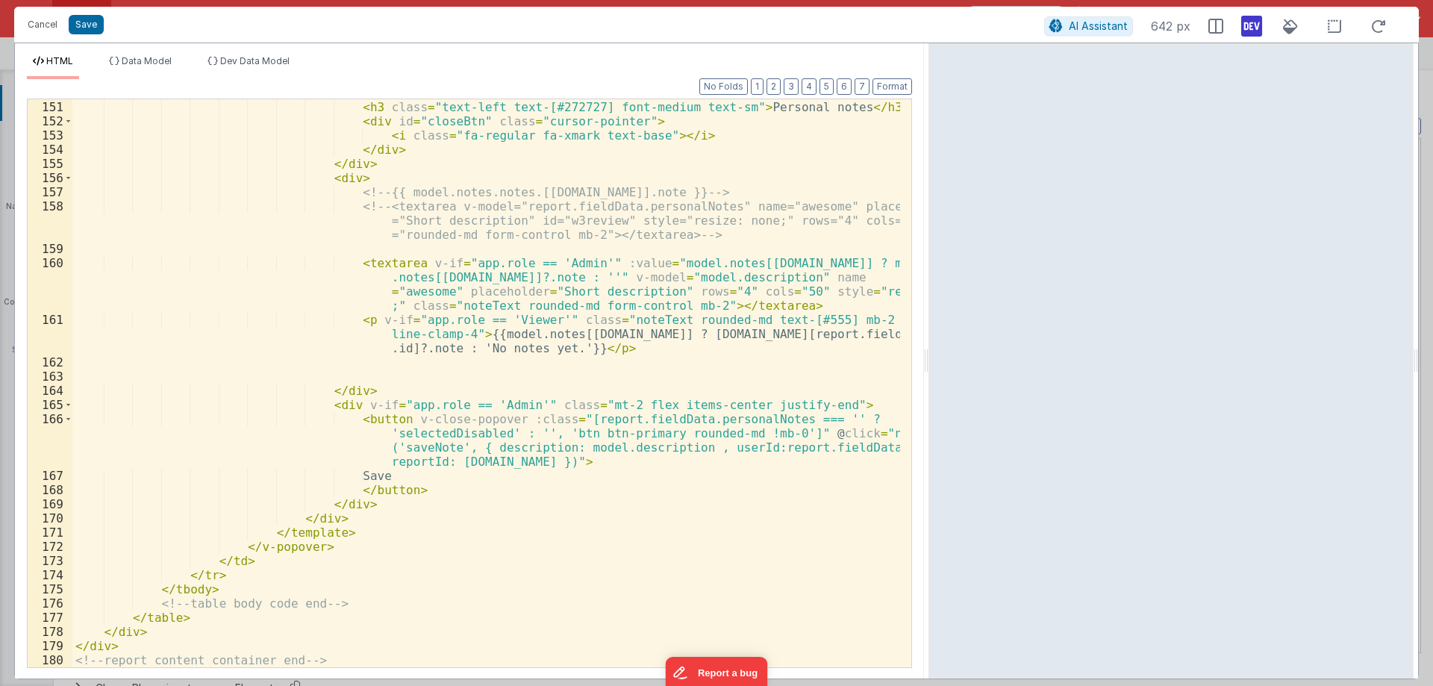
scroll to position [2538, 0]
click at [616, 340] on div "< div class = "flex justify-between items-center mb-1" > < h3 class = "text-lef…" at bounding box center [486, 384] width 828 height 596
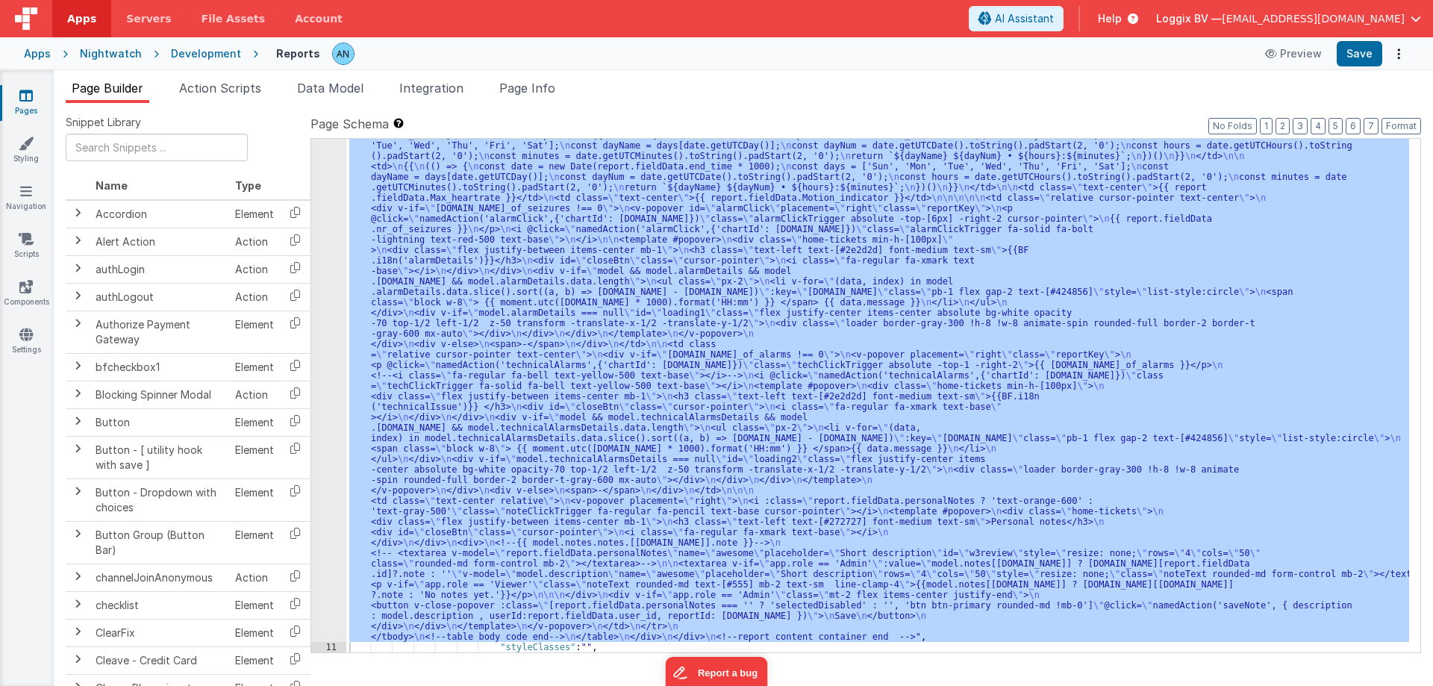
click at [342, 183] on div "10" at bounding box center [328, 302] width 35 height 679
click at [331, 187] on div "10" at bounding box center [328, 302] width 35 height 679
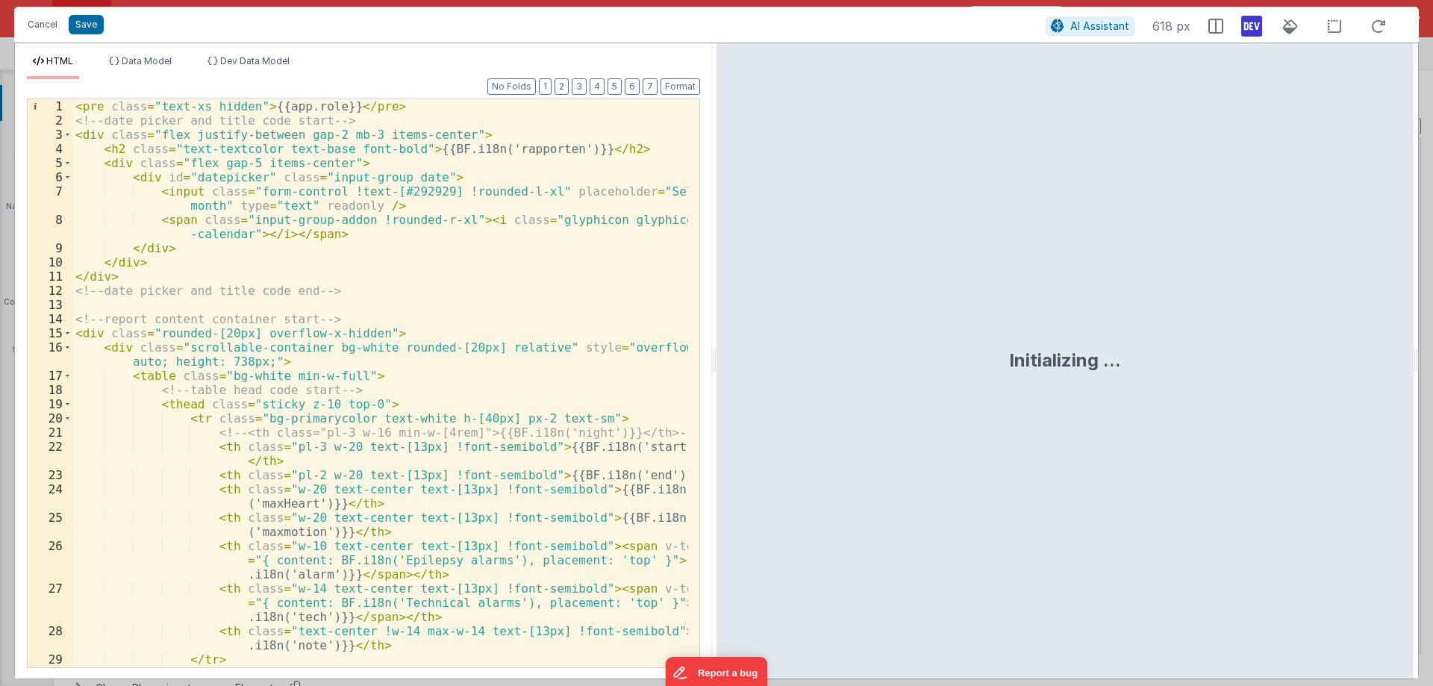
drag, startPoint x: 711, startPoint y: 340, endPoint x: 994, endPoint y: 296, distance: 285.6
click at [977, 338] on html "Cancel Save AI Assistant 618 px HTML Data Model Dev Data Model Format 7 6 5 4 3…" at bounding box center [716, 343] width 1433 height 686
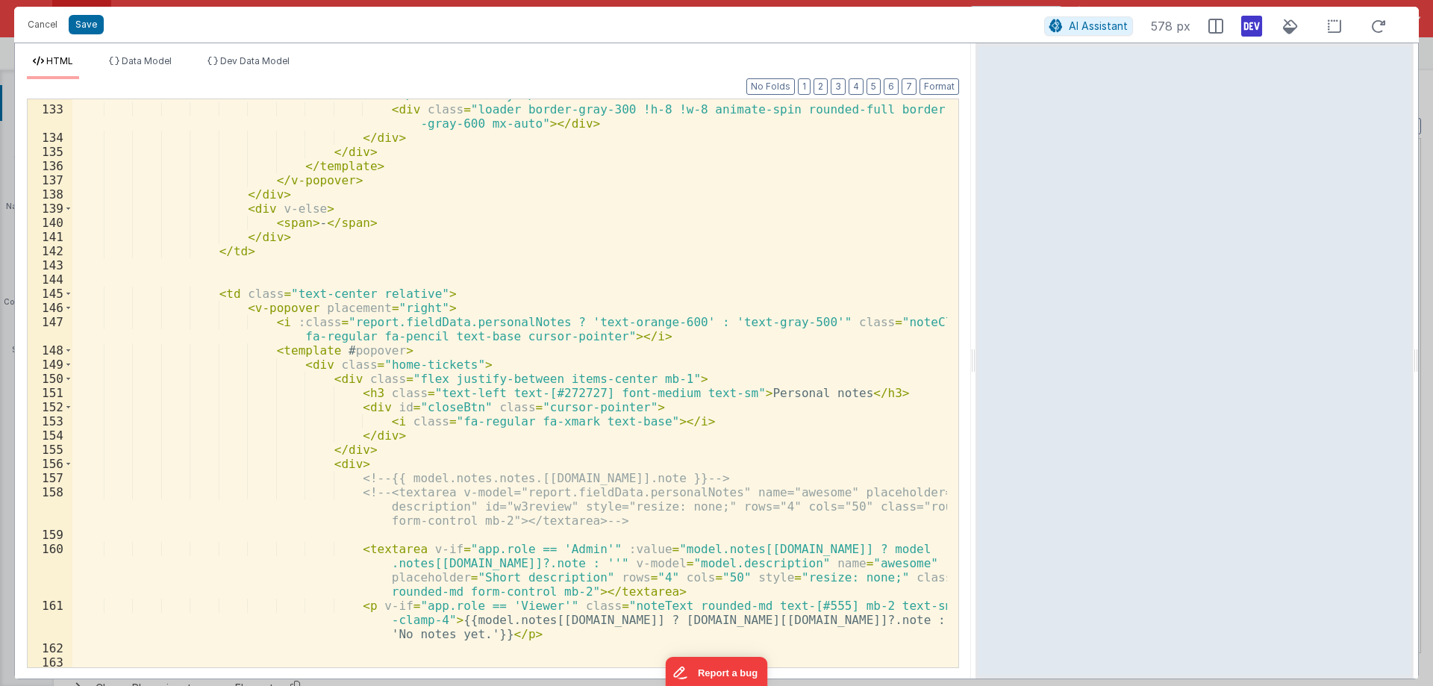
scroll to position [2524, 0]
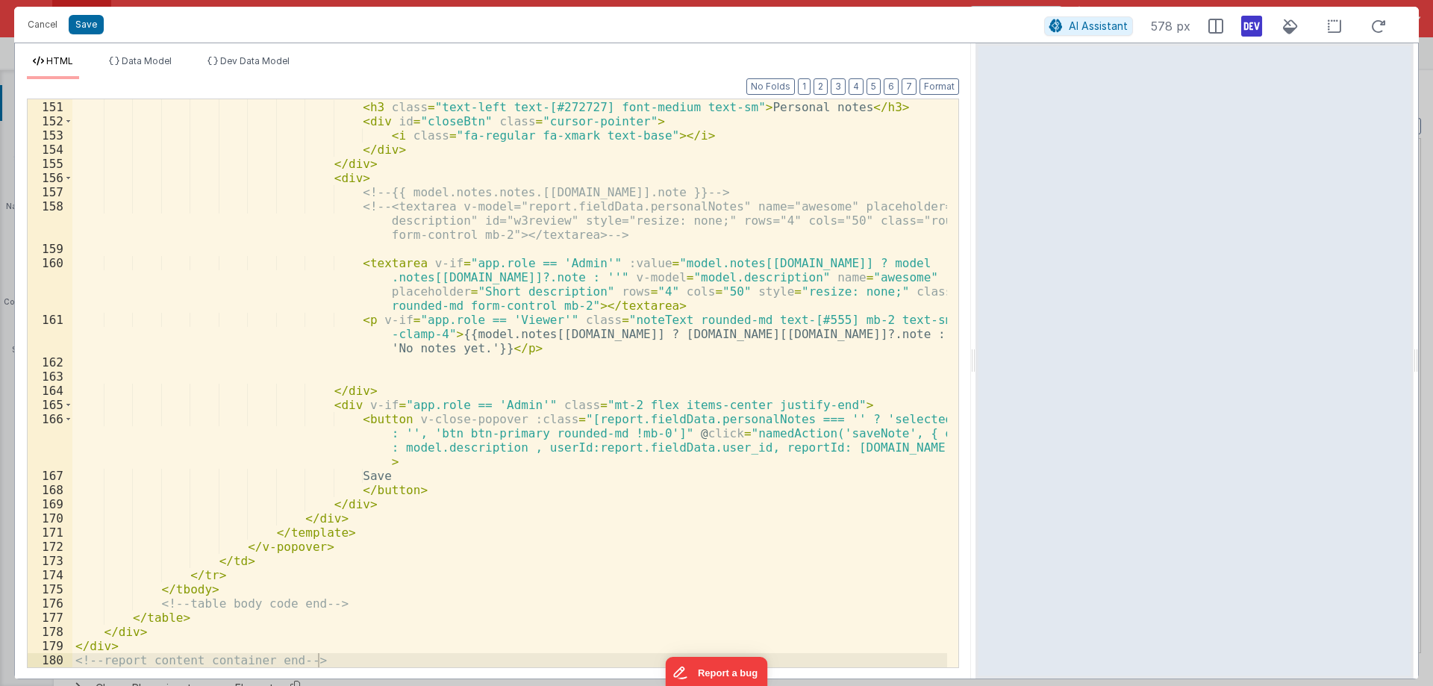
click at [637, 262] on div "< div class = "flex justify-between items-center mb-1" > < h3 class = "text-lef…" at bounding box center [509, 384] width 875 height 596
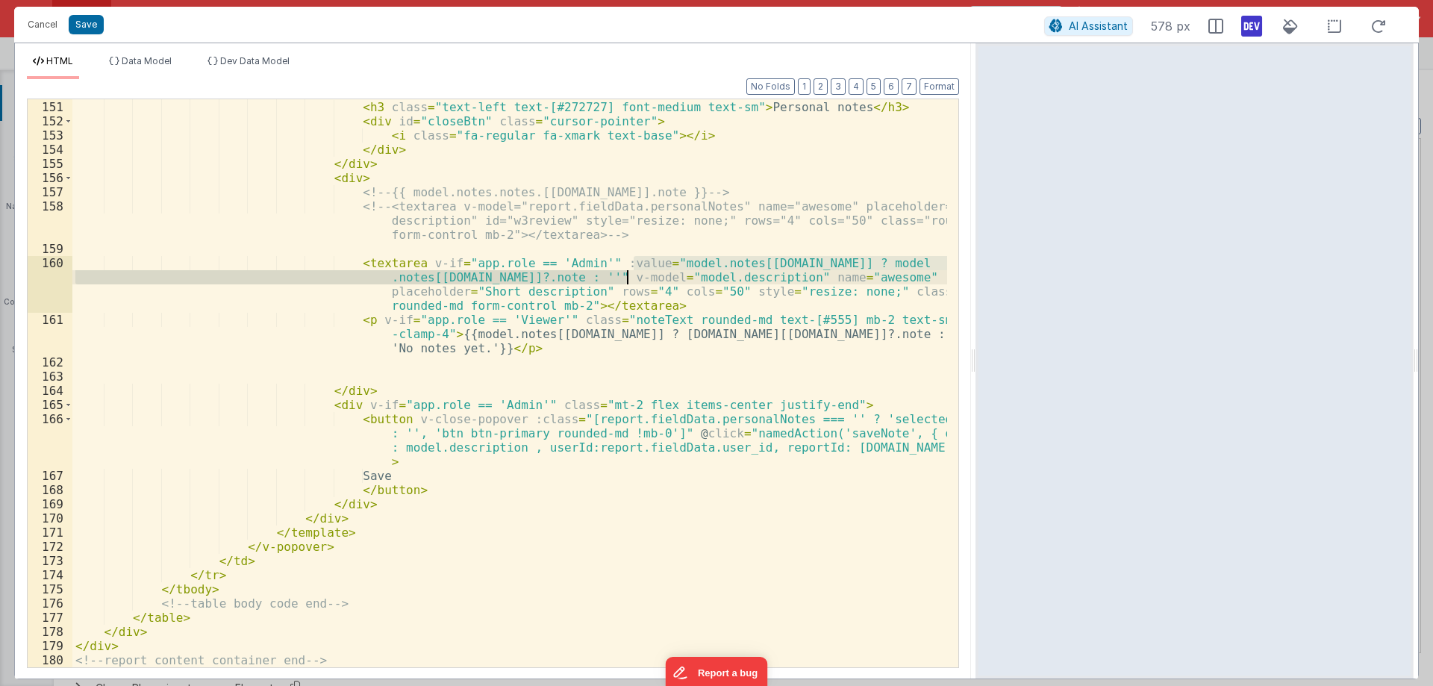
drag, startPoint x: 637, startPoint y: 262, endPoint x: 611, endPoint y: 275, distance: 30.0
click at [611, 275] on div "< div class = "flex justify-between items-center mb-1" > < h3 class = "text-lef…" at bounding box center [509, 384] width 875 height 596
click at [611, 275] on div "< div class = "flex justify-between items-center mb-1" > < h3 class = "text-lef…" at bounding box center [509, 383] width 875 height 568
click at [634, 264] on div "< div class = "flex justify-between items-center mb-1" > < h3 class = "text-lef…" at bounding box center [509, 384] width 875 height 596
click at [685, 278] on div "< div class = "flex justify-between items-center mb-1" > < h3 class = "text-lef…" at bounding box center [509, 384] width 875 height 596
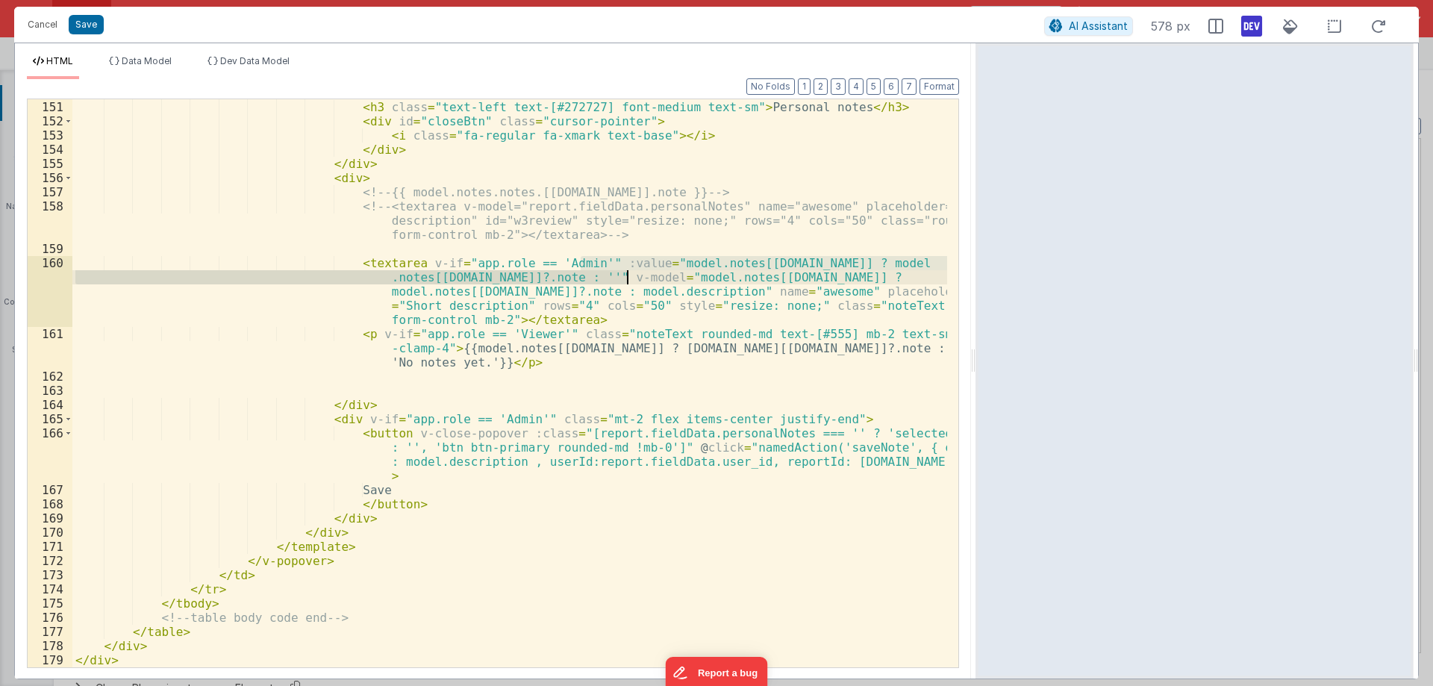
drag, startPoint x: 581, startPoint y: 261, endPoint x: 625, endPoint y: 274, distance: 46.0
click at [625, 274] on div "< div class = "flex justify-between items-center mb-1" > < h3 class = "text-lef…" at bounding box center [509, 384] width 875 height 596
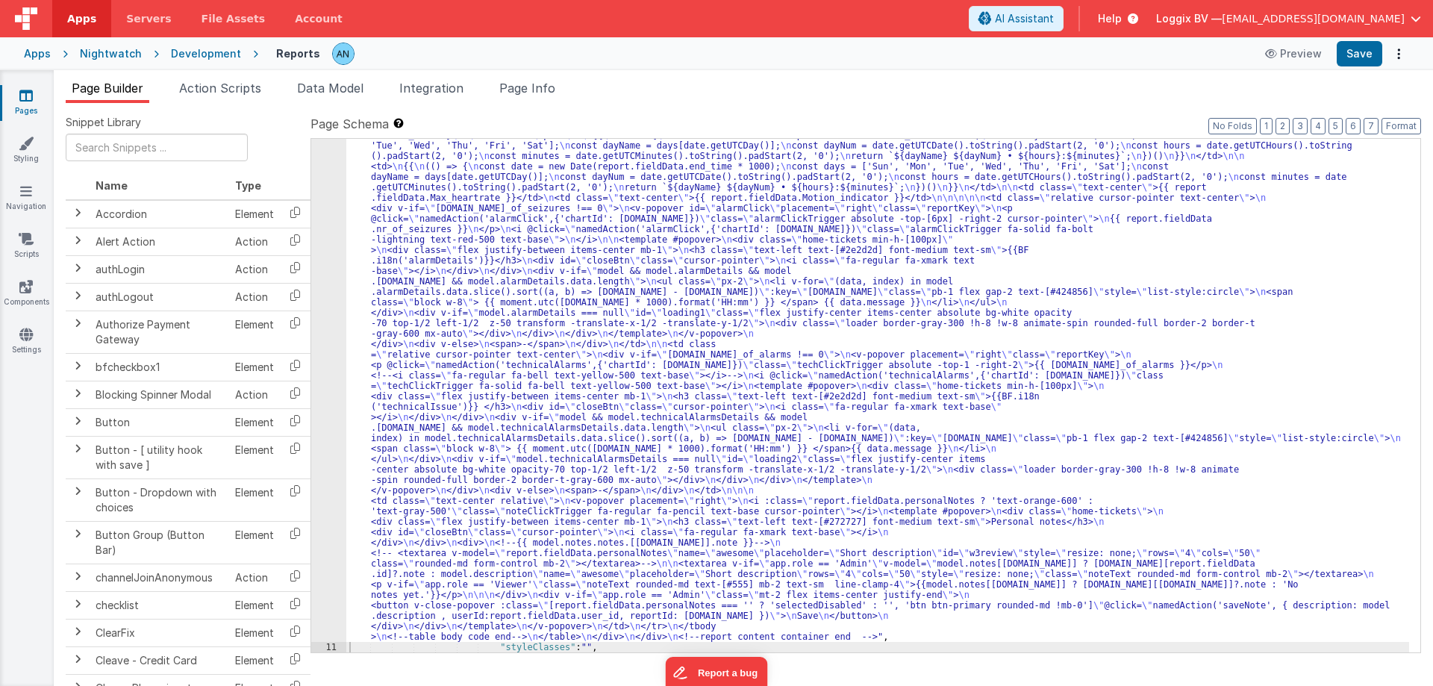
click at [31, 105] on link "Pages" at bounding box center [26, 103] width 54 height 30
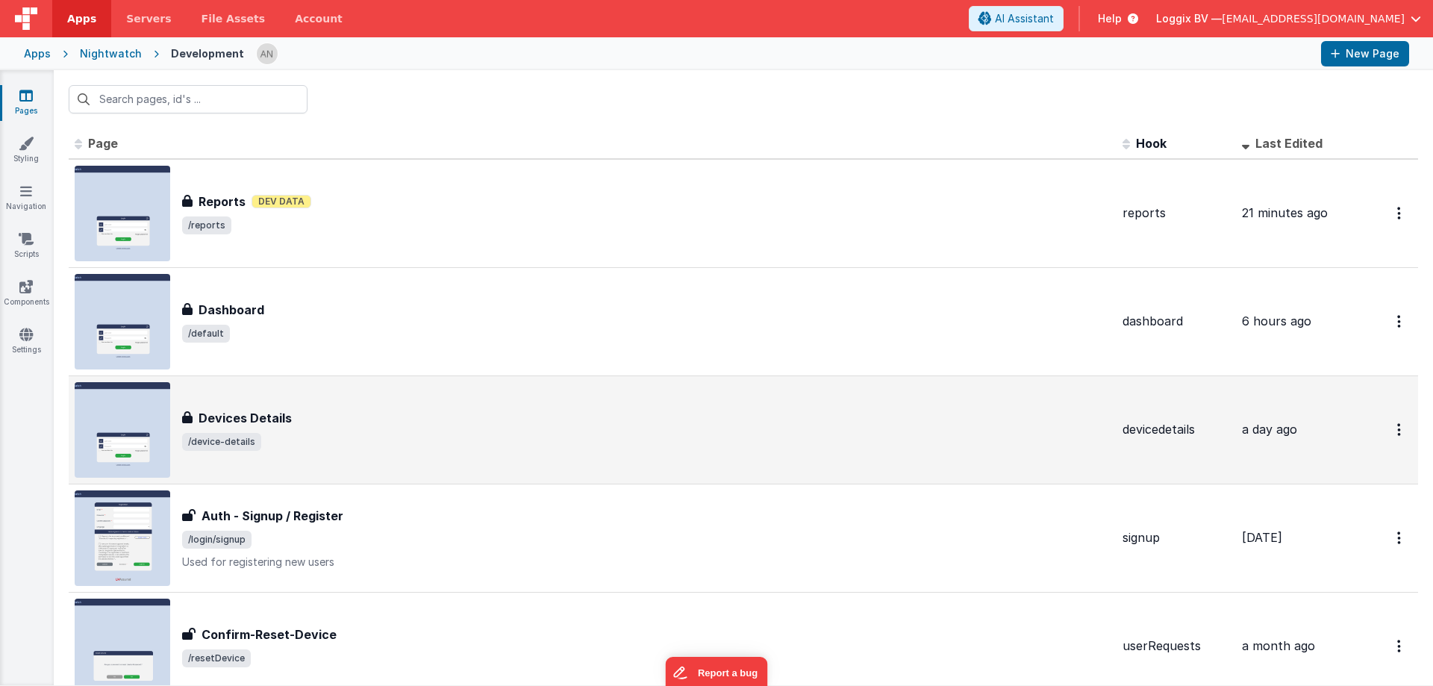
click at [347, 428] on div "Devices Details Devices Details /device-details" at bounding box center [646, 430] width 929 height 42
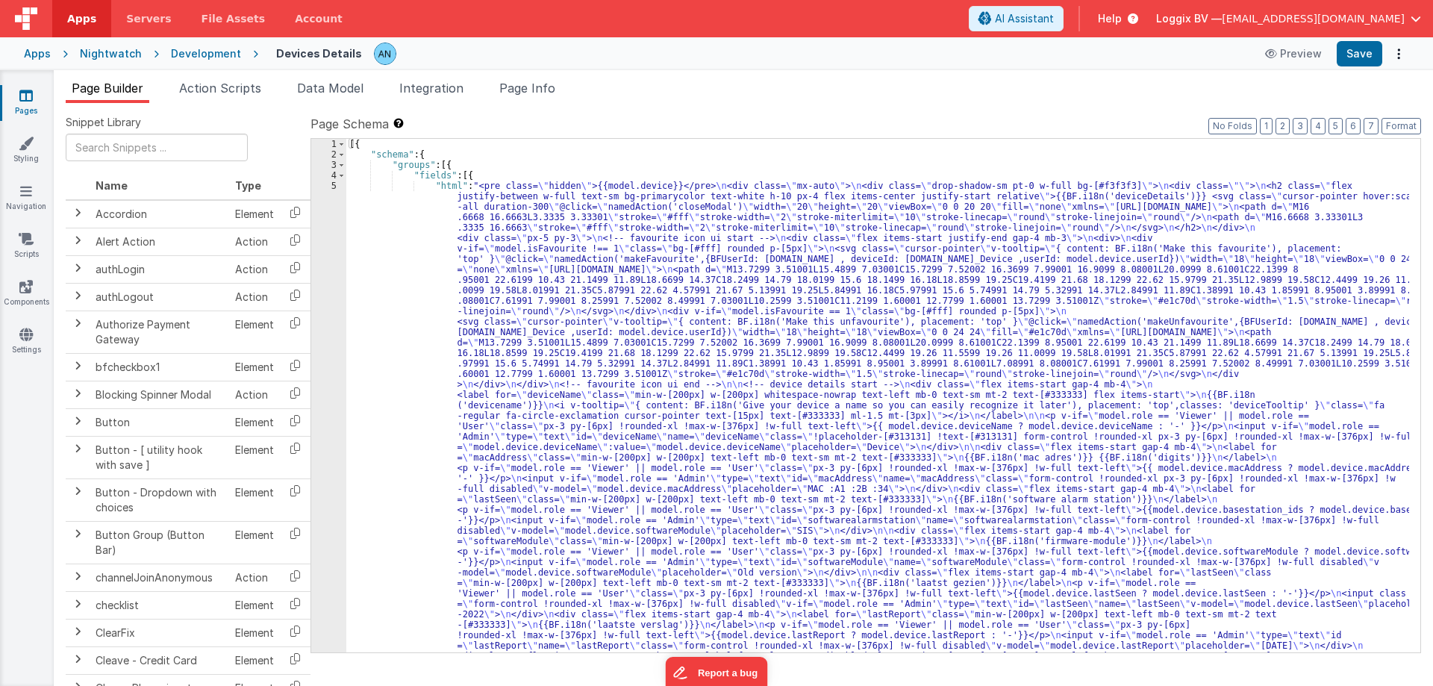
click at [331, 187] on div "5" at bounding box center [328, 625] width 35 height 888
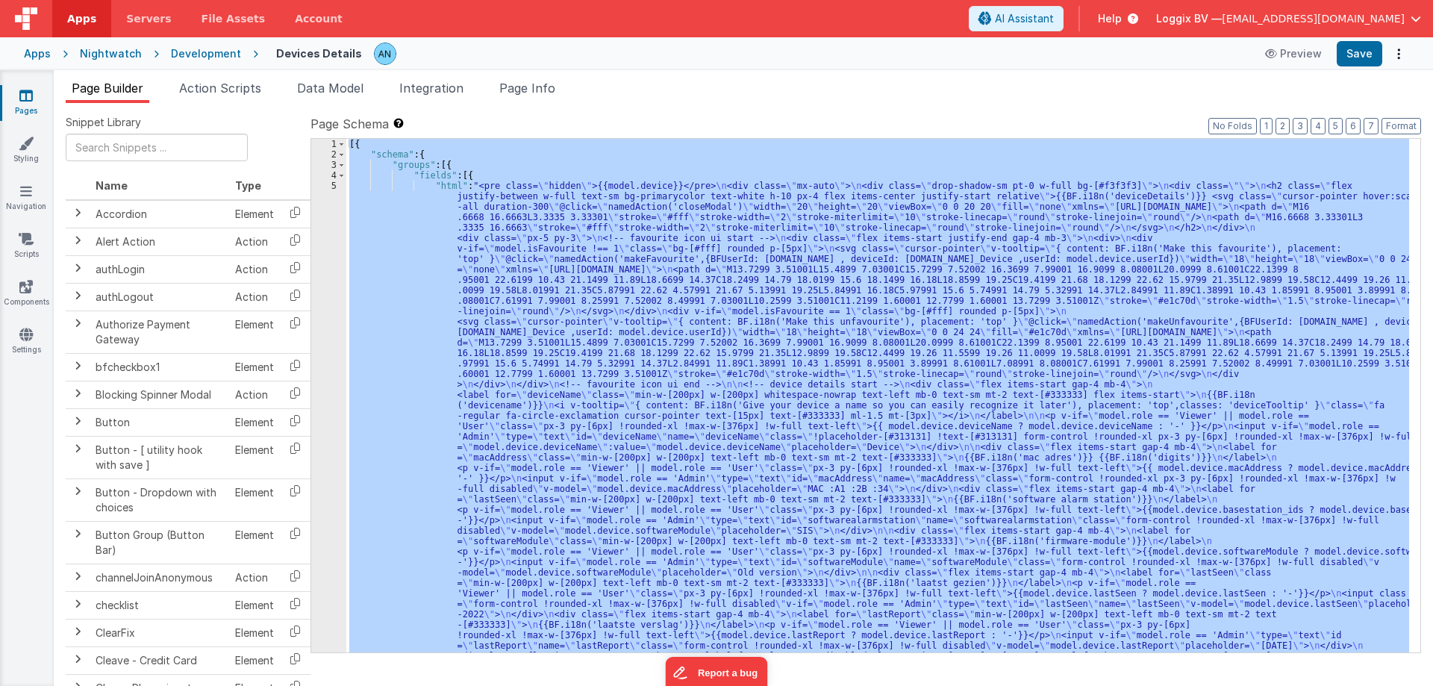
click at [331, 187] on div "5" at bounding box center [328, 625] width 35 height 888
click at [334, 186] on div "5" at bounding box center [328, 625] width 35 height 888
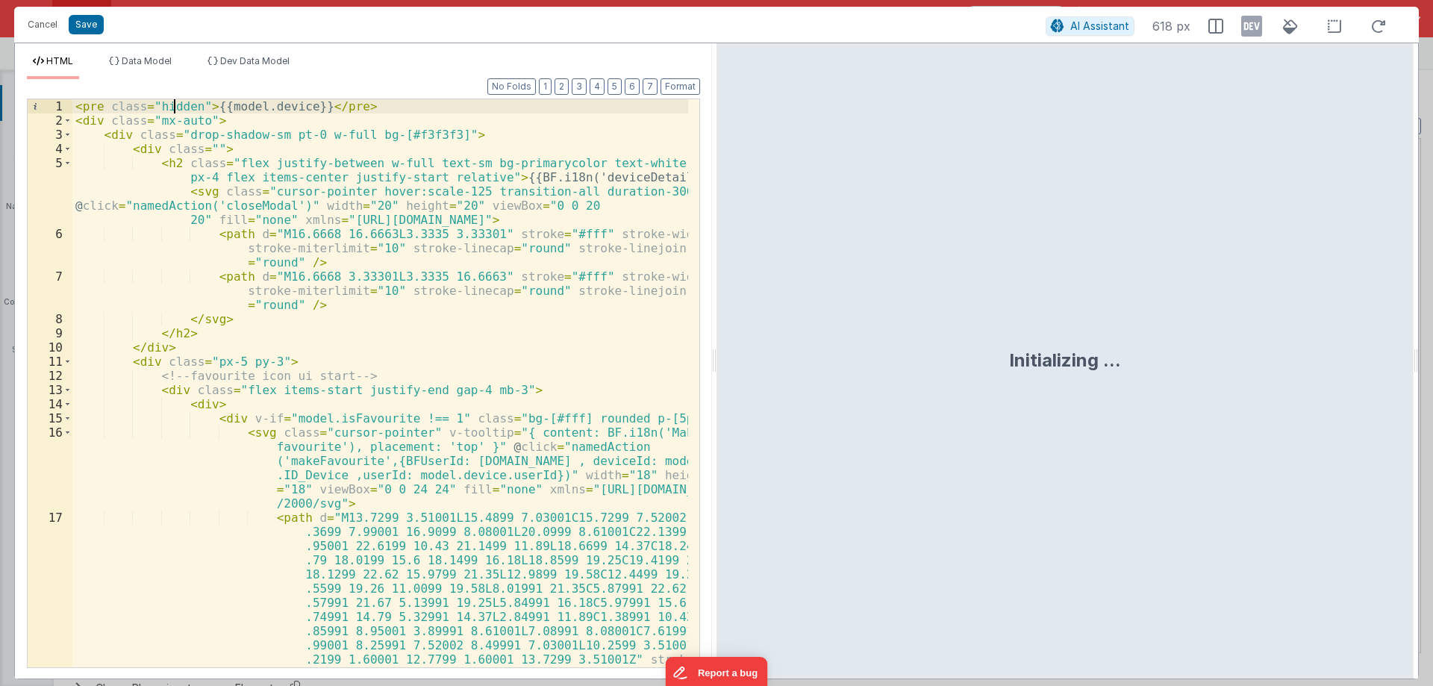
click at [175, 105] on div "< pre class = "hidden" > {{model.device}} </ pre > < div class = "mx-auto" > < …" at bounding box center [380, 482] width 616 height 767
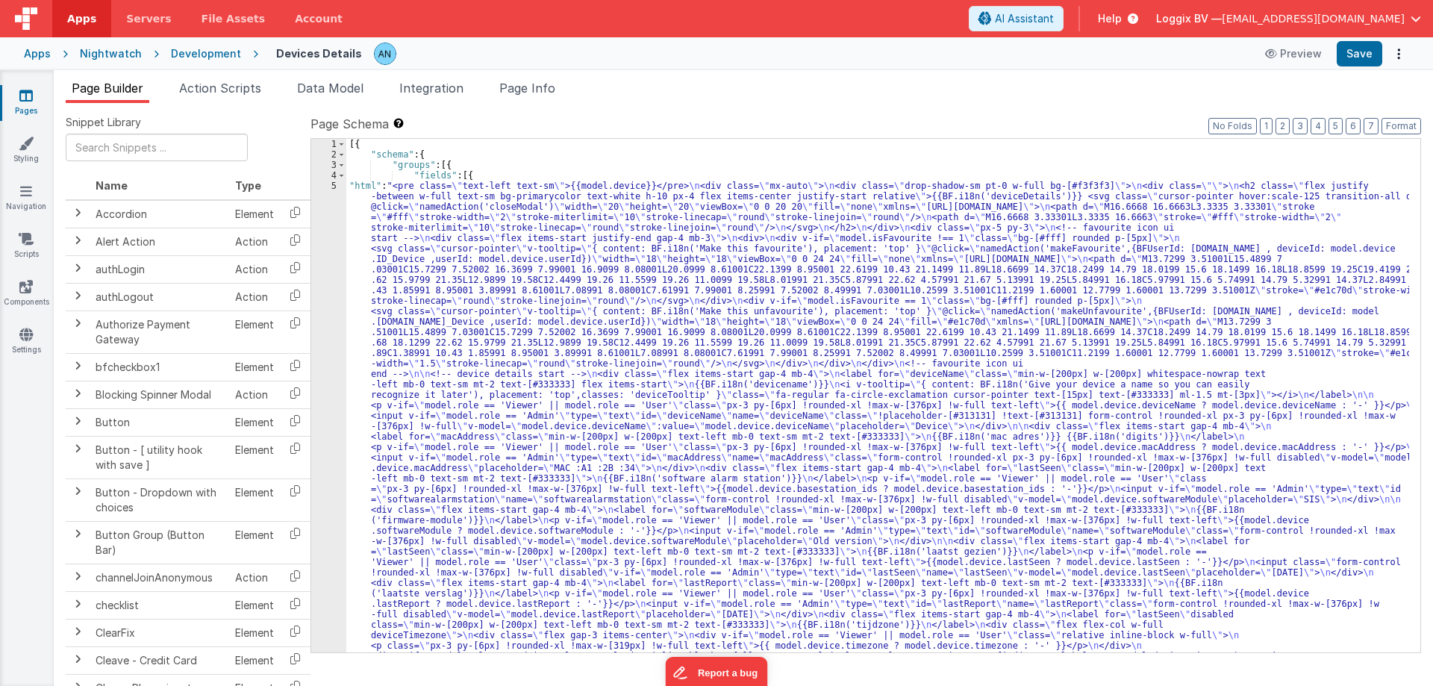
click at [338, 187] on div "5" at bounding box center [328, 588] width 35 height 815
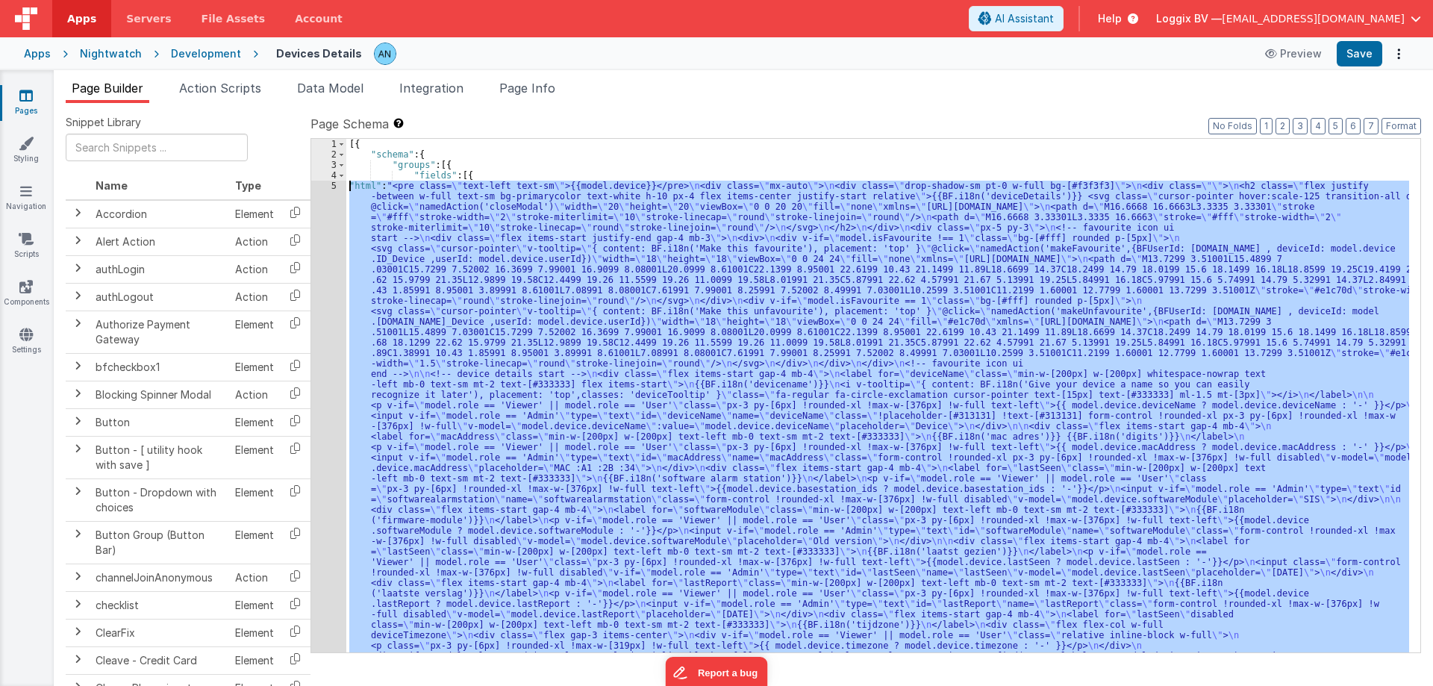
click at [333, 187] on div "5" at bounding box center [328, 588] width 35 height 815
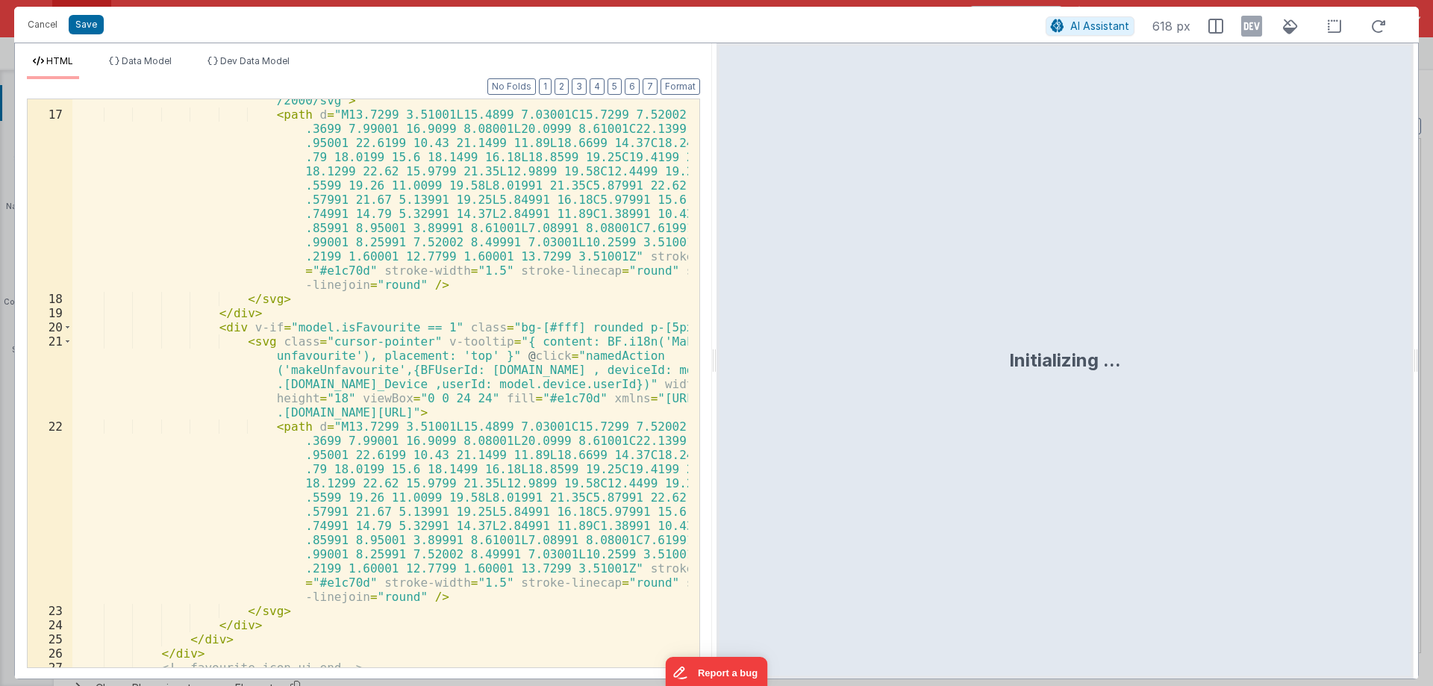
scroll to position [806, 0]
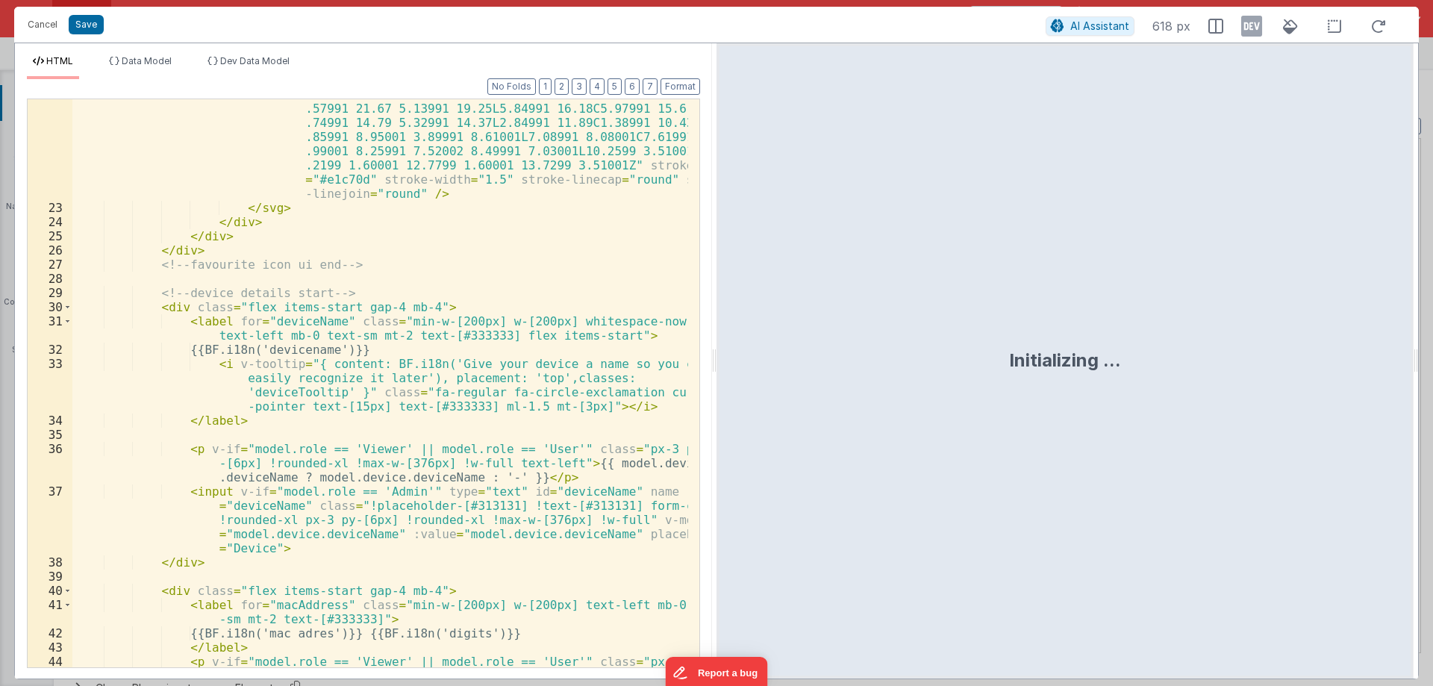
drag, startPoint x: 714, startPoint y: 354, endPoint x: 698, endPoint y: 332, distance: 26.7
click at [1048, 355] on html "Cancel Save AI Assistant 618 px HTML Data Model Dev Data Model Format 7 6 5 4 3…" at bounding box center [716, 343] width 1433 height 686
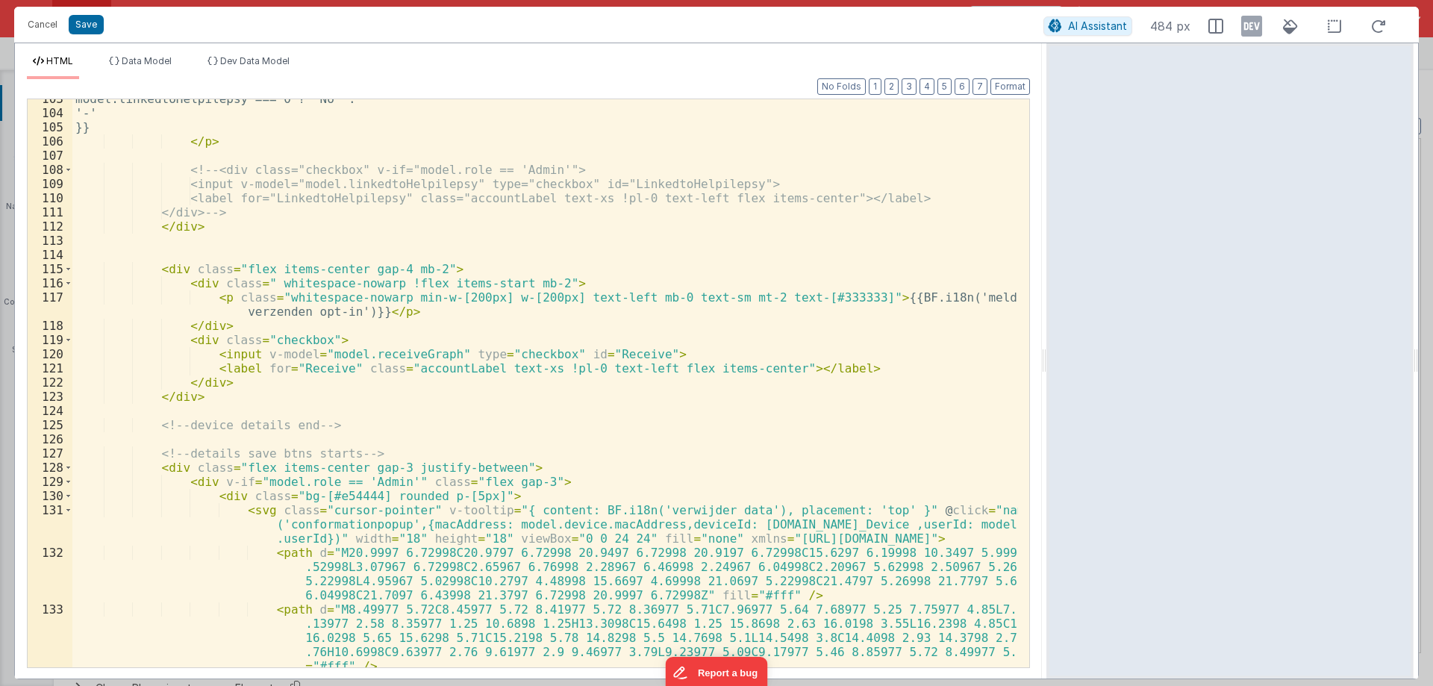
scroll to position [2007, 0]
click at [625, 354] on div "model.linkedtoHelpilepsy === 0 ? 'No' : '-' }} </ p > <!-- <div class="checkbox…" at bounding box center [545, 418] width 946 height 653
click at [332, 352] on div "model.linkedtoHelpilepsy === 0 ? 'No' : '-' }} </ p > <!-- <div class="checkbox…" at bounding box center [545, 418] width 946 height 653
drag, startPoint x: 332, startPoint y: 352, endPoint x: 387, endPoint y: 352, distance: 54.5
click at [387, 352] on div "model.linkedtoHelpilepsy === 0 ? 'No' : '-' }} </ p > <!-- <div class="checkbox…" at bounding box center [545, 418] width 946 height 653
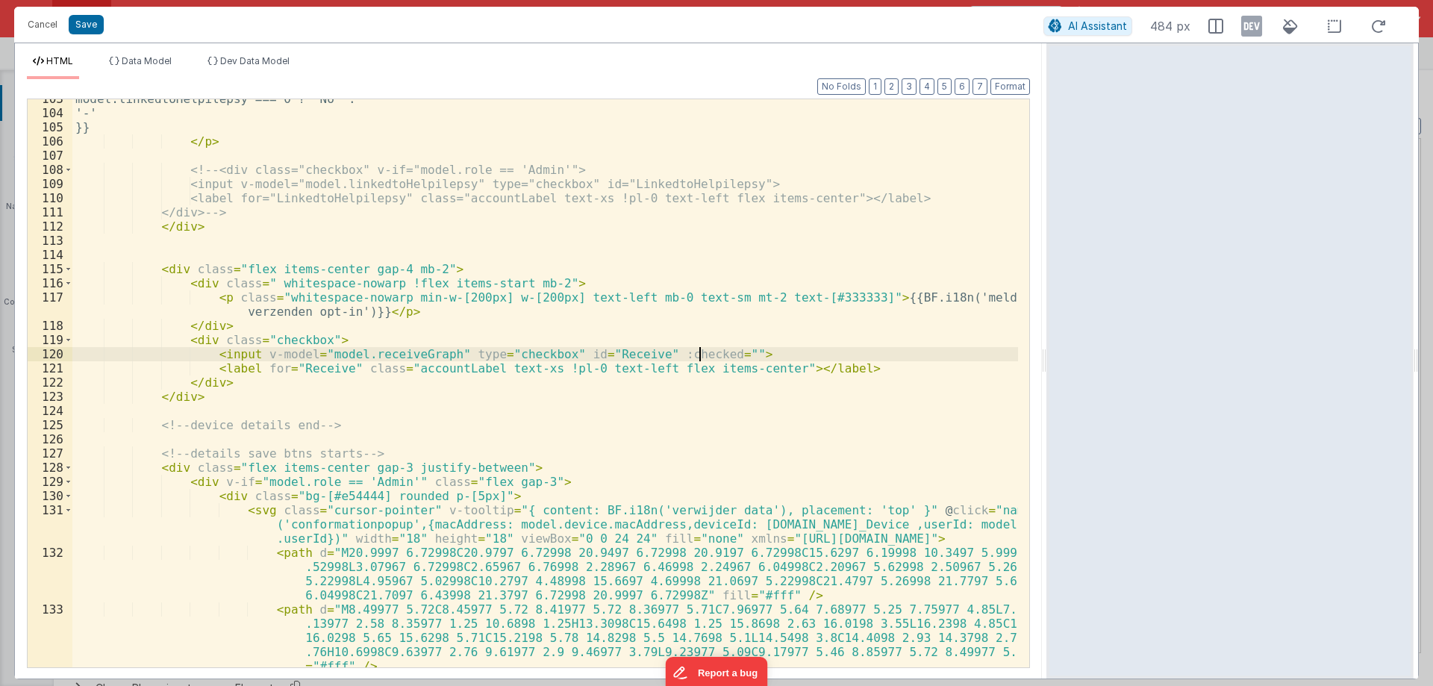
click at [698, 355] on div "model.linkedtoHelpilepsy === 0 ? 'No' : '-' }} </ p > <!-- <div class="checkbox…" at bounding box center [545, 418] width 946 height 653
paste textarea
click at [739, 355] on div "model.linkedtoHelpilepsy === 0 ? 'No' : '-' }} </ p > <!-- <div class="checkbox…" at bounding box center [545, 418] width 946 height 653
click at [778, 356] on div "model.linkedtoHelpilepsy === 0 ? 'No' : '-' }} </ p > <!-- <div class="checkbox…" at bounding box center [545, 418] width 946 height 653
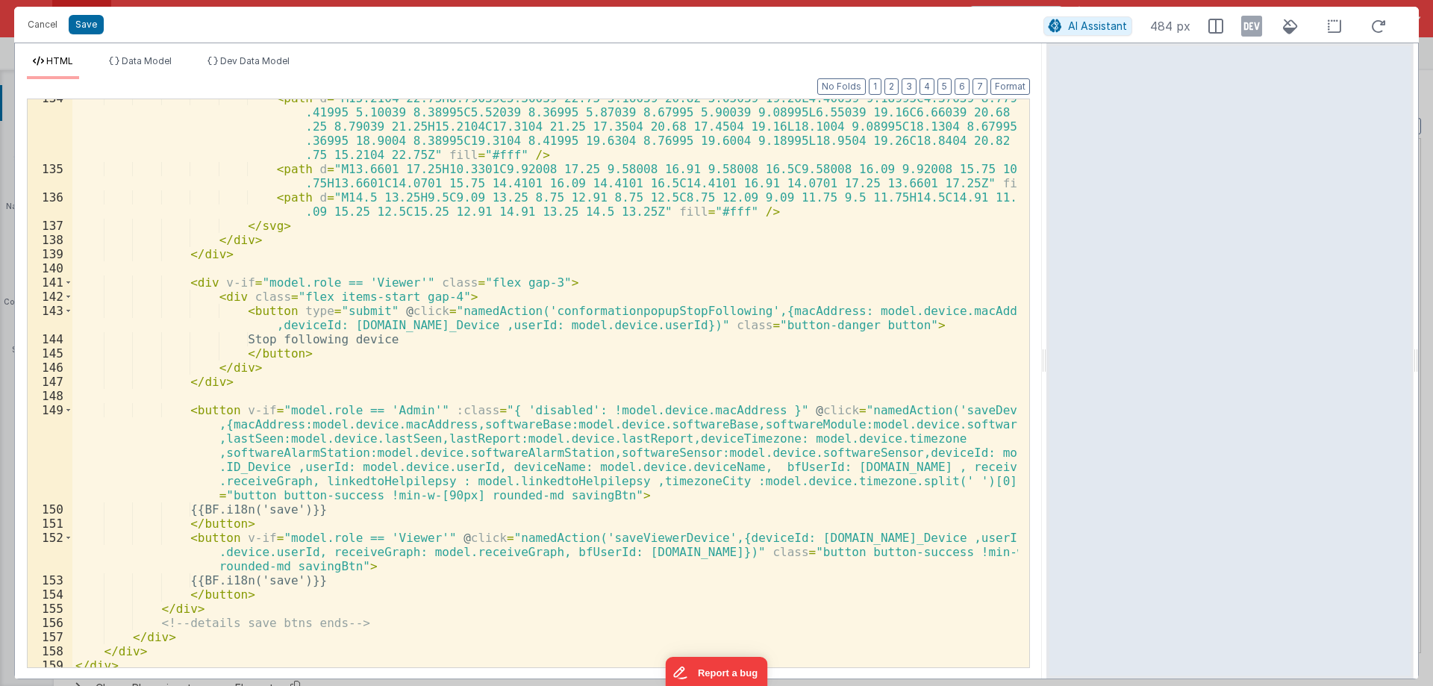
scroll to position [2590, 0]
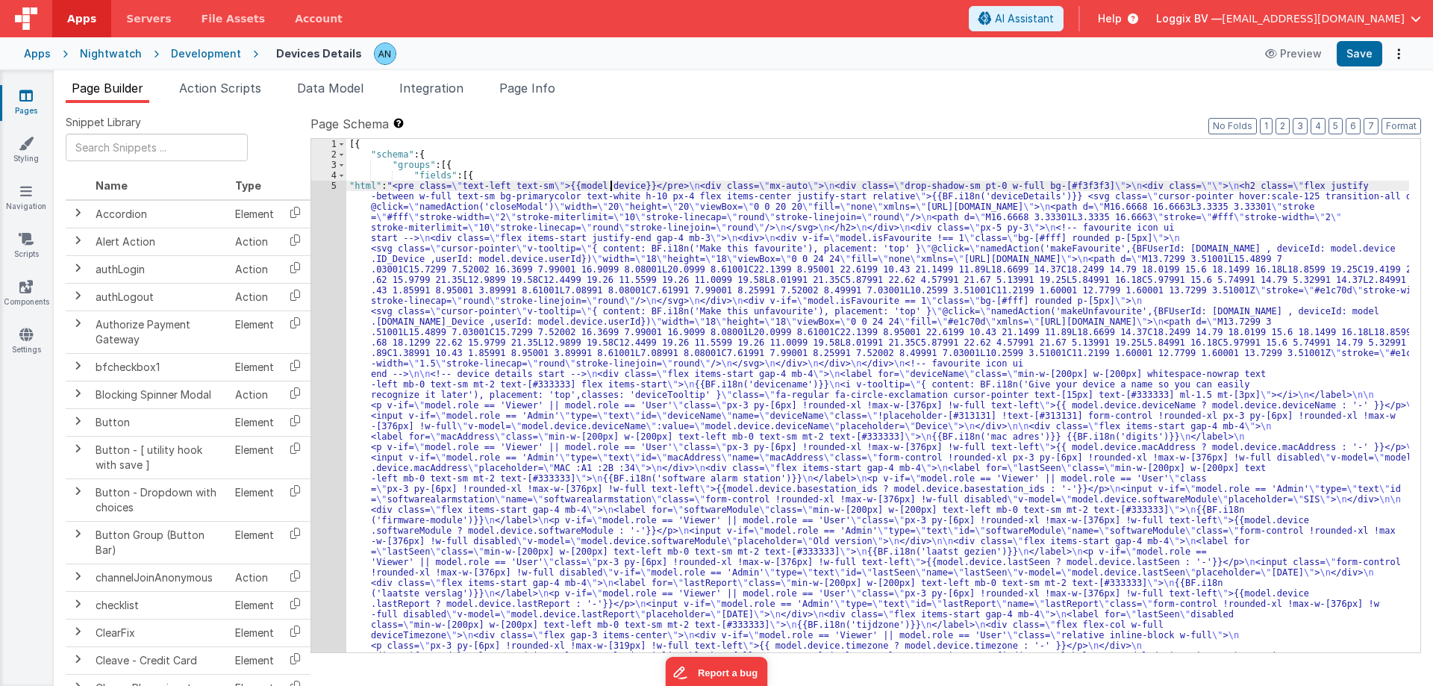
drag, startPoint x: 471, startPoint y: 190, endPoint x: 449, endPoint y: 190, distance: 21.6
click at [326, 187] on div "5" at bounding box center [328, 588] width 35 height 815
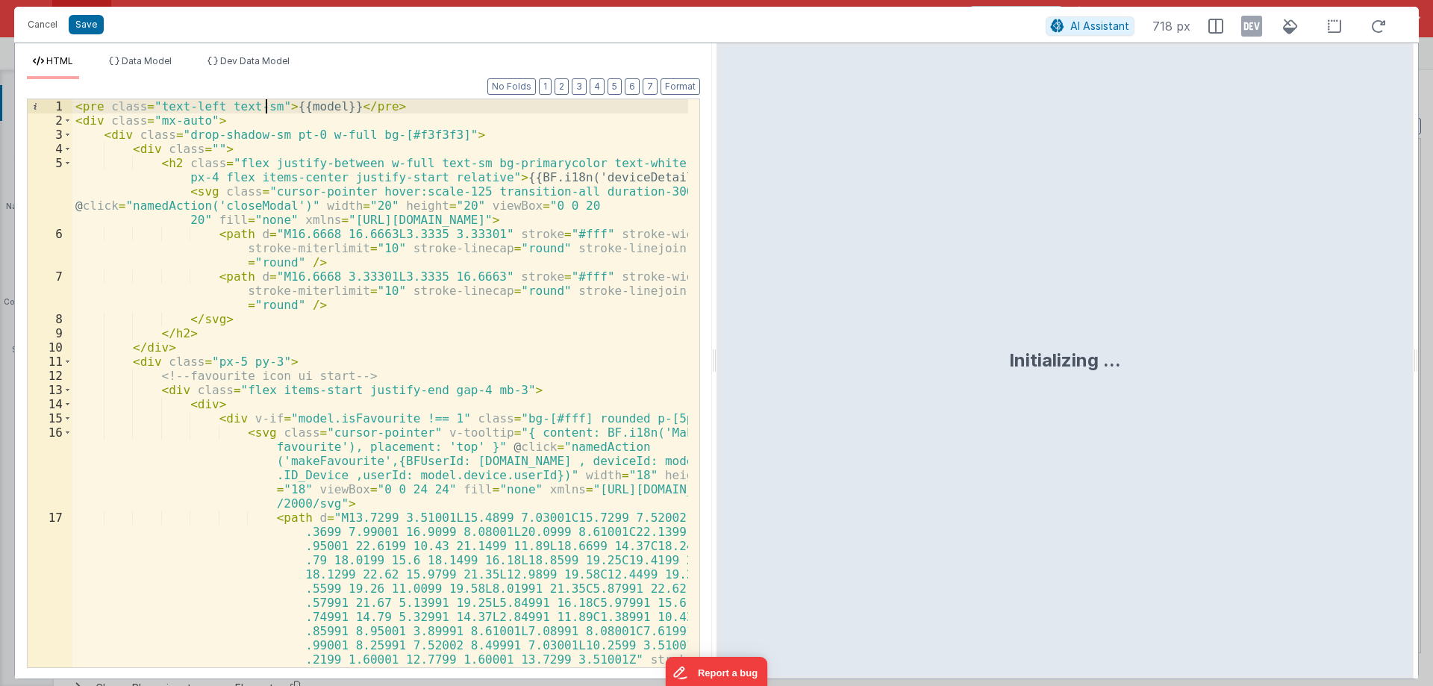
click at [268, 105] on div "< pre class = "text-left text-sm" > {{model}} </ pre > < div class = "mx-auto" …" at bounding box center [380, 482] width 616 height 767
